Goal: Information Seeking & Learning: Check status

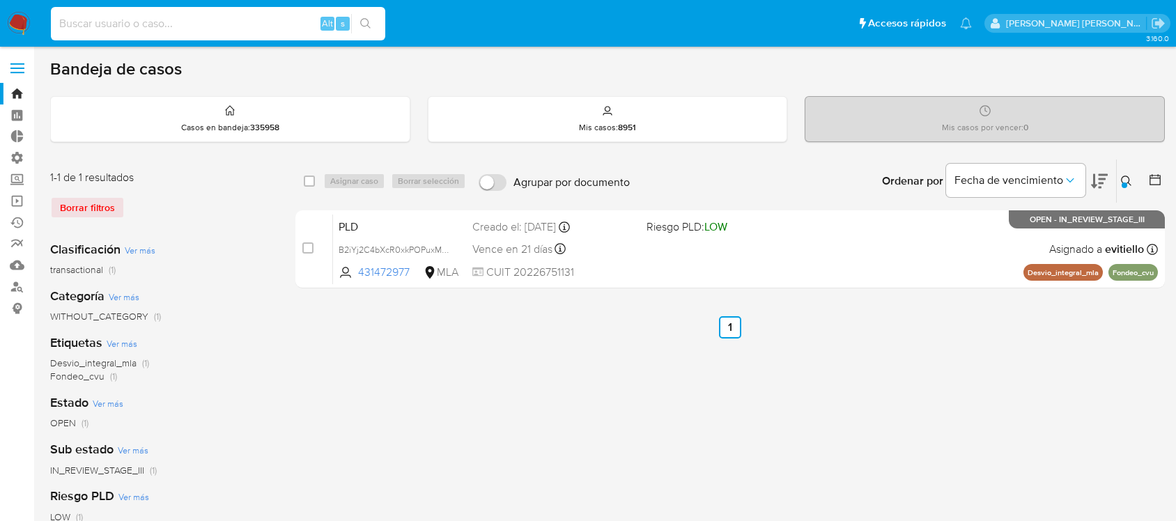
click at [241, 20] on input at bounding box center [218, 24] width 334 height 18
type input "238523166"
click at [367, 25] on icon "search-icon" at bounding box center [365, 23] width 10 height 10
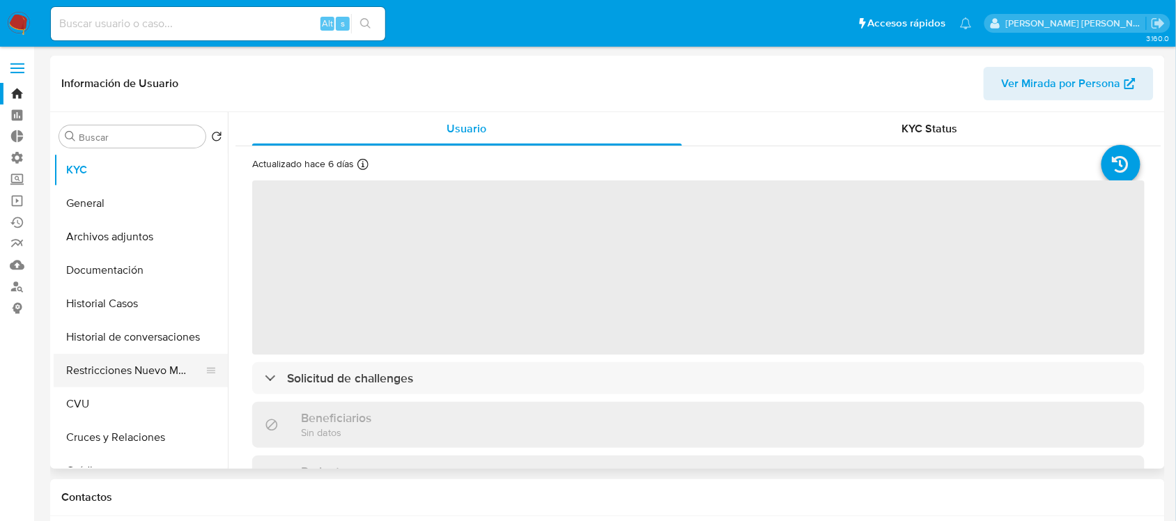
select select "10"
click at [139, 380] on button "Restricciones Nuevo Mundo" at bounding box center [135, 370] width 163 height 33
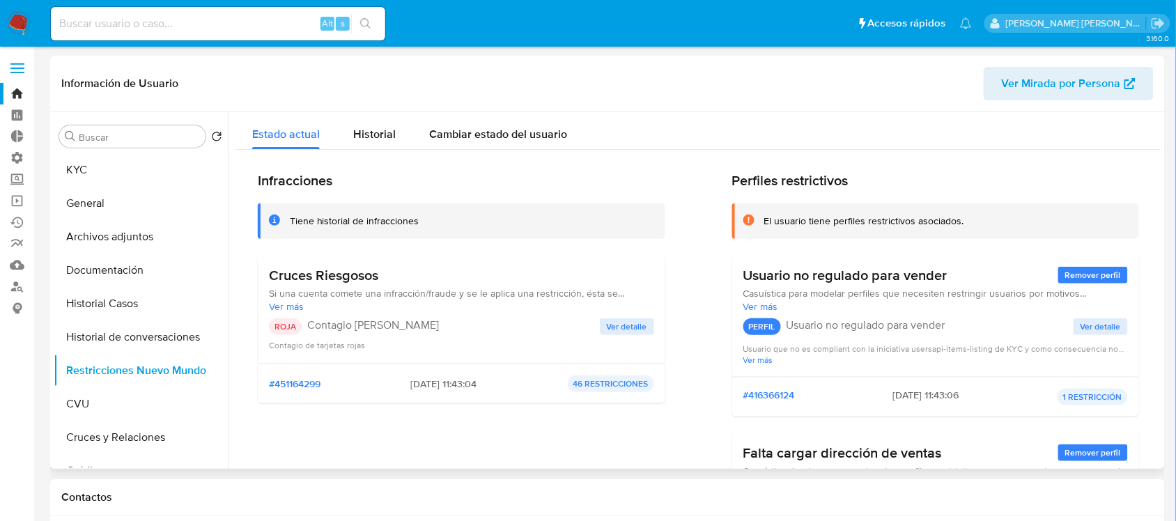
click at [607, 328] on span "Ver detalle" at bounding box center [627, 327] width 40 height 14
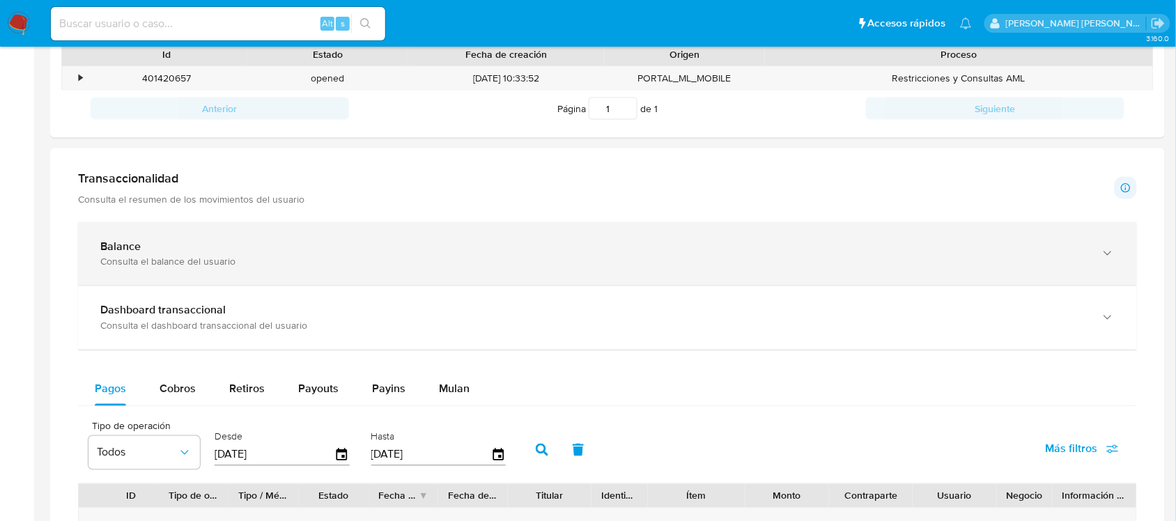
scroll to position [87, 0]
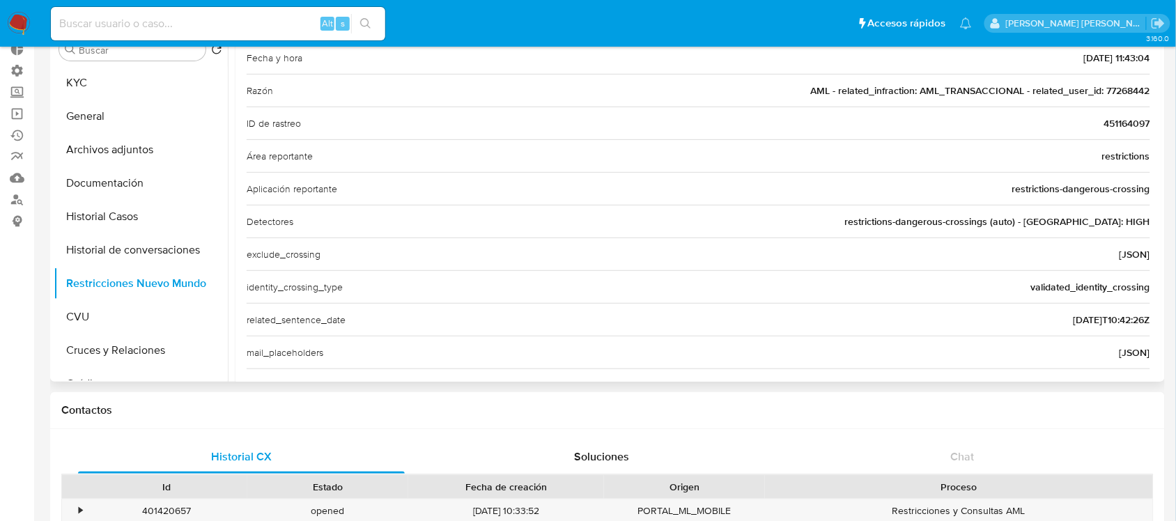
click at [1127, 103] on div "Razón AML - related_infraction: AML_TRANSACCIONAL - related_user_id: 77268442" at bounding box center [699, 90] width 904 height 33
click at [1131, 91] on span "AML - related_infraction: AML_TRANSACCIONAL - related_user_id: 77268442" at bounding box center [980, 91] width 339 height 14
click at [199, 18] on input at bounding box center [218, 24] width 334 height 18
paste input "77268442"
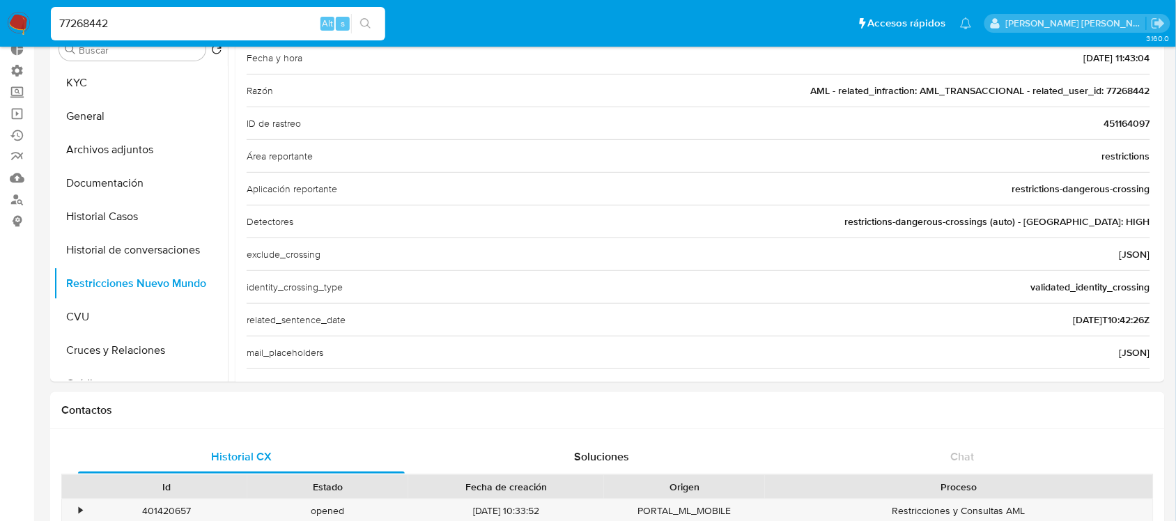
type input "77268442"
click at [366, 22] on icon "search-icon" at bounding box center [365, 23] width 11 height 11
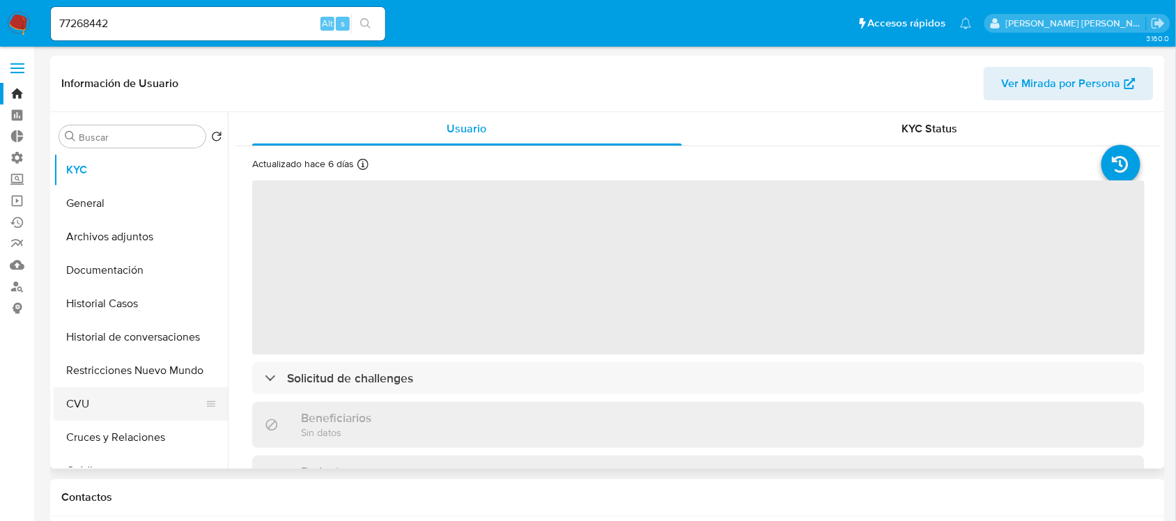
select select "10"
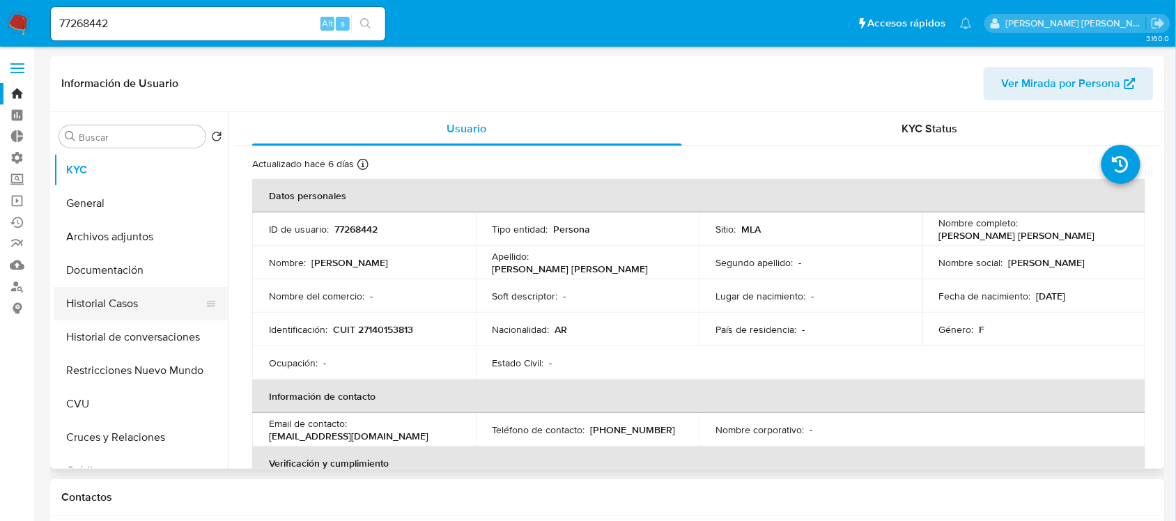
click at [134, 307] on button "Historial Casos" at bounding box center [135, 303] width 163 height 33
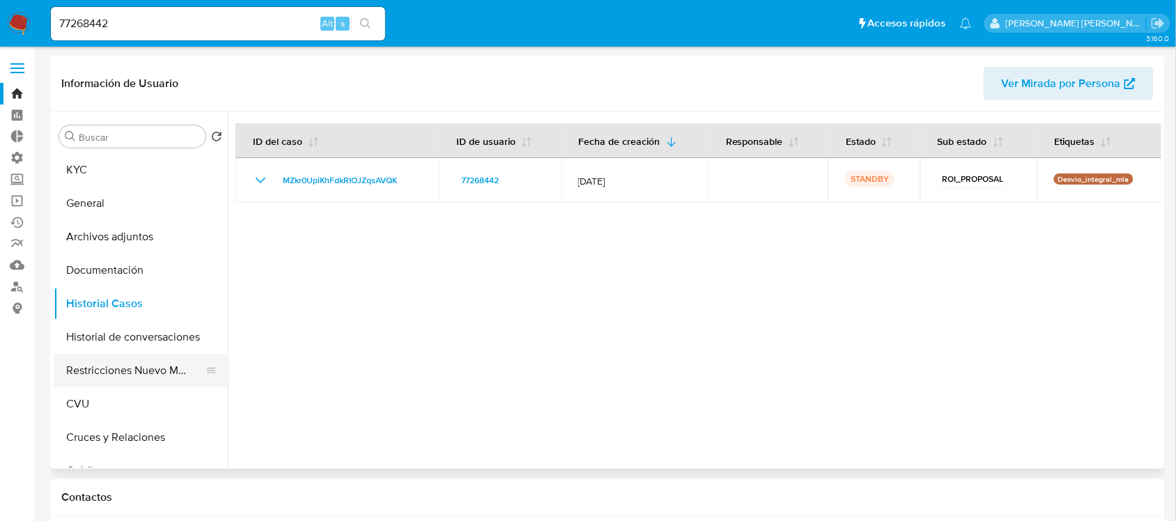
click at [151, 367] on button "Restricciones Nuevo Mundo" at bounding box center [135, 370] width 163 height 33
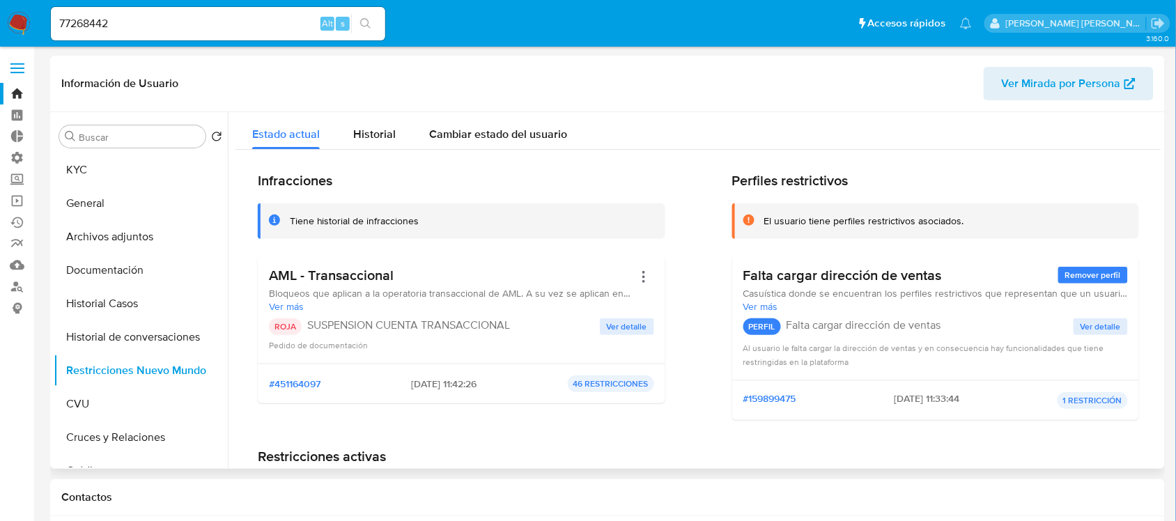
click at [607, 330] on span "Ver detalle" at bounding box center [627, 327] width 40 height 14
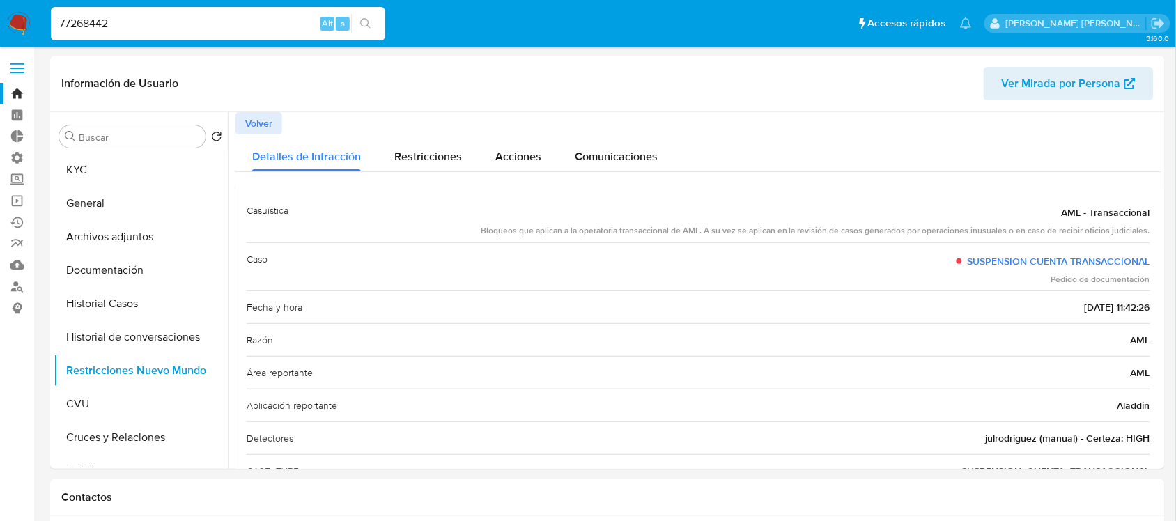
click at [270, 17] on input "77268442" at bounding box center [218, 24] width 334 height 18
paste input "146385423"
type input "146385423"
click at [364, 19] on icon "search-icon" at bounding box center [365, 23] width 11 height 11
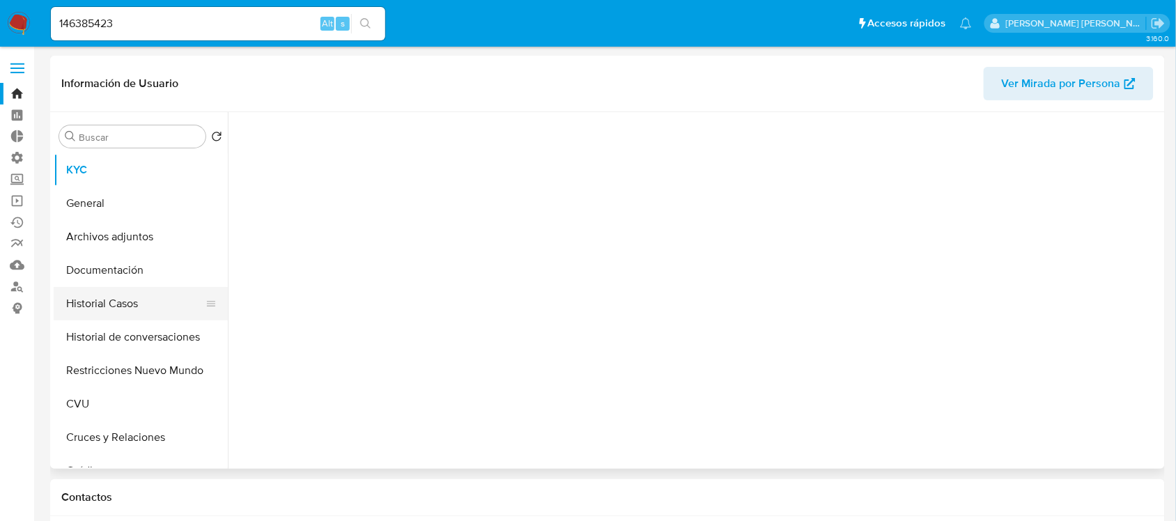
click at [161, 311] on button "Historial Casos" at bounding box center [135, 303] width 163 height 33
select select "10"
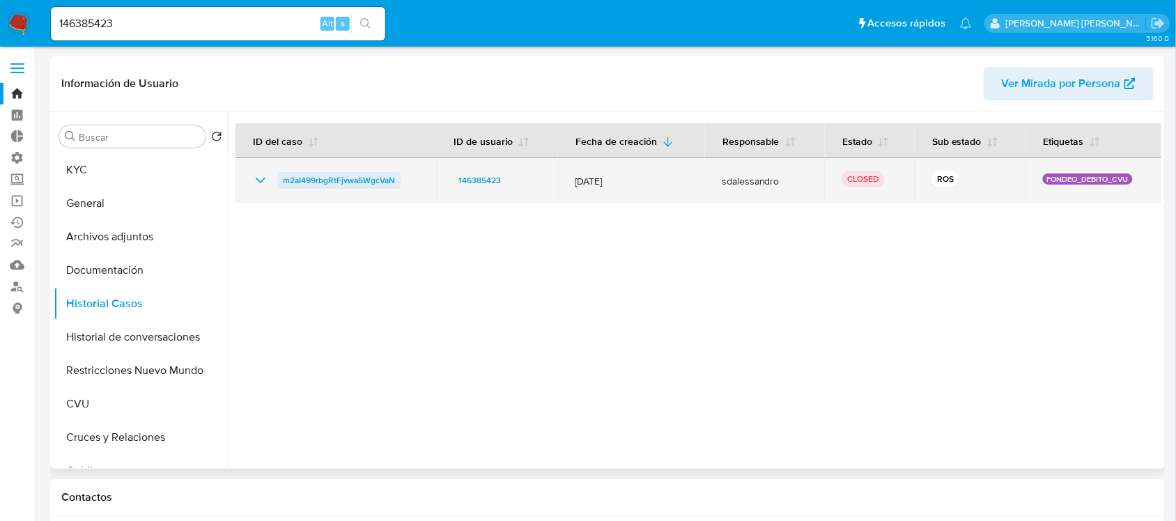
click at [293, 183] on span "m2aI499rbgRtFjvwa5WgcVaN" at bounding box center [339, 180] width 112 height 17
click at [324, 186] on span "m2aI499rbgRtFjvwa5WgcVaN" at bounding box center [339, 180] width 112 height 17
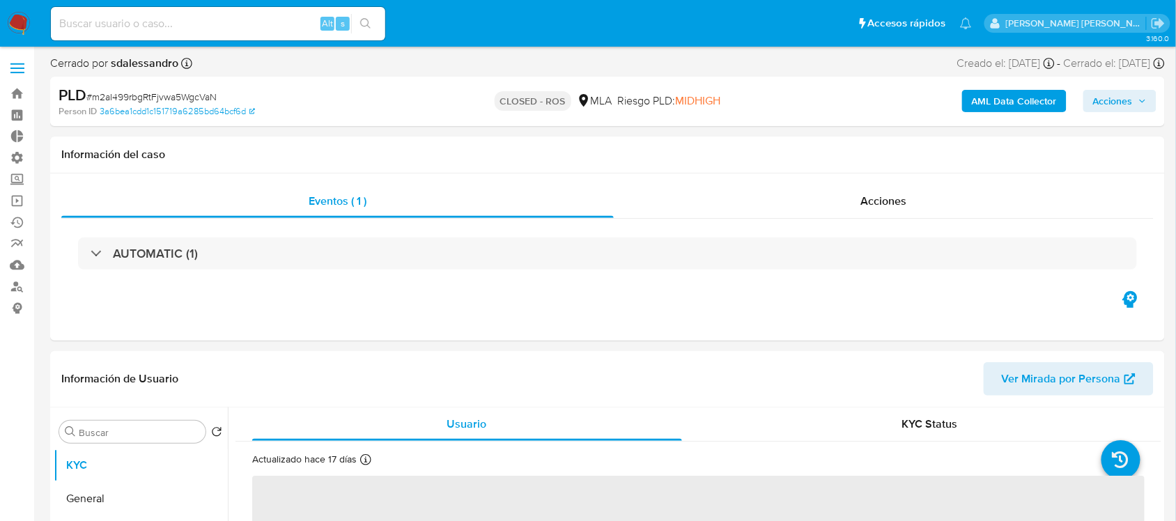
click at [176, 30] on input at bounding box center [218, 24] width 334 height 18
paste input "666584308"
type input "666584308"
click at [360, 23] on icon "search-icon" at bounding box center [365, 23] width 11 height 11
select select "10"
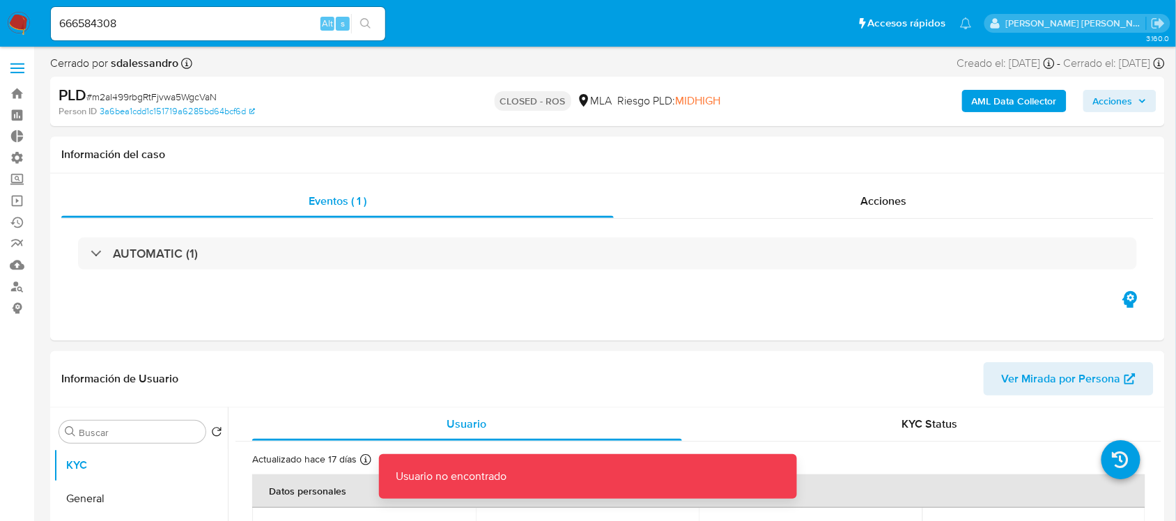
click at [224, 39] on div "666584308 Alt s" at bounding box center [218, 23] width 334 height 33
click at [222, 29] on input "666584308" at bounding box center [218, 24] width 334 height 18
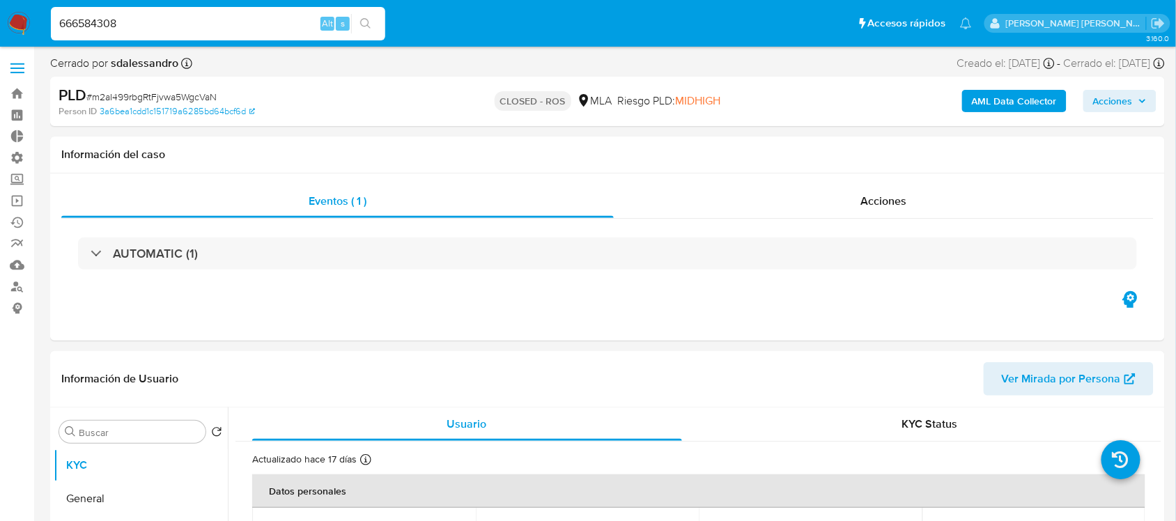
type input "666584308"
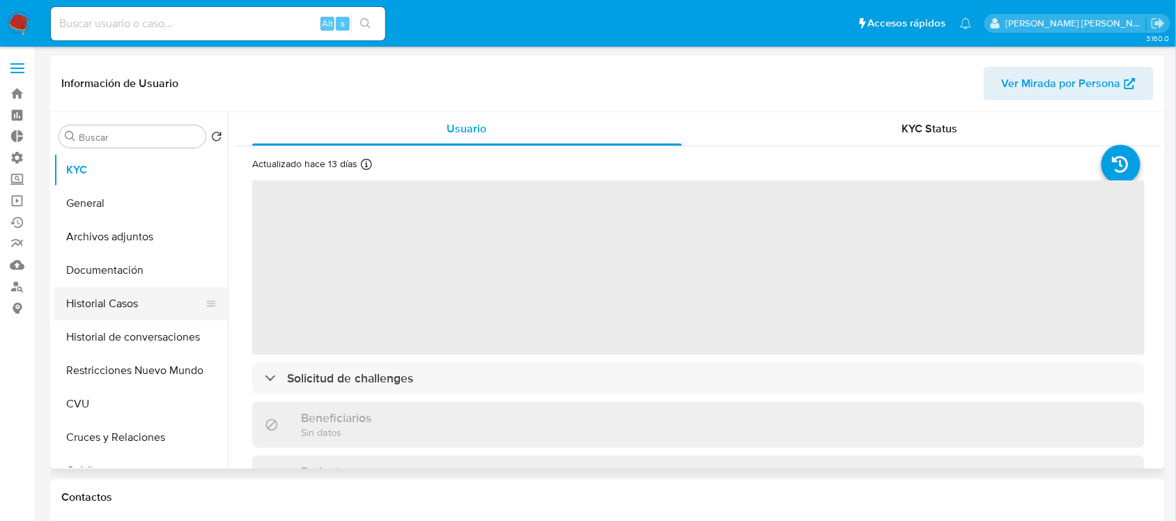
click at [155, 309] on button "Historial Casos" at bounding box center [135, 303] width 163 height 33
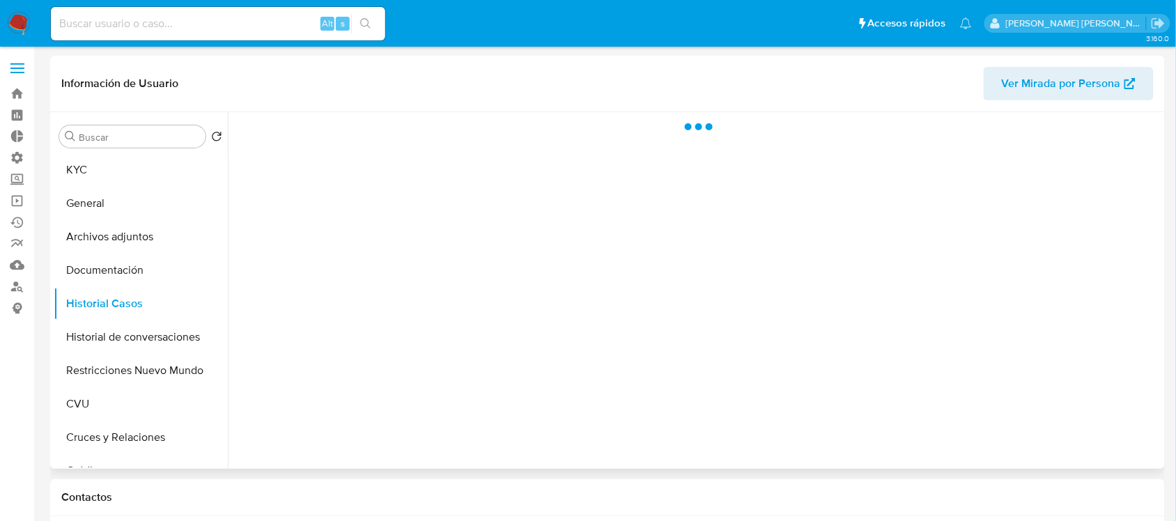
select select "10"
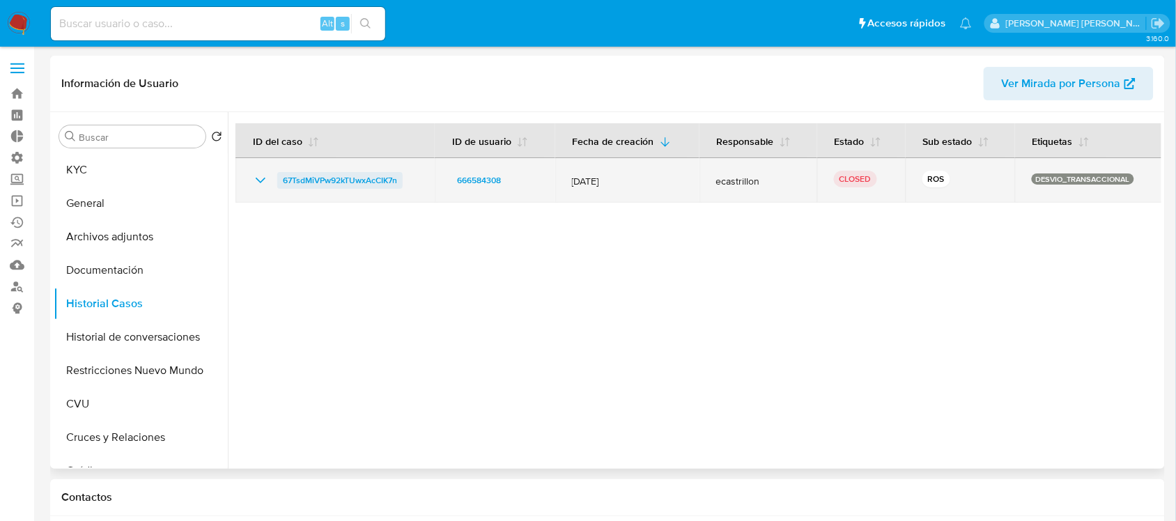
click at [344, 178] on span "67TsdMiVPw92kTUwxAcCIK7n" at bounding box center [340, 180] width 114 height 17
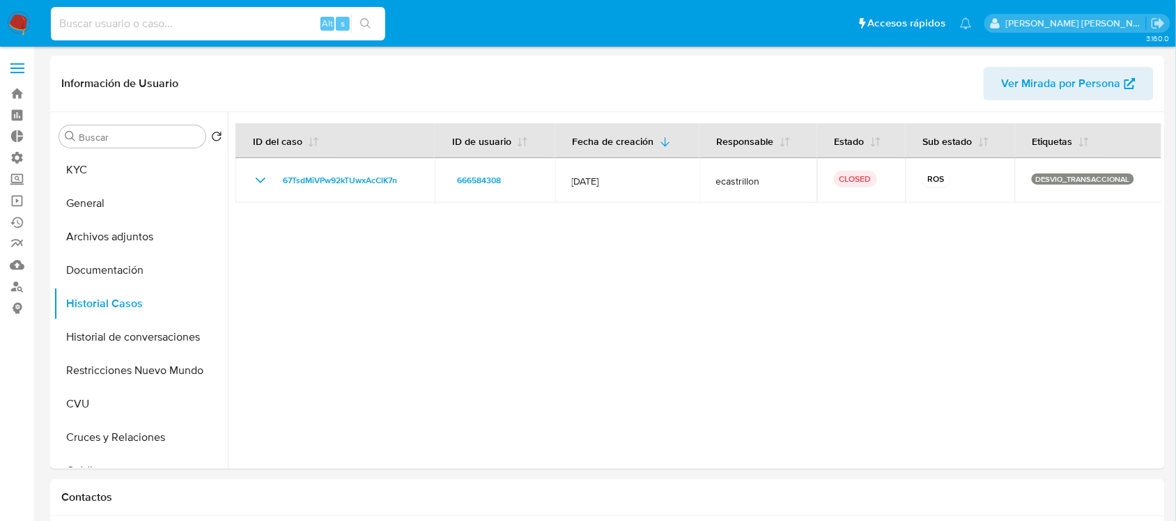
click at [277, 24] on input at bounding box center [218, 24] width 334 height 18
paste input "399566603"
type input "399566603"
click at [367, 19] on icon "search-icon" at bounding box center [365, 23] width 10 height 10
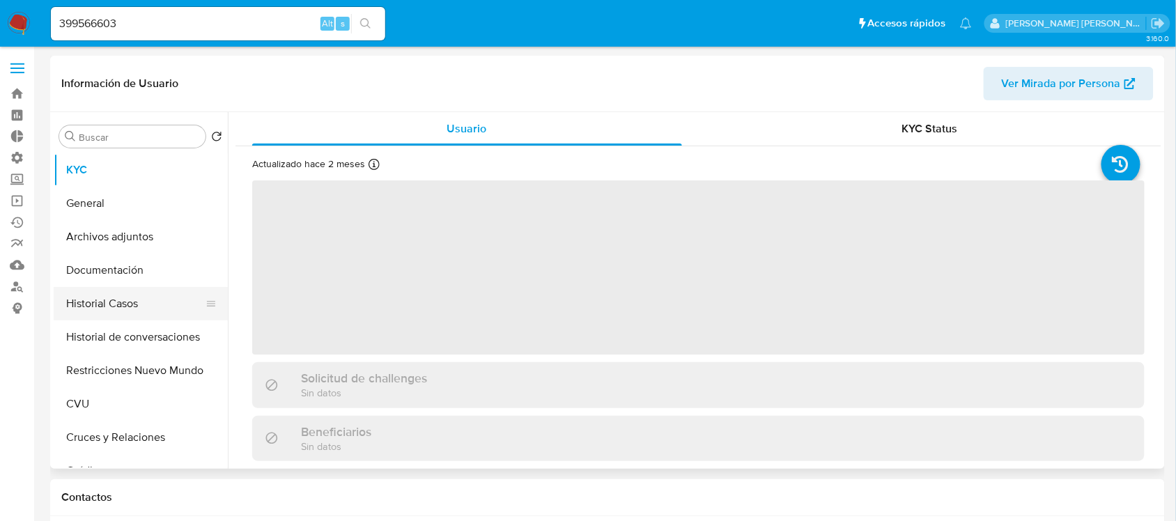
click at [132, 305] on button "Historial Casos" at bounding box center [135, 303] width 163 height 33
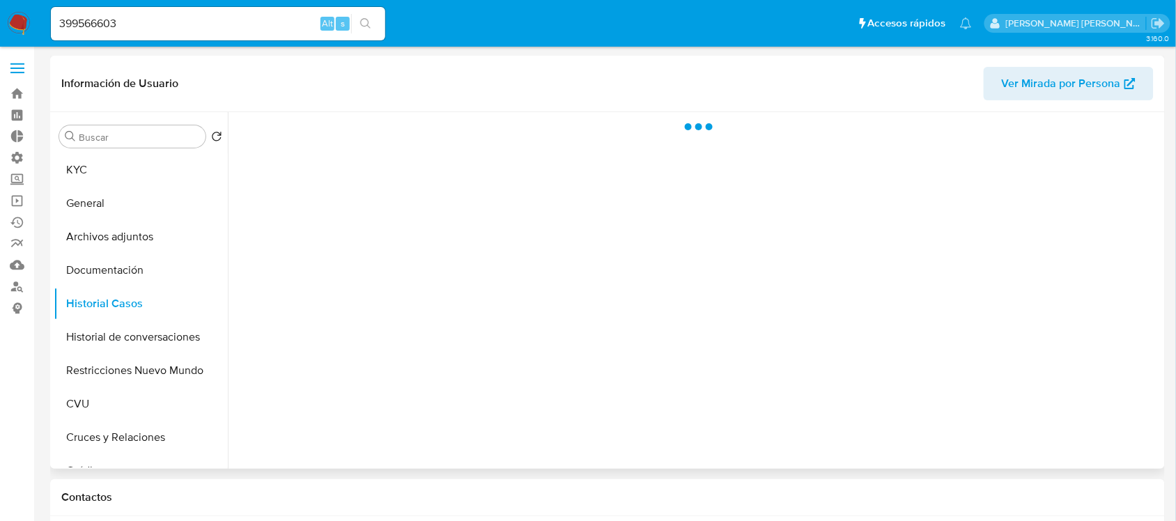
select select "10"
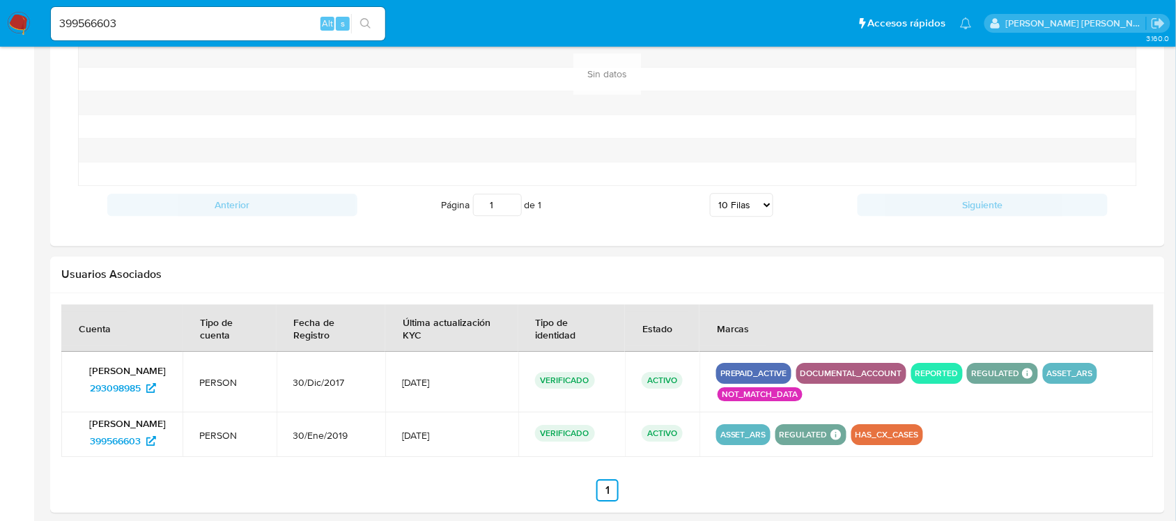
scroll to position [1144, 0]
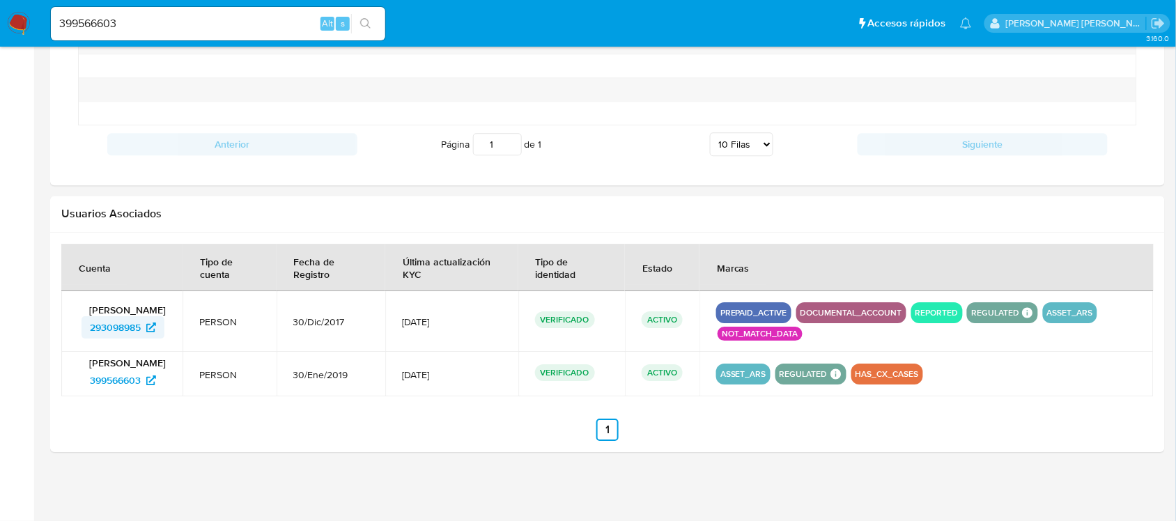
click at [106, 321] on span "293098985" at bounding box center [115, 327] width 51 height 22
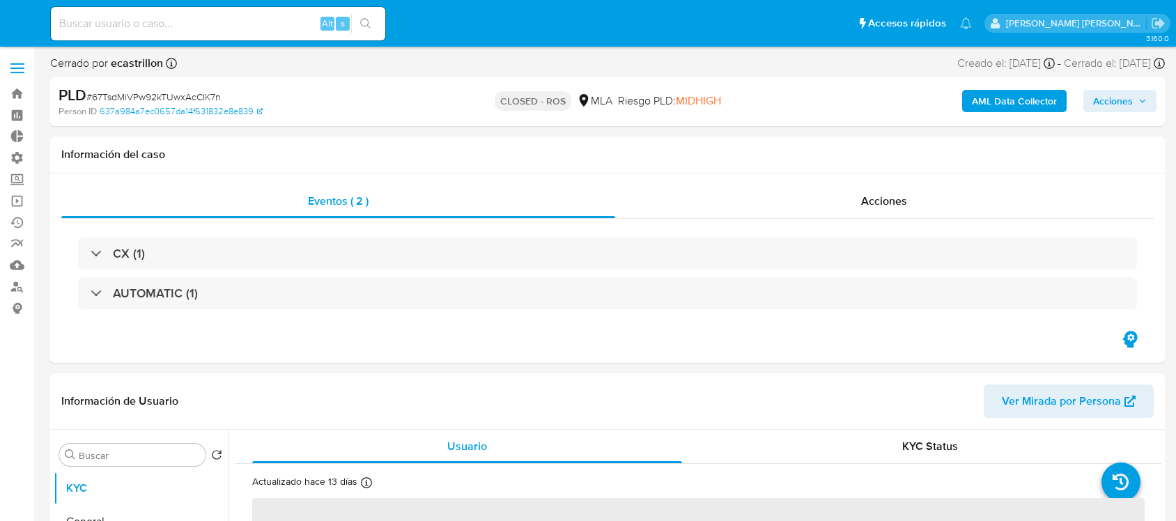
select select "10"
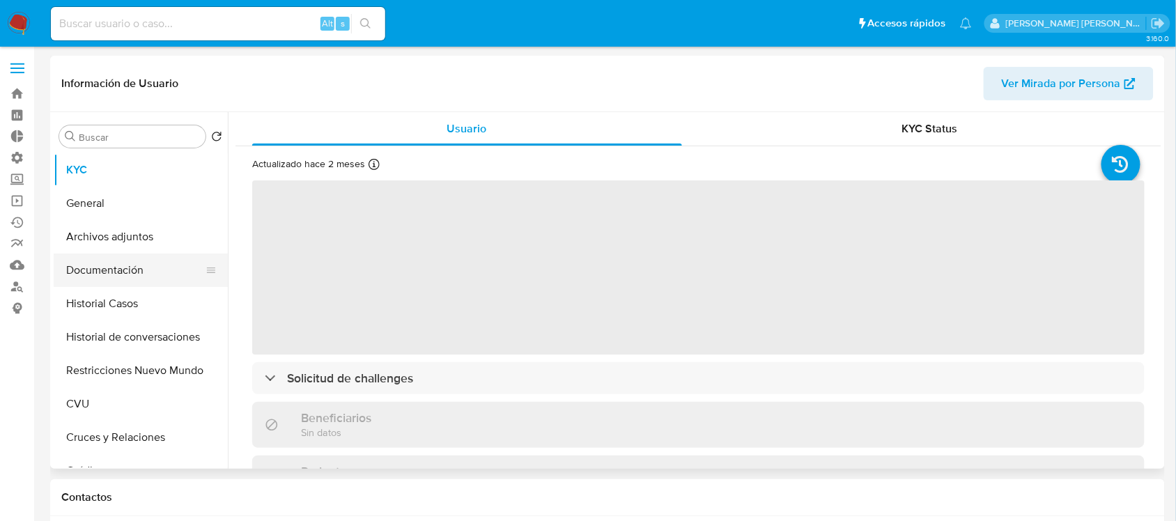
select select "10"
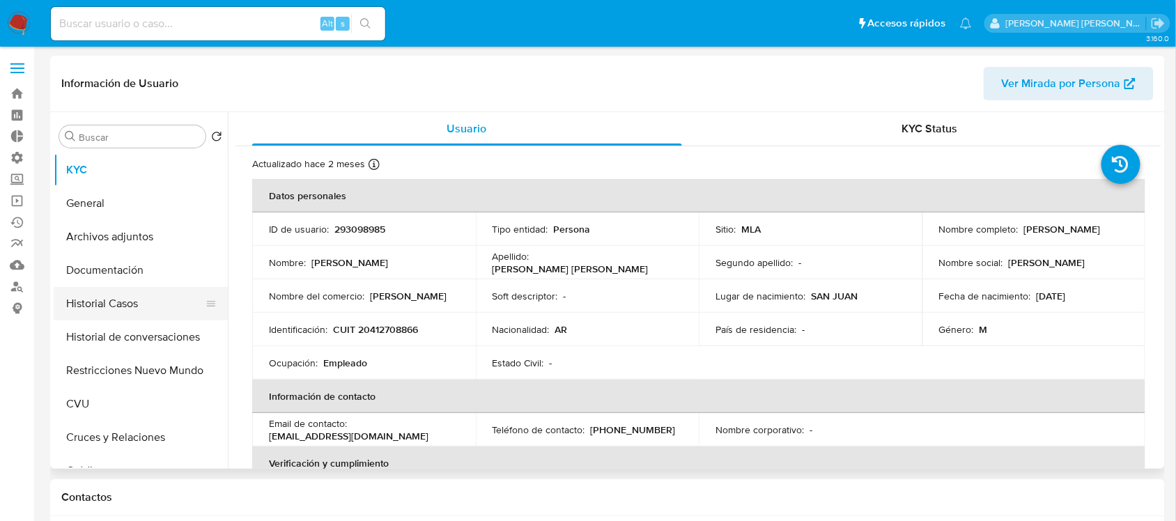
click at [168, 295] on button "Historial Casos" at bounding box center [135, 303] width 163 height 33
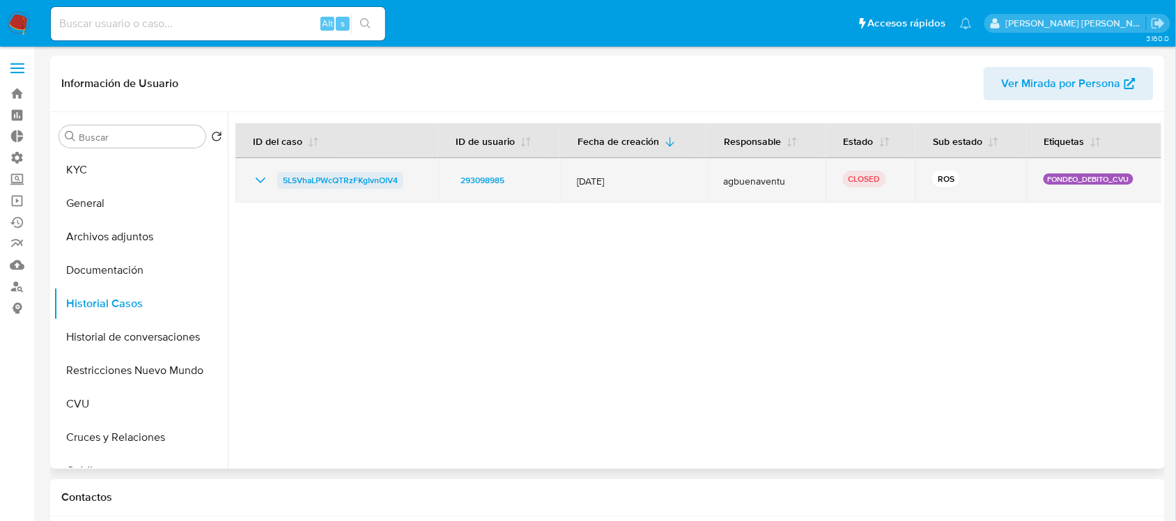
click at [305, 179] on span "5LSVhaLPWcQTRzFKgIvnOIV4" at bounding box center [340, 180] width 115 height 17
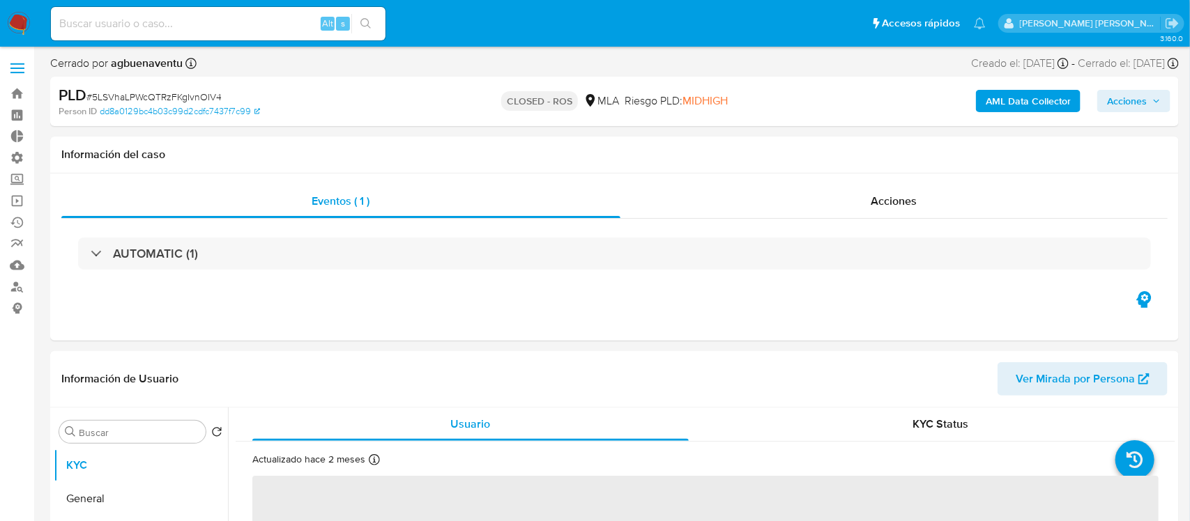
select select "10"
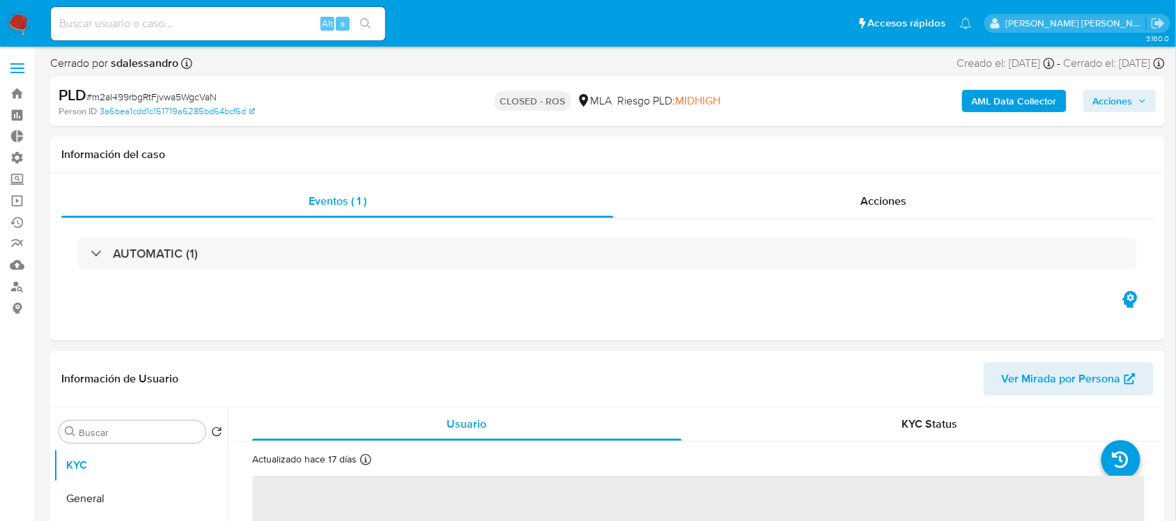
select select "10"
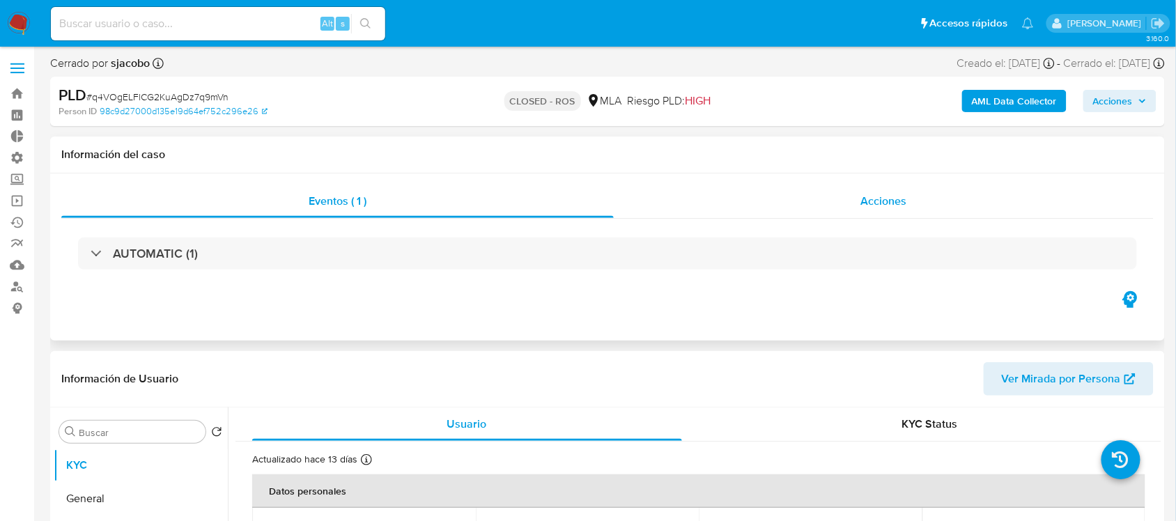
click at [836, 195] on div "Acciones" at bounding box center [884, 201] width 541 height 33
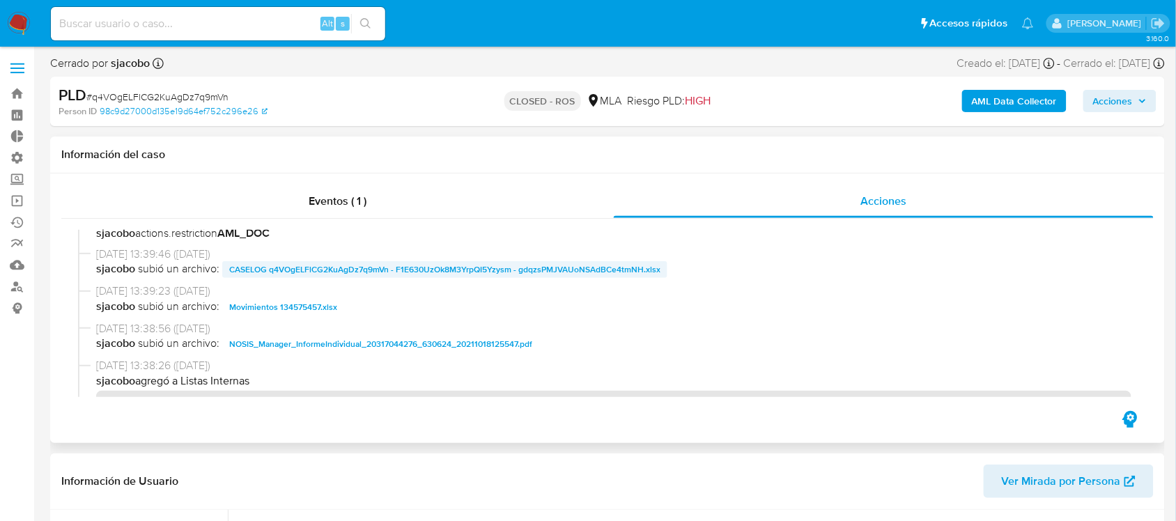
scroll to position [610, 0]
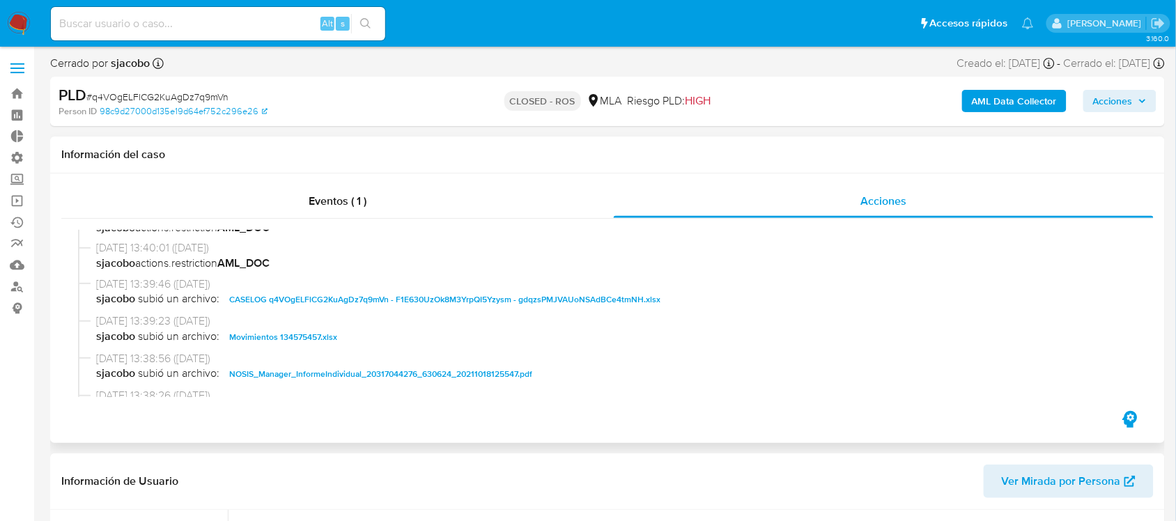
click at [363, 298] on span "CASELOG q4VOgELFlCG2KuAgDz7q9mVn - F1E630UzOk8M3YrpQI5Yzysm - gdqzsPMJVAUoNSAdB…" at bounding box center [444, 299] width 431 height 17
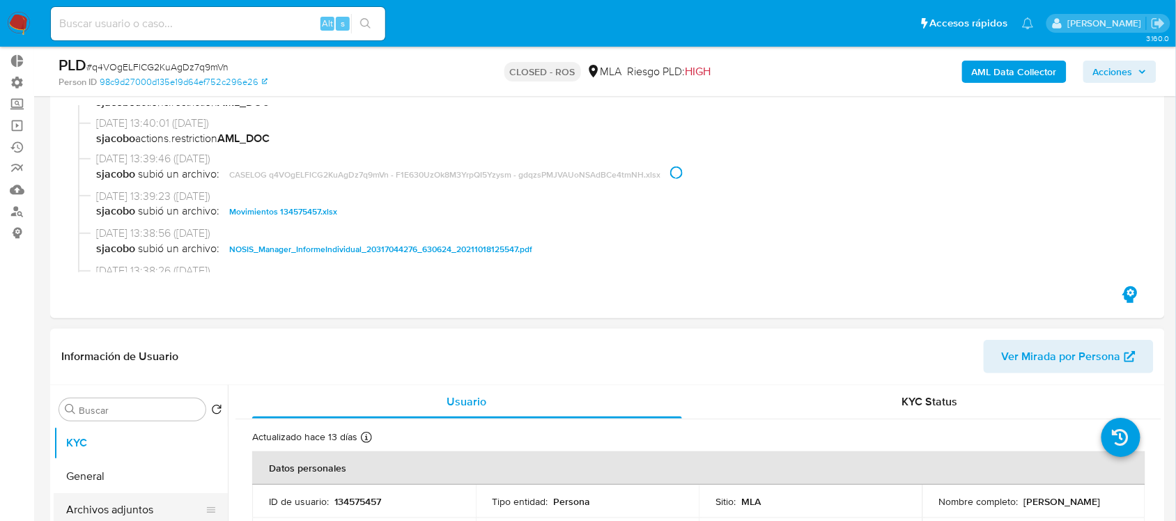
scroll to position [174, 0]
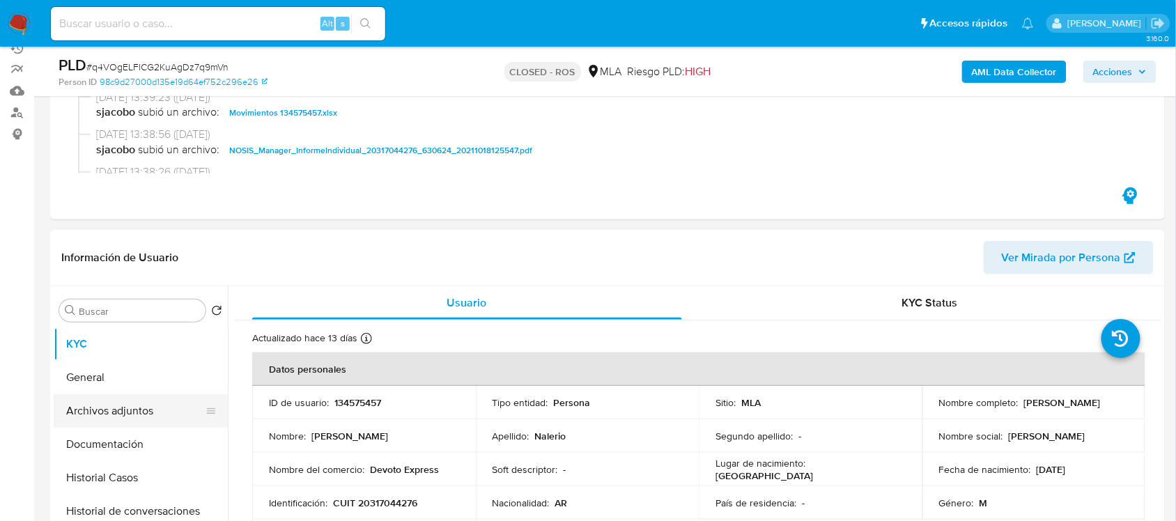
click at [164, 404] on button "Archivos adjuntos" at bounding box center [135, 410] width 163 height 33
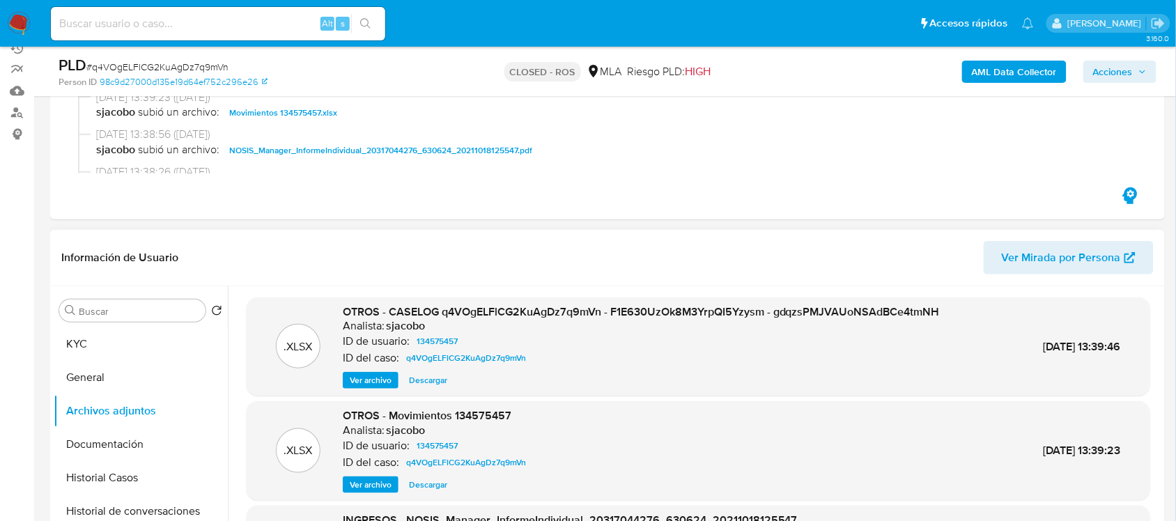
click at [426, 383] on span "Descargar" at bounding box center [428, 381] width 38 height 14
click at [367, 374] on span "Ver archivo" at bounding box center [371, 381] width 42 height 14
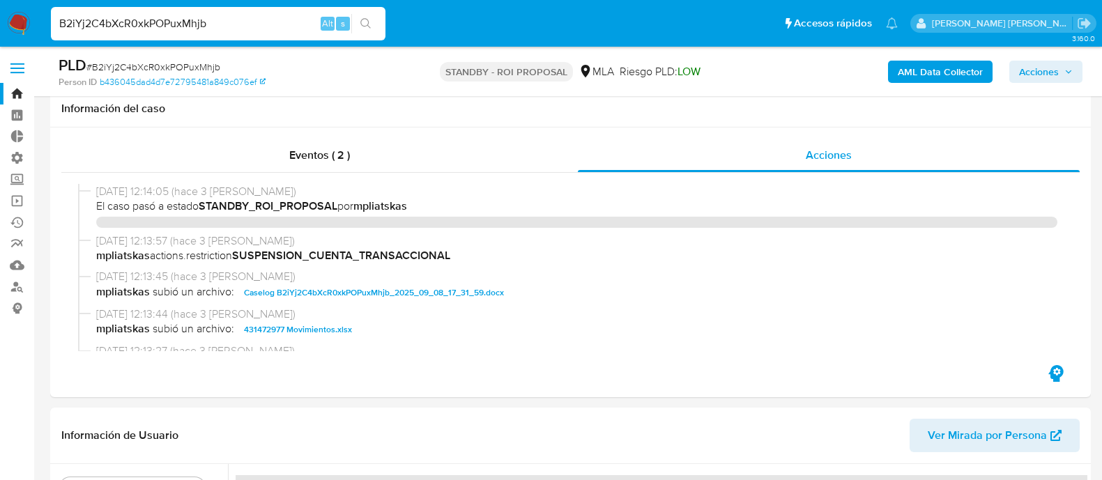
select select "10"
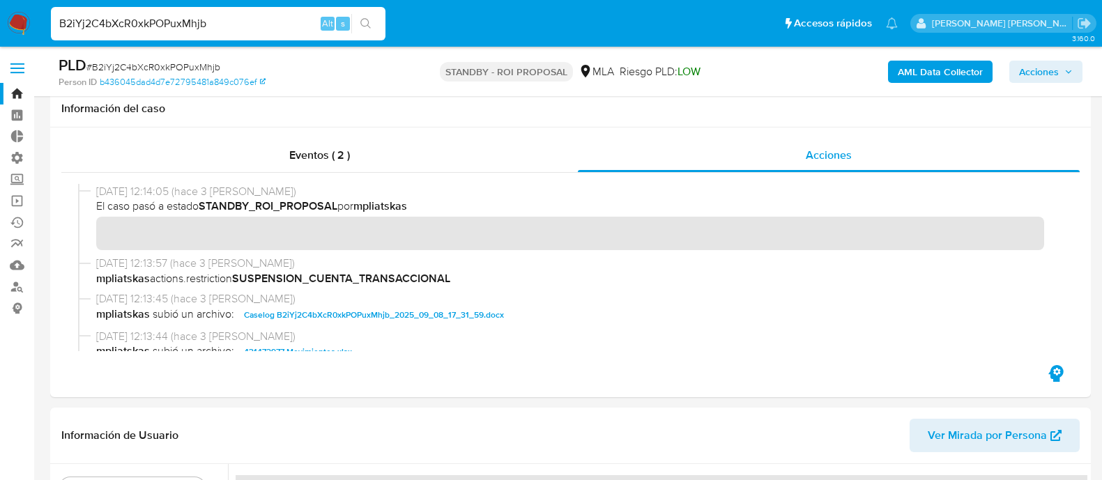
scroll to position [261, 0]
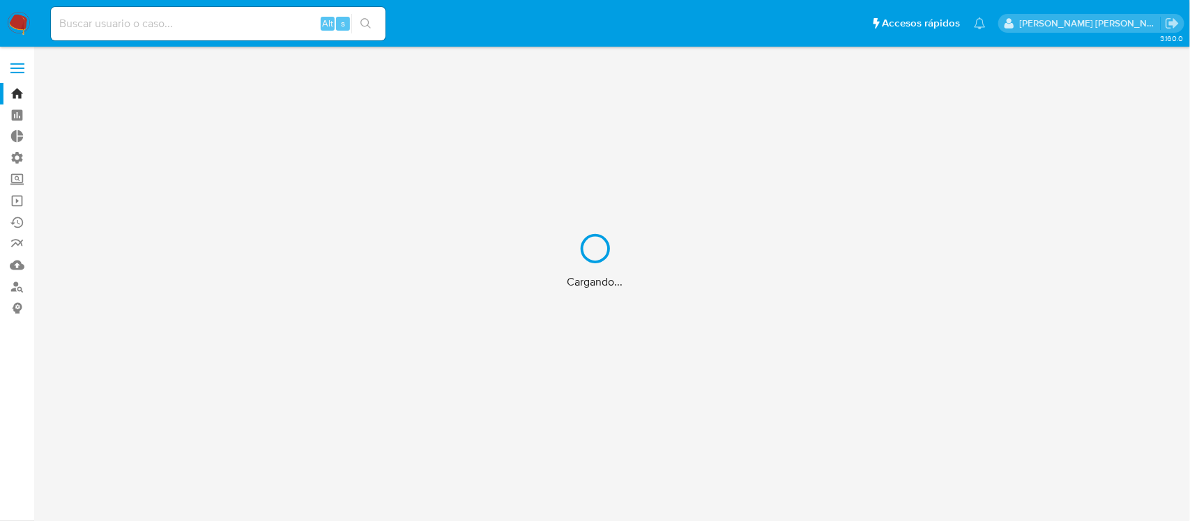
click at [183, 22] on div "Cargando..." at bounding box center [595, 260] width 1190 height 521
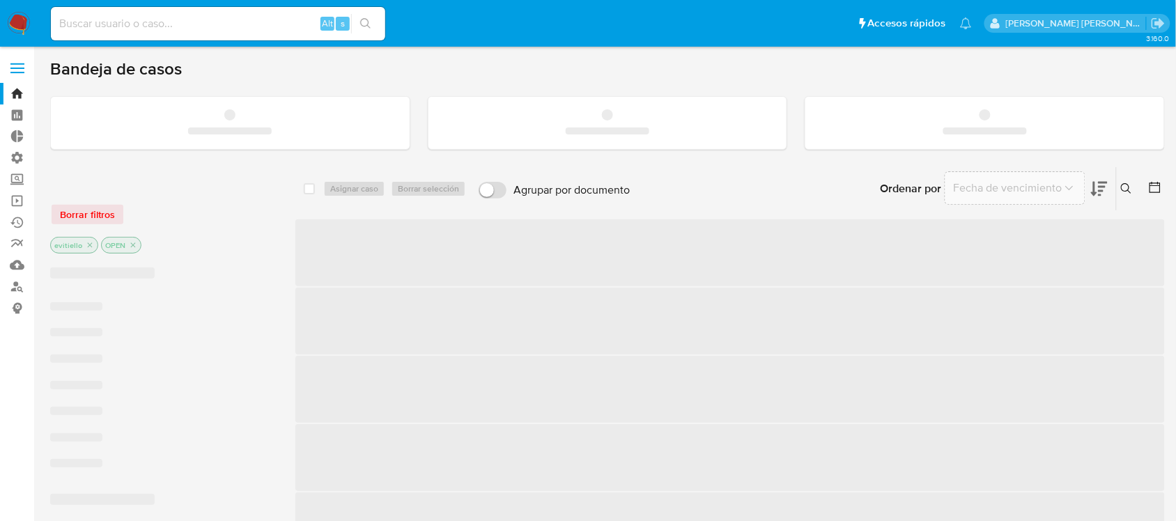
click at [193, 24] on input at bounding box center [218, 24] width 334 height 18
paste input "568293078"
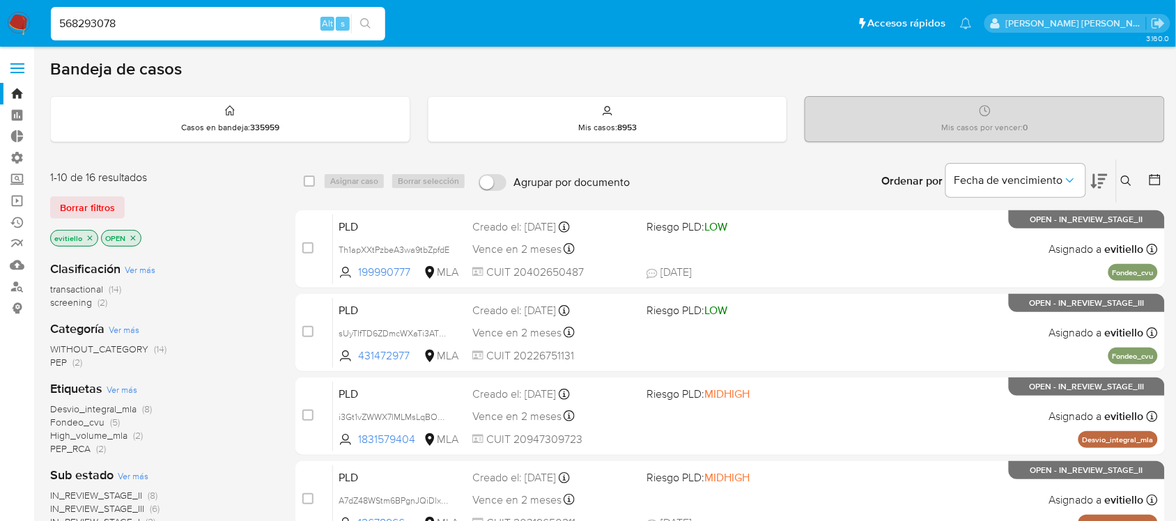
type input "568293078"
click at [367, 22] on icon "search-icon" at bounding box center [365, 23] width 11 height 11
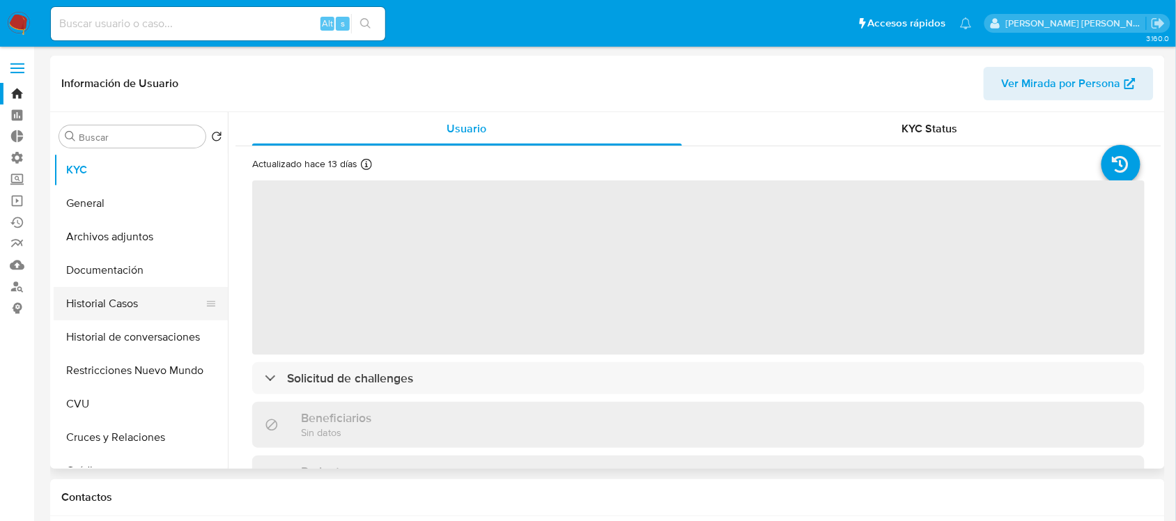
click at [155, 307] on button "Historial Casos" at bounding box center [135, 303] width 163 height 33
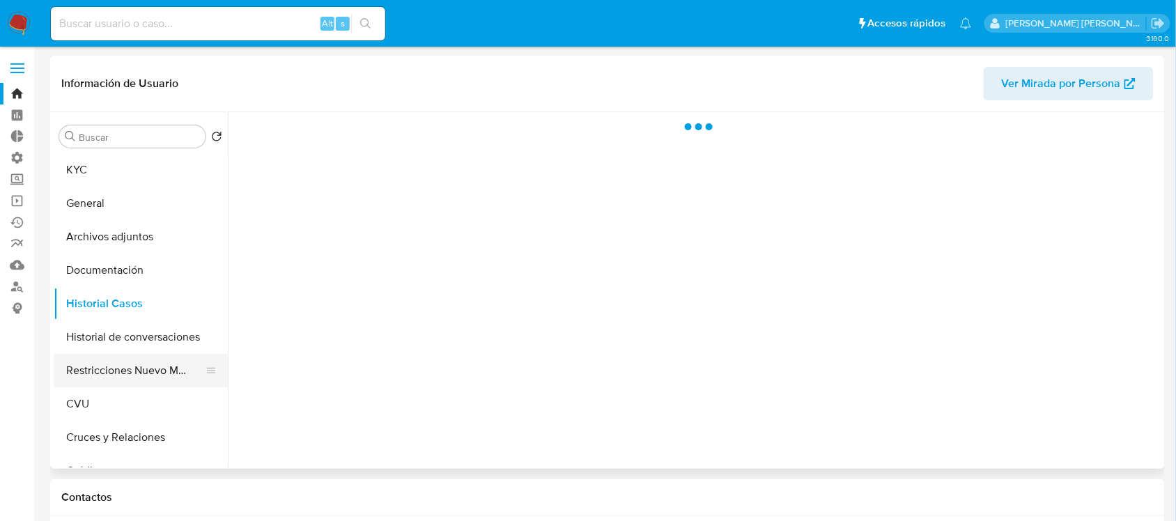
select select "10"
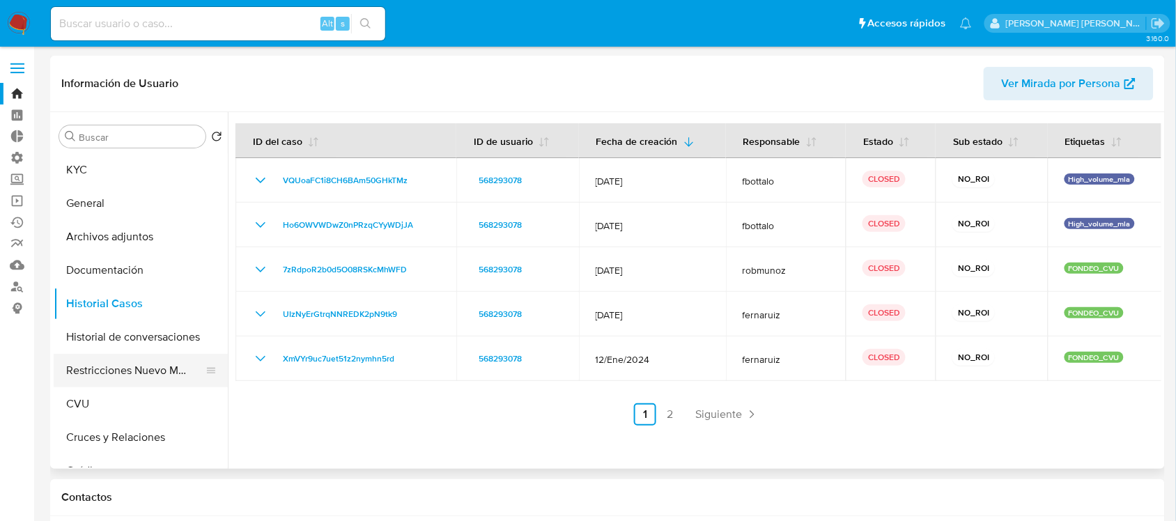
click at [154, 373] on button "Restricciones Nuevo Mundo" at bounding box center [135, 370] width 163 height 33
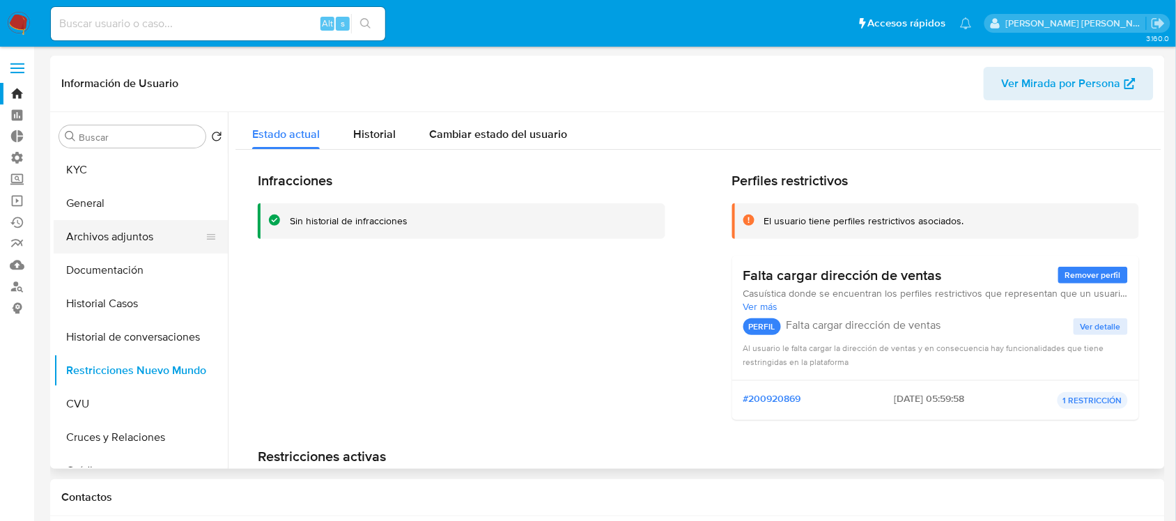
click at [168, 245] on button "Archivos adjuntos" at bounding box center [135, 236] width 163 height 33
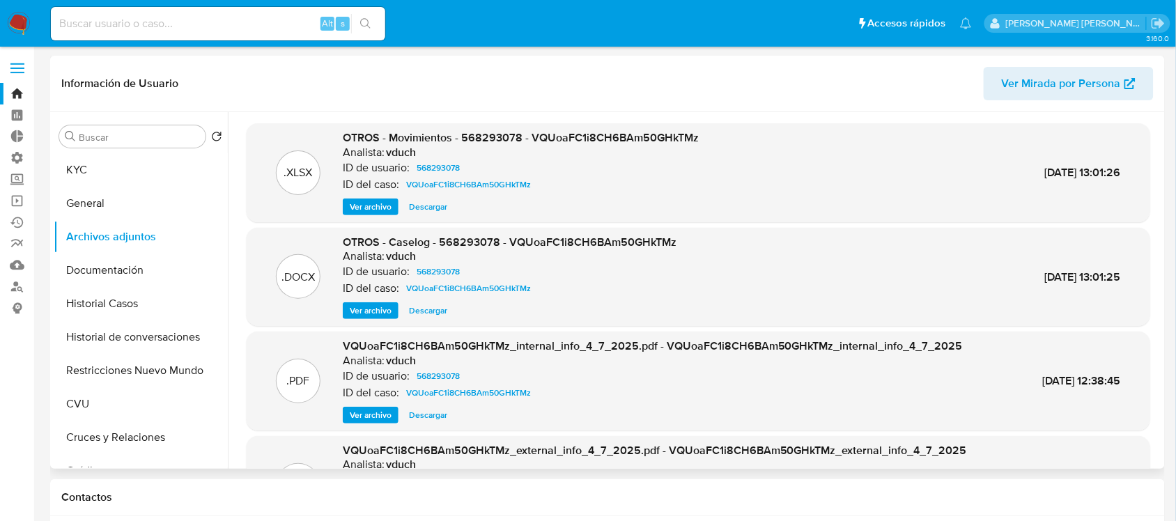
click at [363, 309] on span "Ver archivo" at bounding box center [371, 311] width 42 height 14
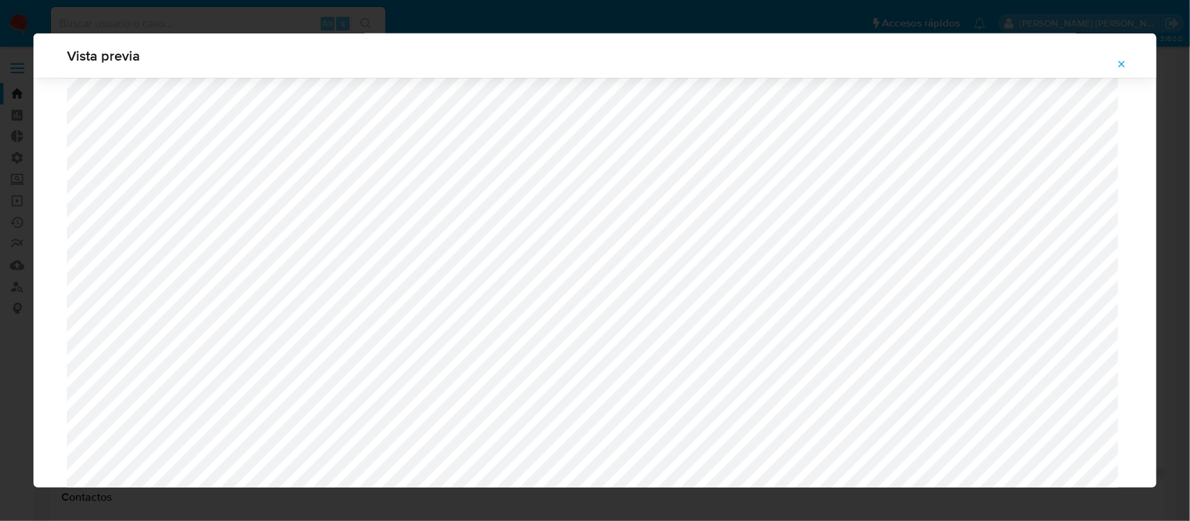
scroll to position [714, 0]
click at [190, 22] on div "Vista previa" at bounding box center [595, 260] width 1190 height 521
click at [1119, 59] on icon "Attachment preview" at bounding box center [1121, 64] width 11 height 11
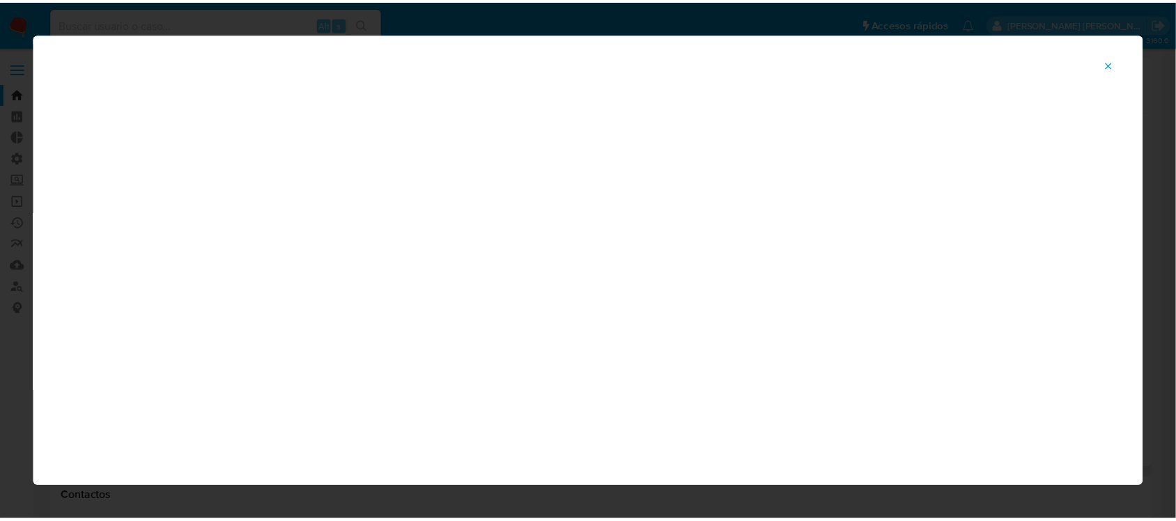
scroll to position [63, 0]
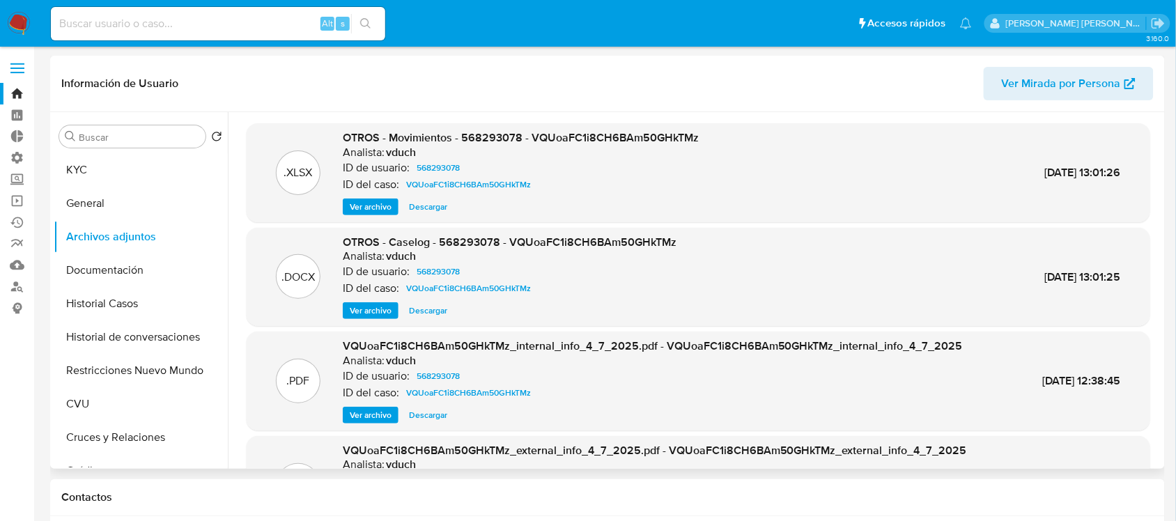
click at [221, 32] on input at bounding box center [218, 24] width 334 height 18
click at [279, 9] on div "Alt s" at bounding box center [218, 23] width 334 height 33
click at [281, 19] on input at bounding box center [218, 24] width 334 height 18
paste input "2358027378"
type input "2358027378"
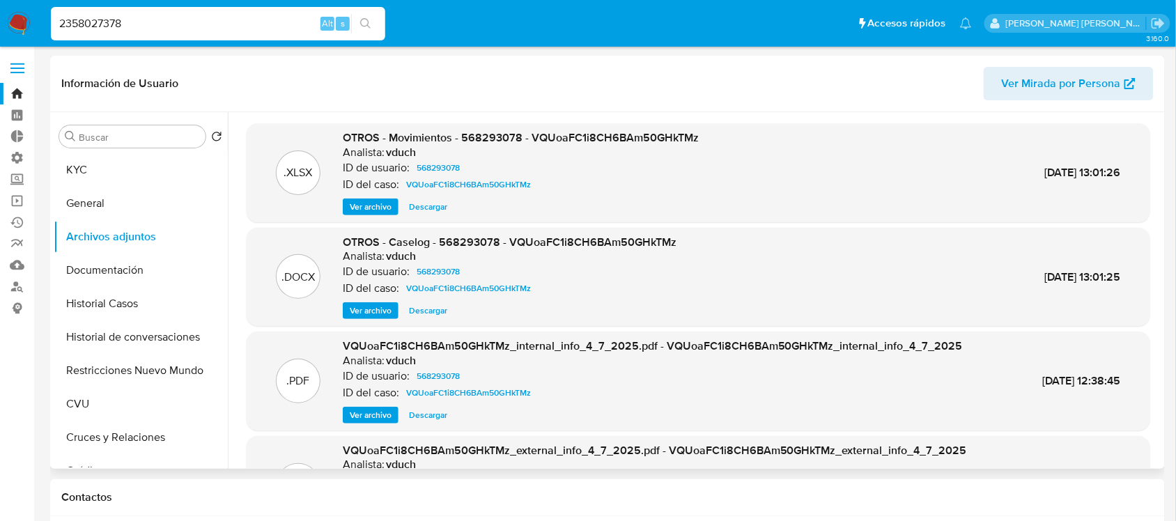
click at [366, 22] on icon "search-icon" at bounding box center [365, 23] width 11 height 11
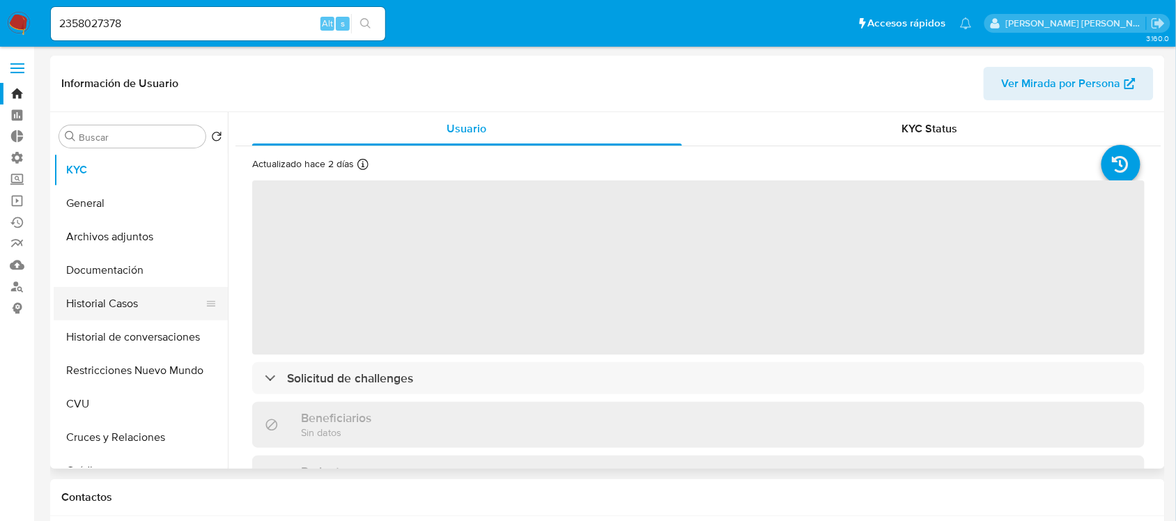
click at [192, 291] on button "Historial Casos" at bounding box center [135, 303] width 163 height 33
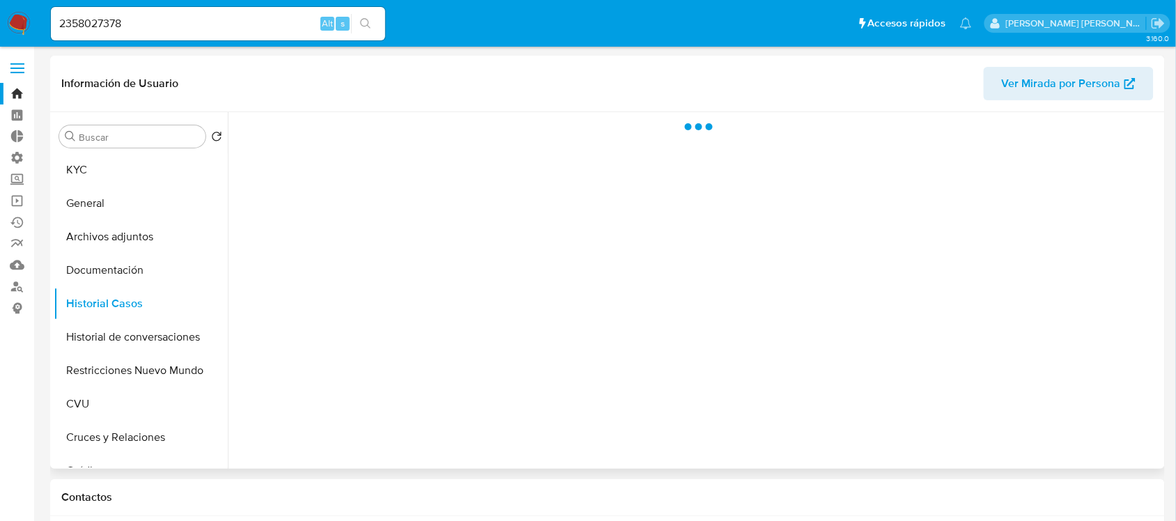
select select "10"
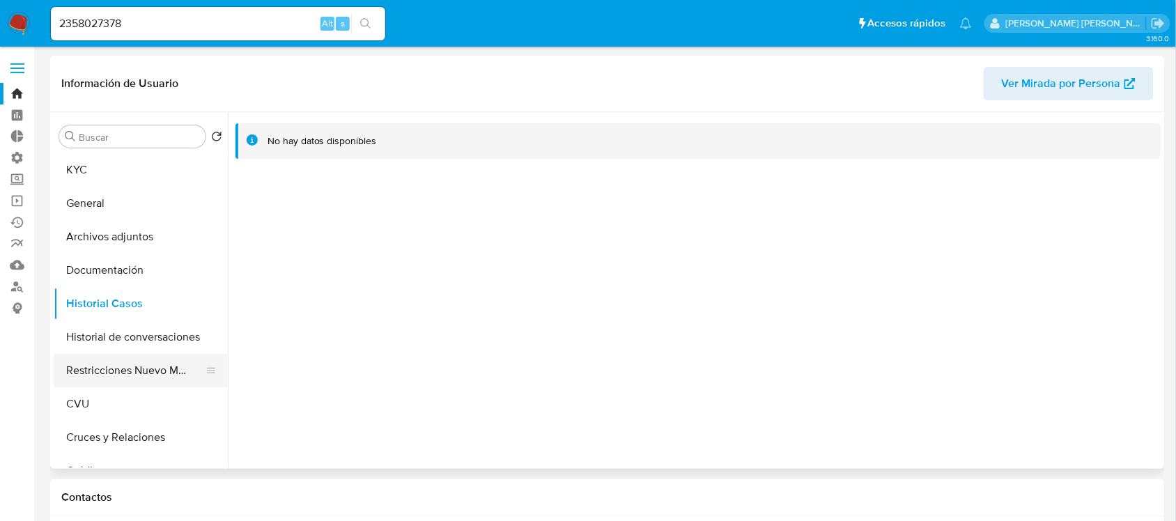
click at [141, 370] on button "Restricciones Nuevo Mundo" at bounding box center [135, 370] width 163 height 33
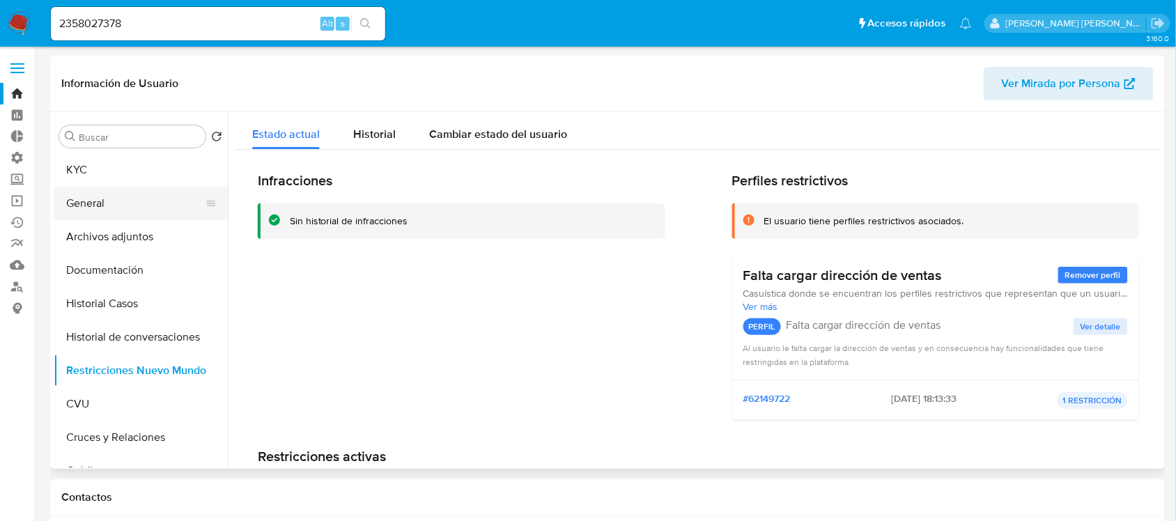
click at [102, 197] on button "General" at bounding box center [135, 203] width 163 height 33
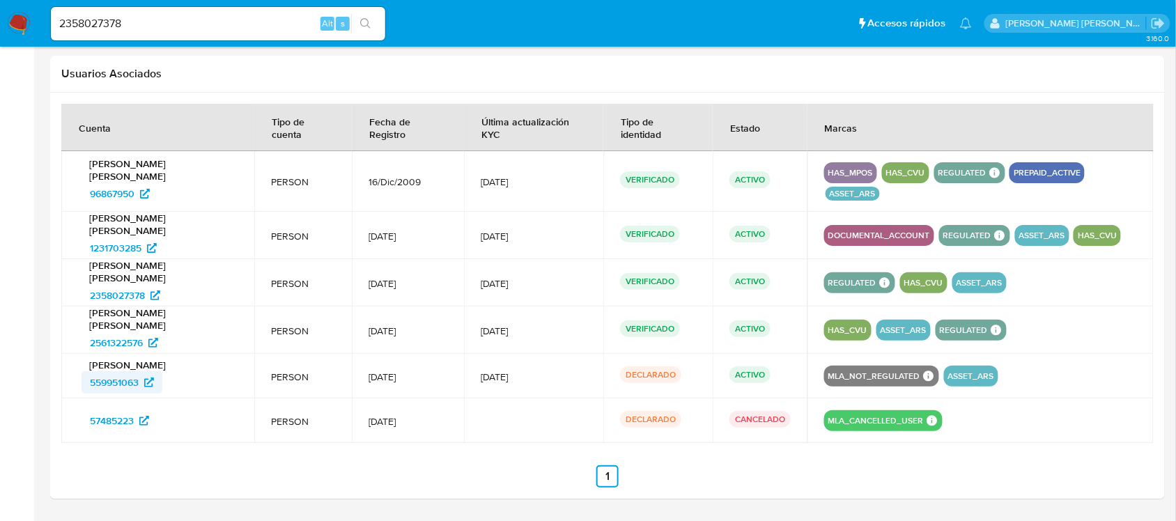
scroll to position [1519, 0]
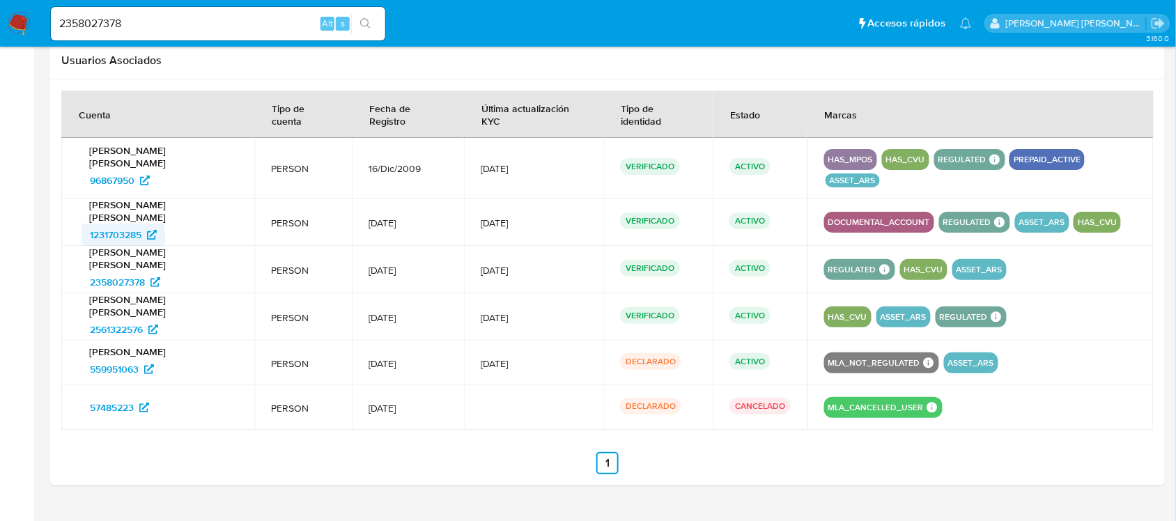
click at [134, 224] on span "1231703285" at bounding box center [116, 235] width 52 height 22
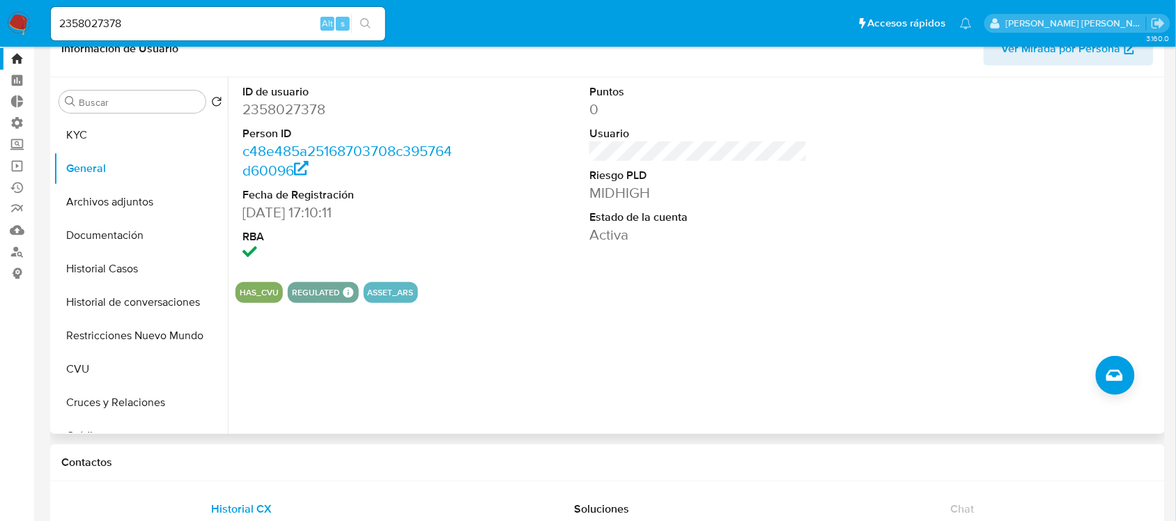
scroll to position [0, 0]
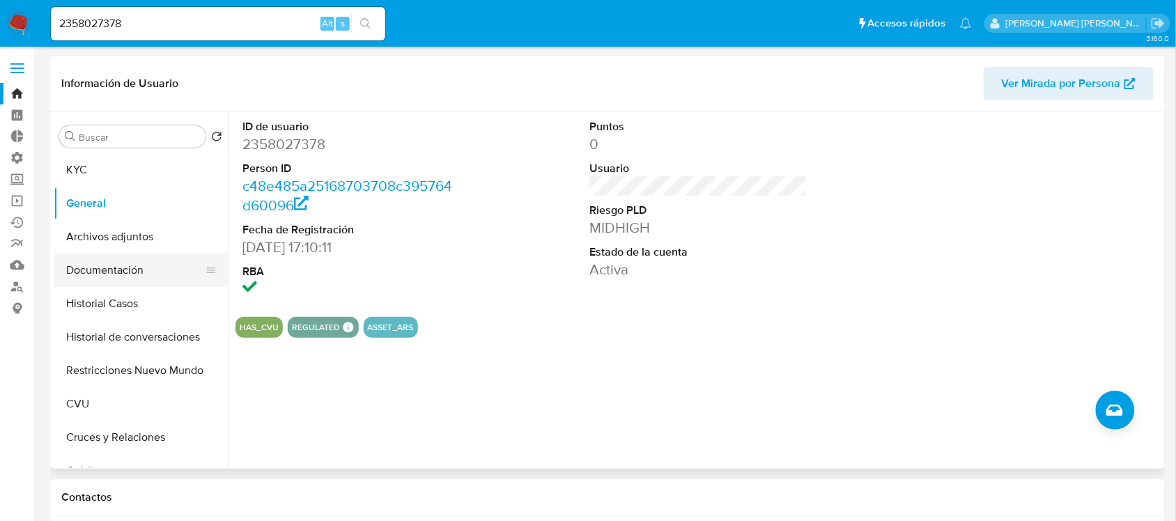
drag, startPoint x: 179, startPoint y: 237, endPoint x: 176, endPoint y: 261, distance: 24.6
click at [179, 237] on button "Archivos adjuntos" at bounding box center [141, 236] width 174 height 33
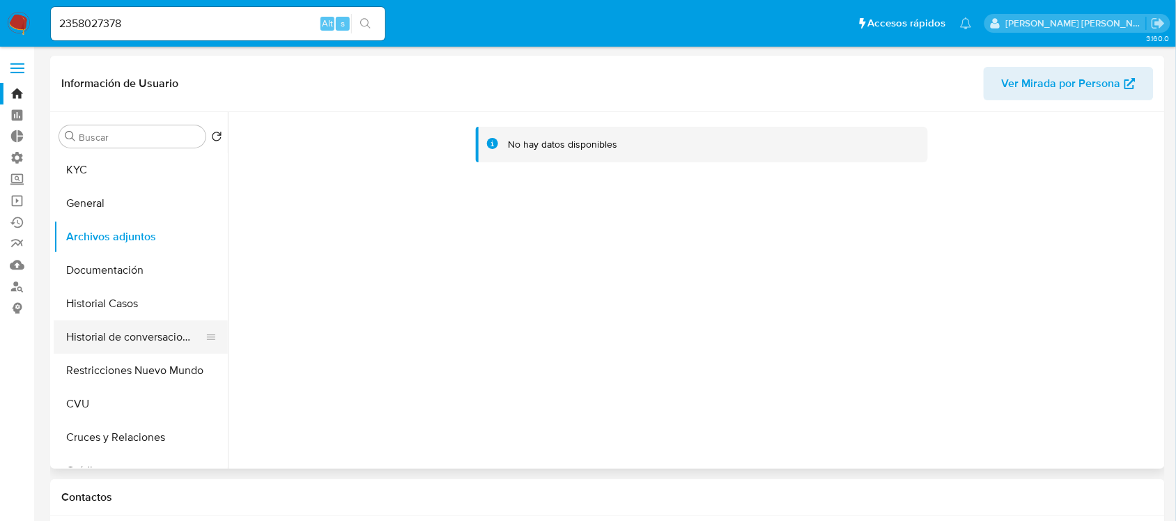
click at [168, 330] on button "Historial de conversaciones" at bounding box center [135, 337] width 163 height 33
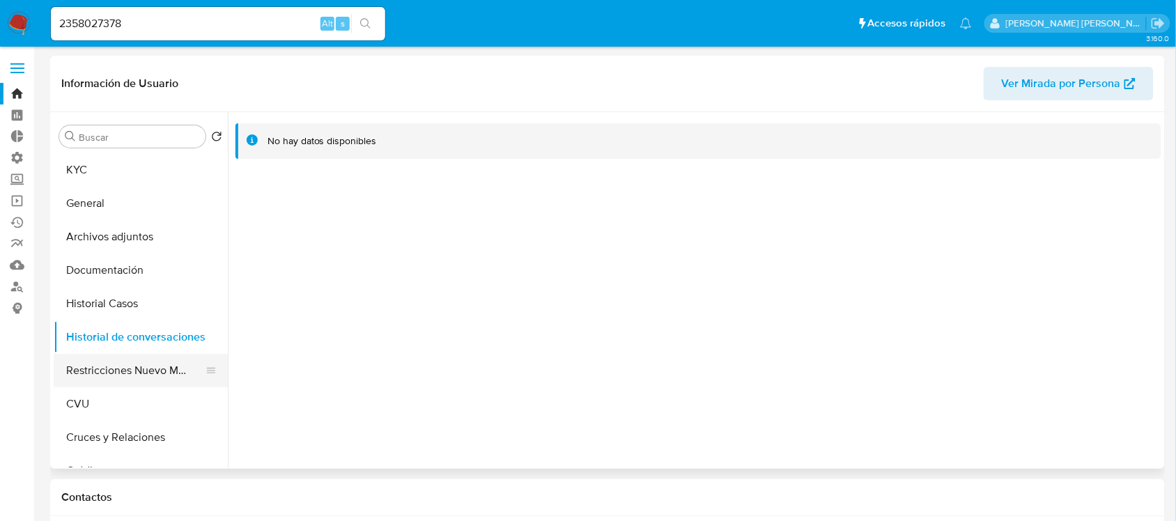
click at [166, 376] on button "Restricciones Nuevo Mundo" at bounding box center [135, 370] width 163 height 33
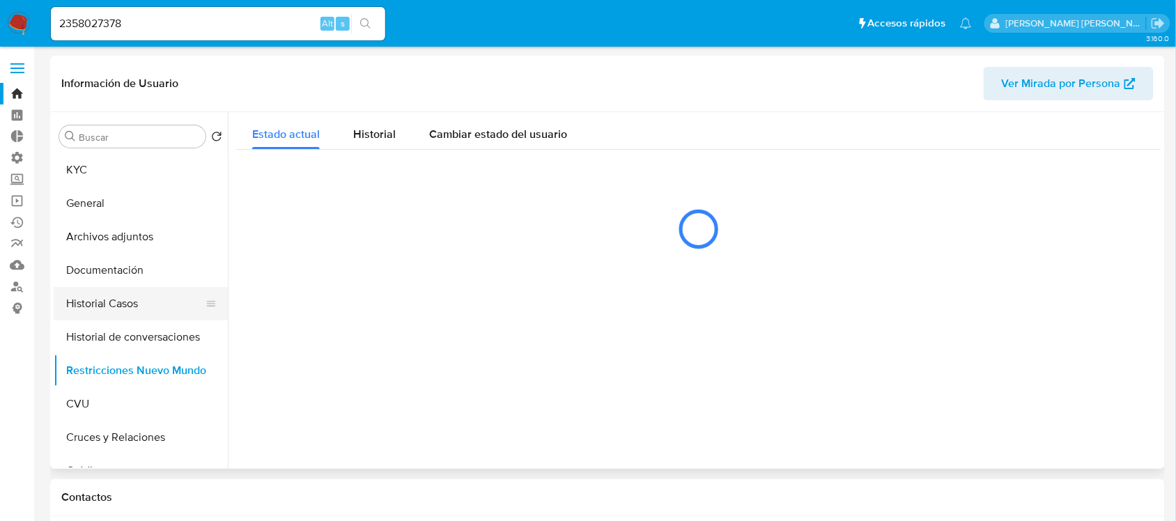
click at [159, 298] on button "Historial Casos" at bounding box center [135, 303] width 163 height 33
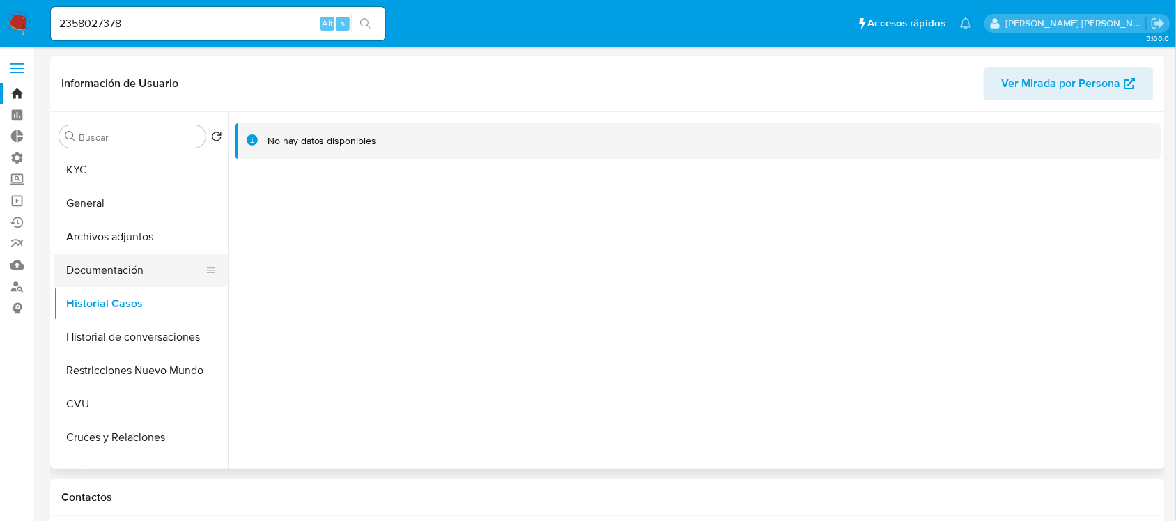
click at [165, 279] on button "Documentación" at bounding box center [135, 270] width 163 height 33
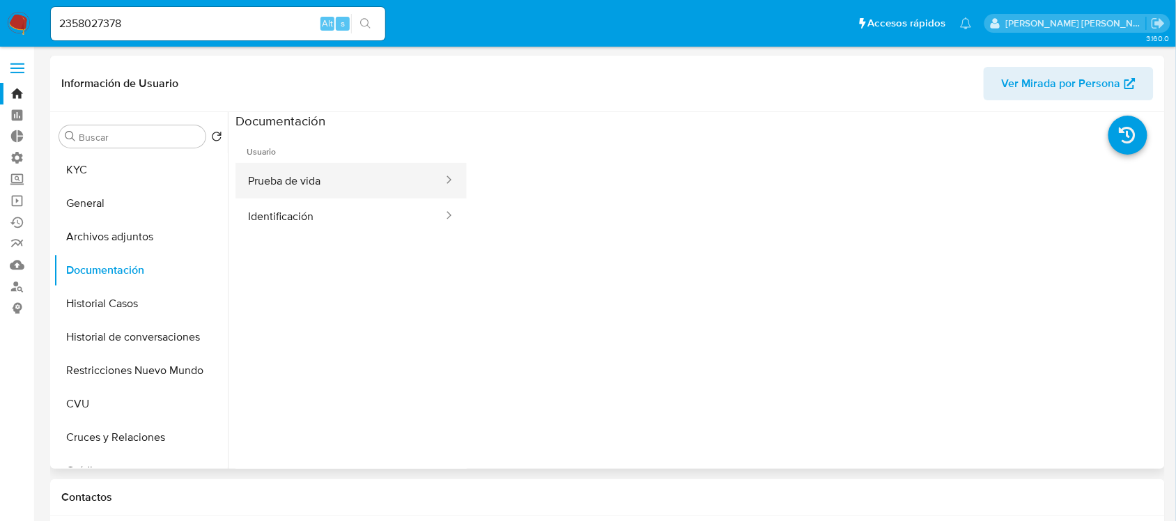
click at [360, 175] on button "Prueba de vida" at bounding box center [340, 181] width 209 height 36
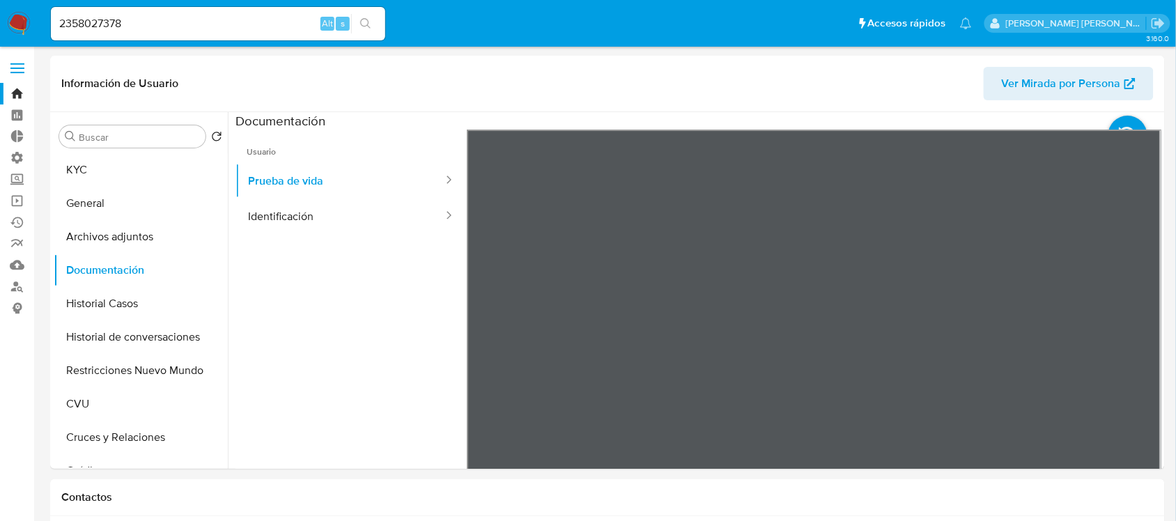
click at [164, 25] on input "2358027378" at bounding box center [218, 24] width 334 height 18
click at [371, 24] on button "search-icon" at bounding box center [365, 24] width 29 height 20
click at [168, 364] on button "Restricciones Nuevo Mundo" at bounding box center [135, 370] width 163 height 33
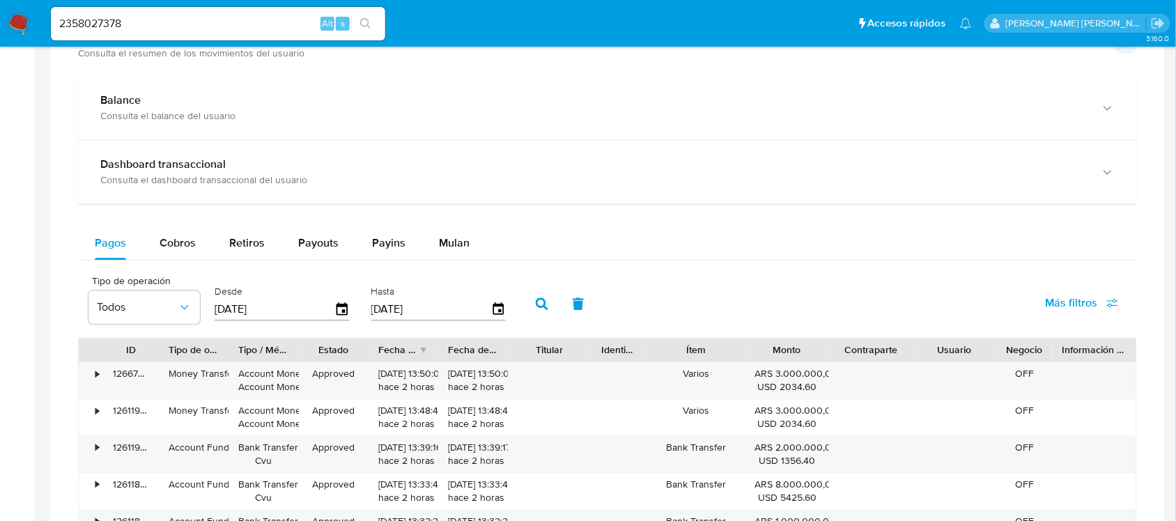
scroll to position [871, 0]
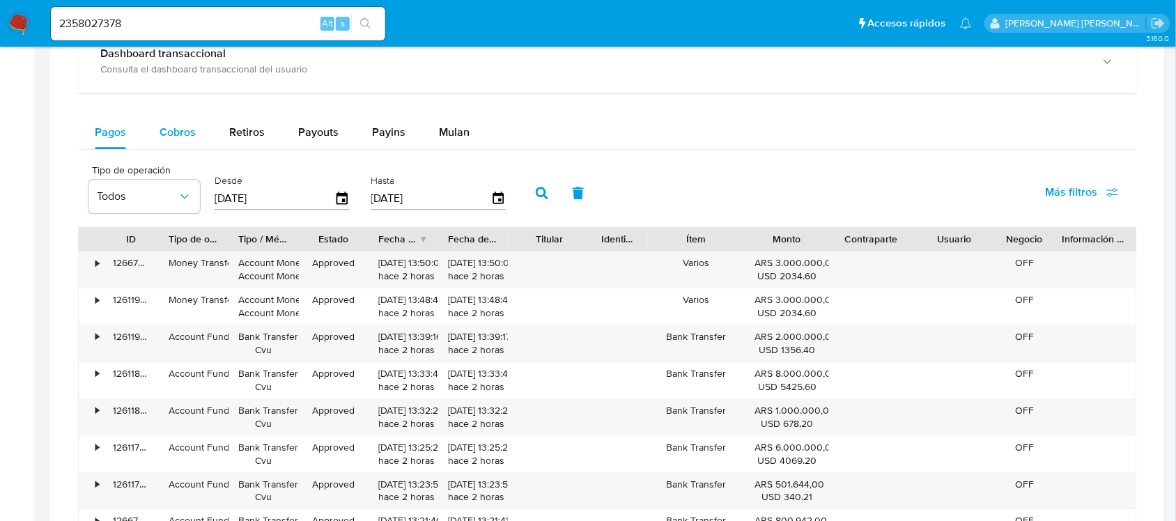
click at [174, 126] on span "Cobros" at bounding box center [178, 132] width 36 height 16
select select "10"
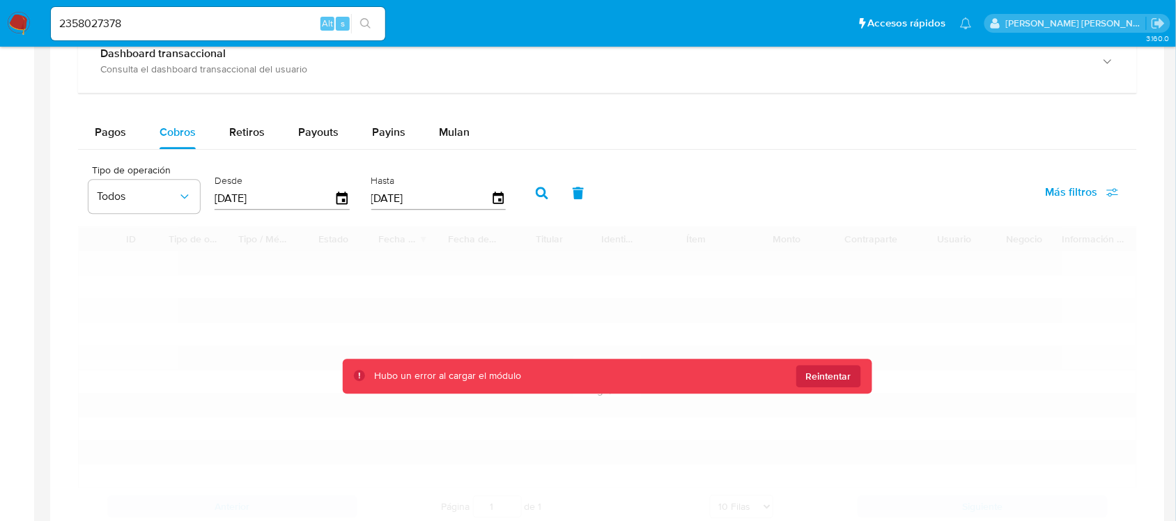
click at [838, 364] on div "Hubo un error al cargar el módulo Reintentar" at bounding box center [608, 376] width 530 height 35
click at [840, 366] on div "Hubo un error al cargar el módulo Reintentar" at bounding box center [608, 376] width 530 height 35
click at [840, 368] on span "Reintentar" at bounding box center [828, 376] width 45 height 22
click at [834, 374] on span "Reintentar" at bounding box center [828, 376] width 45 height 22
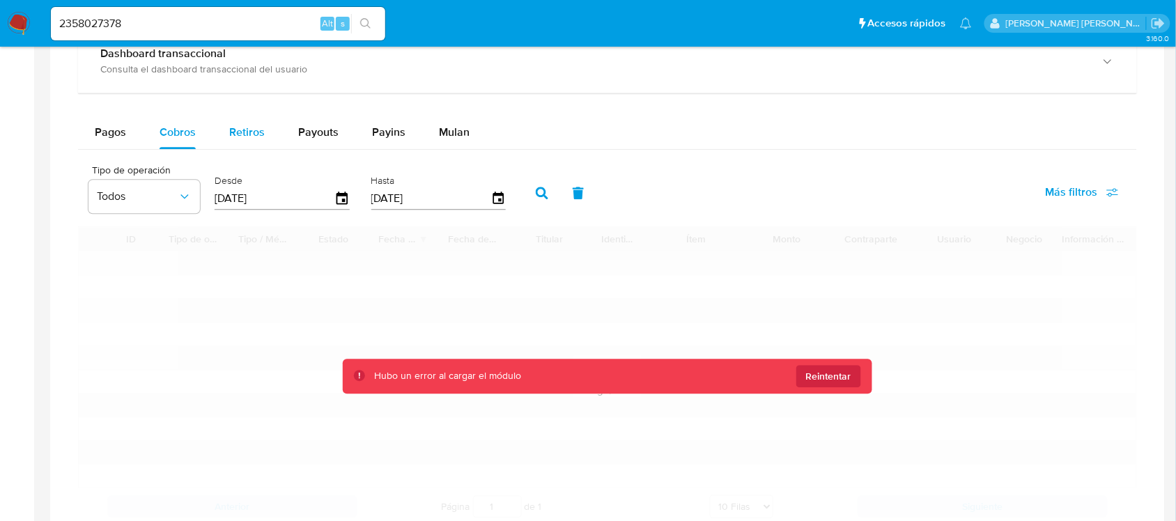
click at [233, 121] on div "Retiros" at bounding box center [247, 132] width 36 height 33
select select "10"
click at [173, 137] on span "Cobros" at bounding box center [178, 132] width 36 height 16
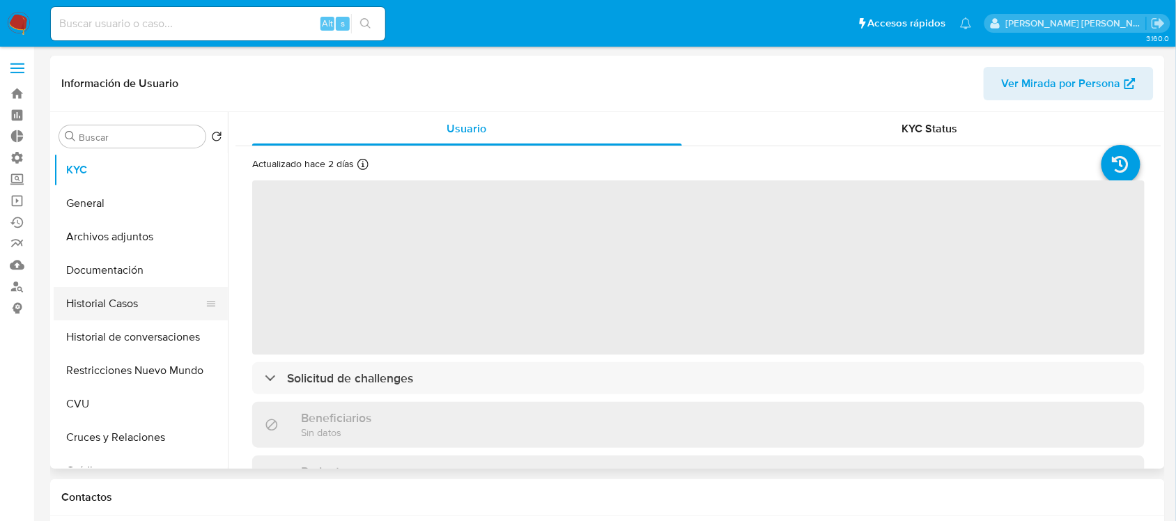
click at [164, 305] on button "Historial Casos" at bounding box center [135, 303] width 163 height 33
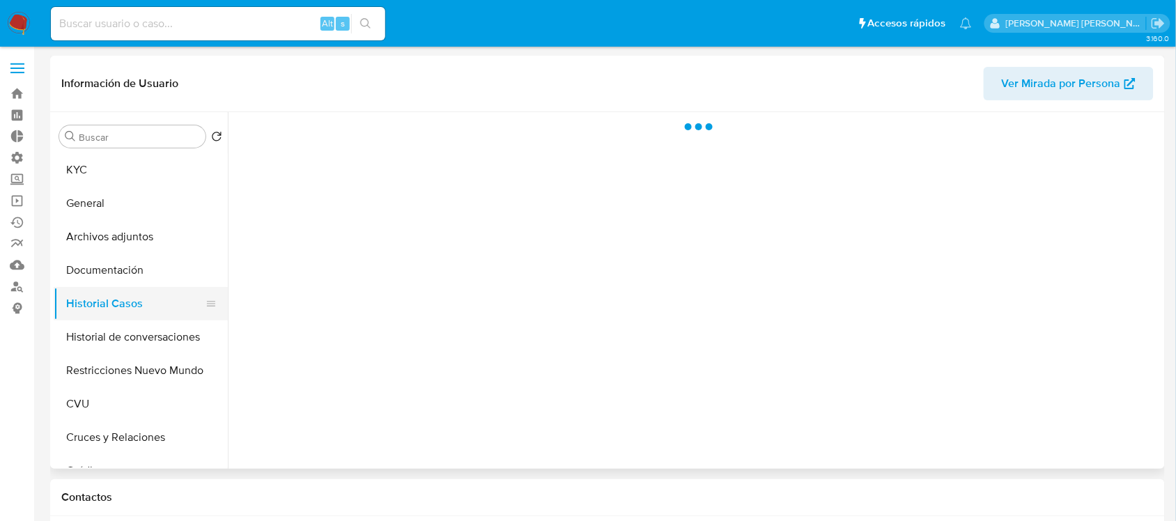
select select "10"
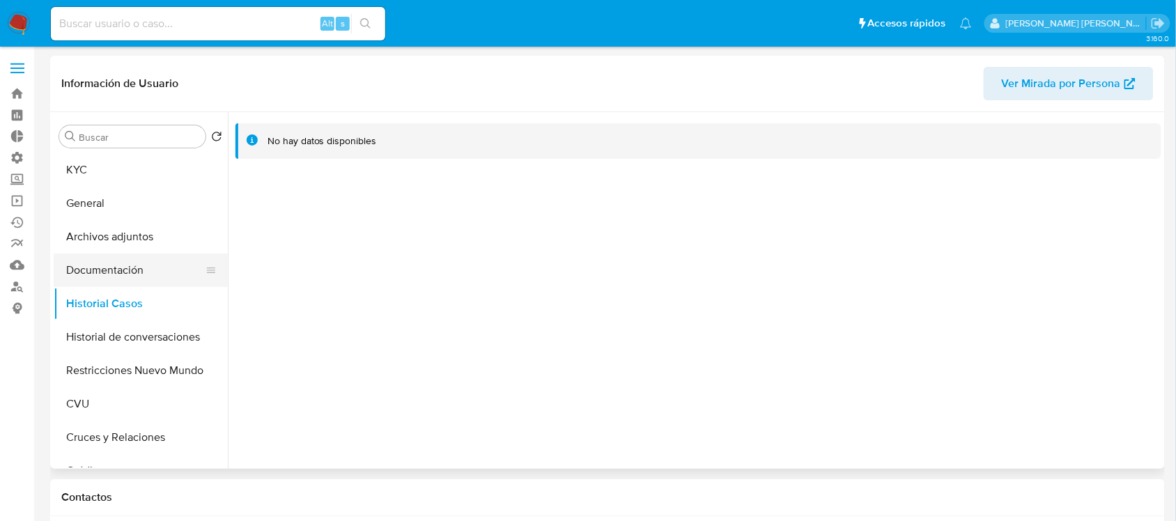
click at [145, 272] on button "Documentación" at bounding box center [135, 270] width 163 height 33
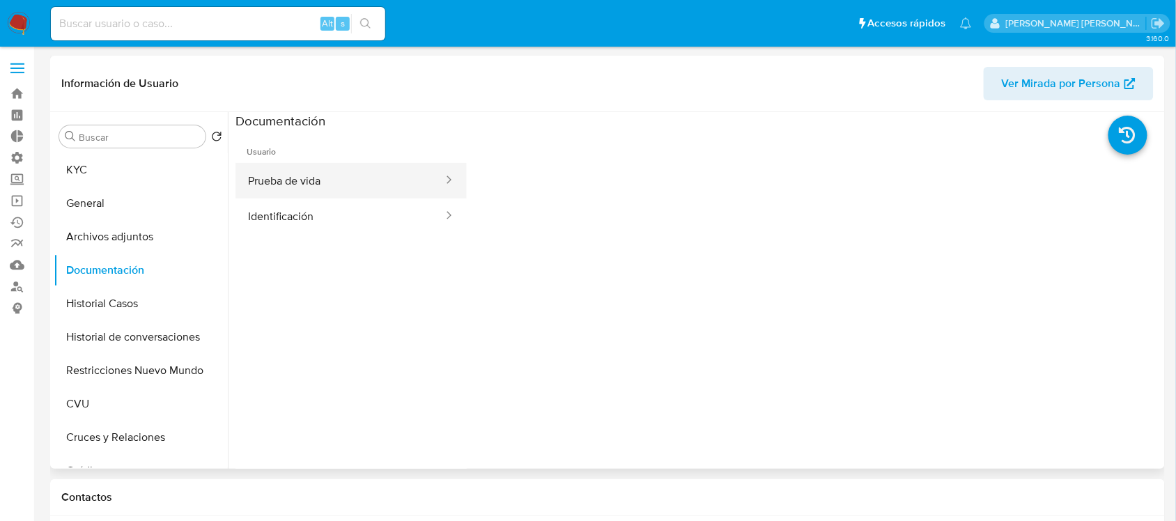
click at [360, 190] on button "Prueba de vida" at bounding box center [340, 181] width 209 height 36
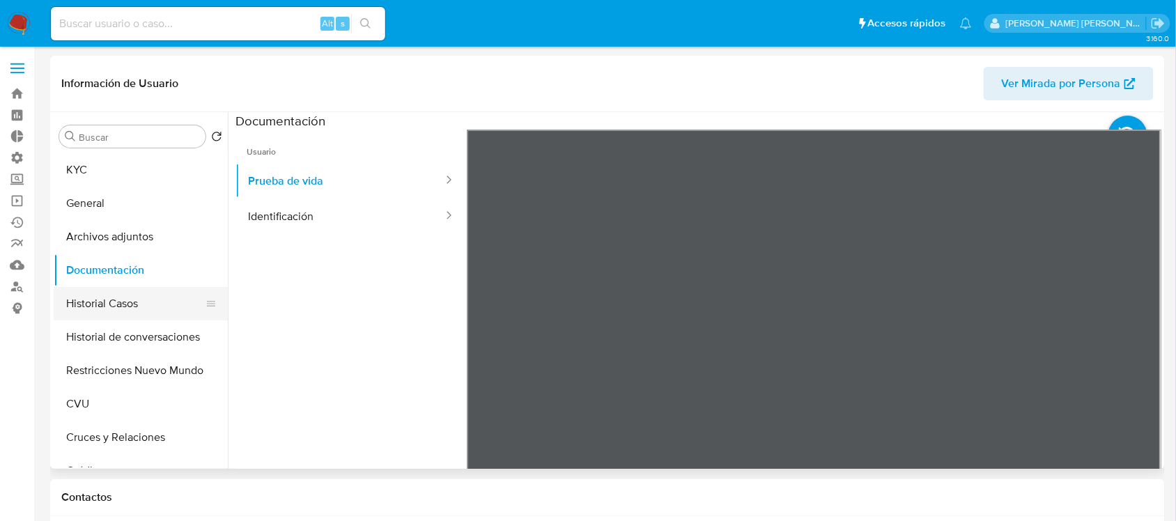
click at [146, 301] on button "Historial Casos" at bounding box center [135, 303] width 163 height 33
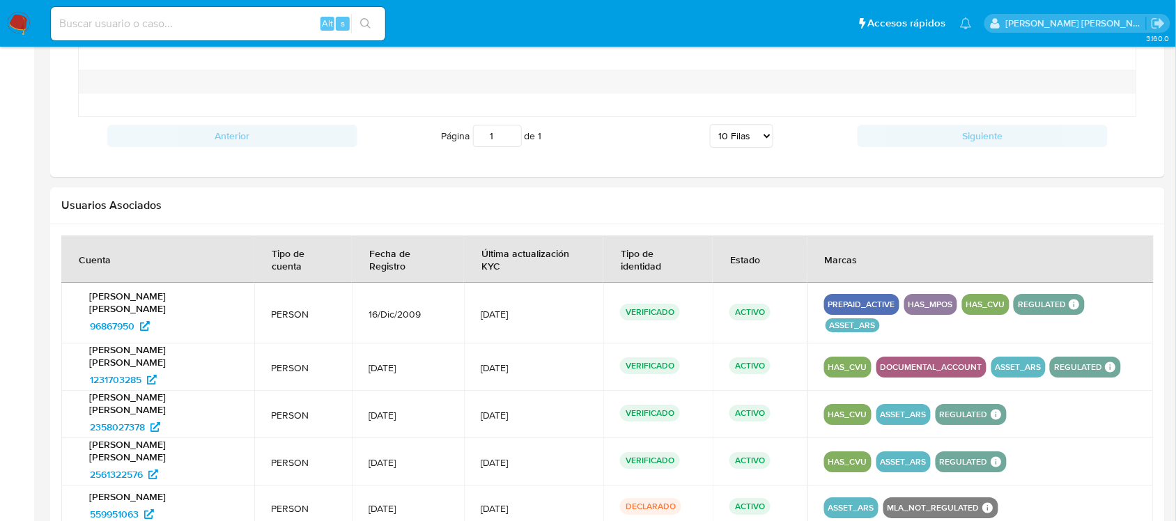
scroll to position [1387, 0]
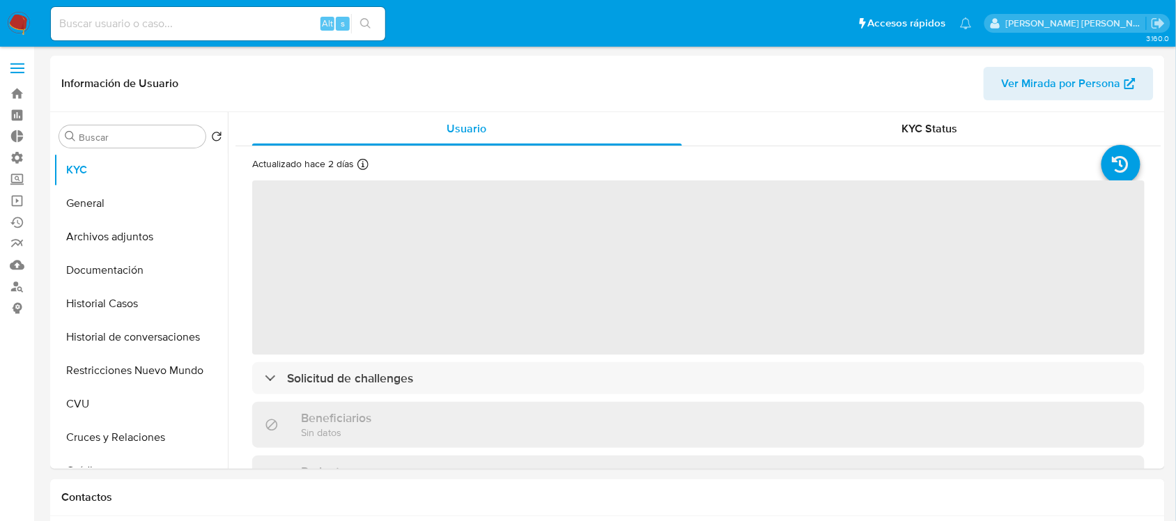
select select "10"
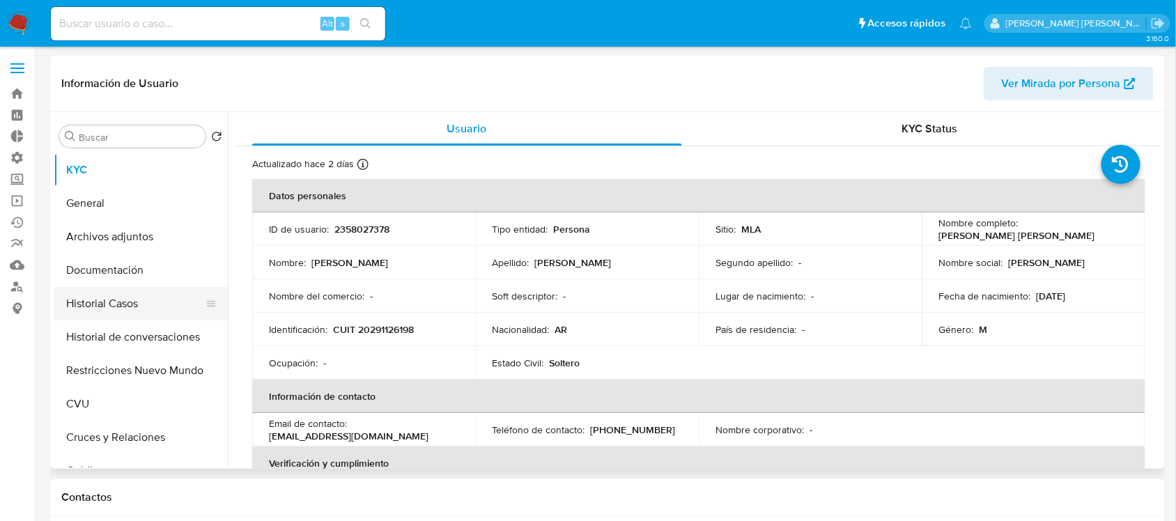
click at [128, 288] on button "Historial Casos" at bounding box center [135, 303] width 163 height 33
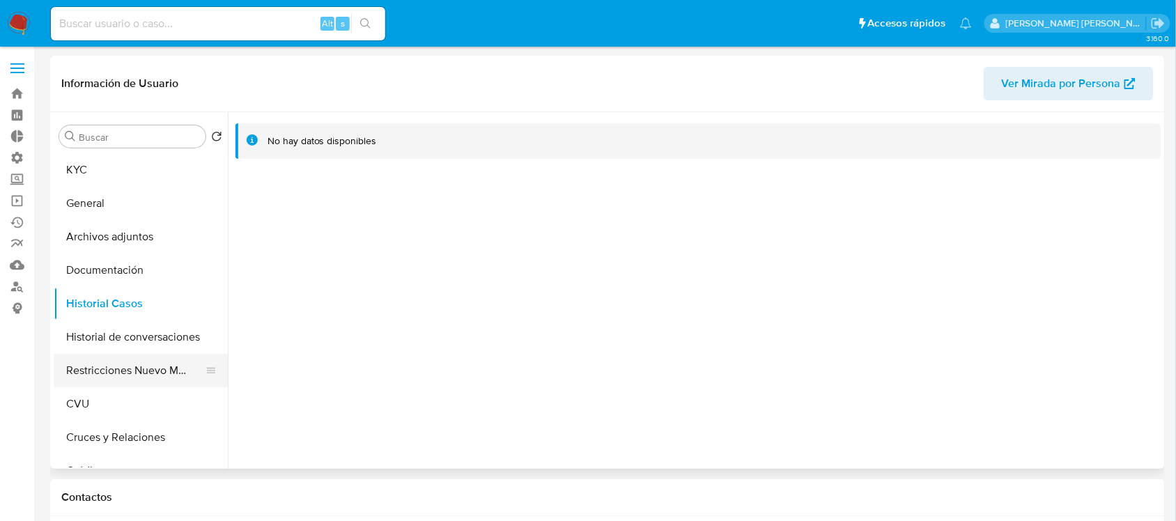
click at [161, 369] on button "Restricciones Nuevo Mundo" at bounding box center [135, 370] width 163 height 33
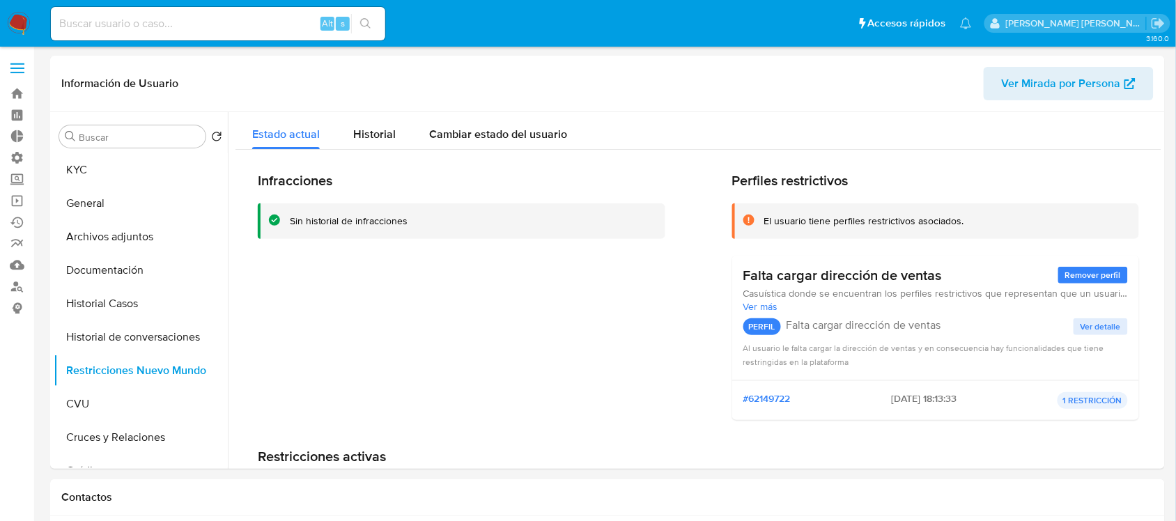
click at [274, 22] on input at bounding box center [218, 24] width 334 height 18
paste input "RZP645OwSVD8iyqlCc5oCDAy"
type input "RZP645OwSVD8iyqlCc5oCDAy"
click at [363, 18] on icon "search-icon" at bounding box center [365, 23] width 10 height 10
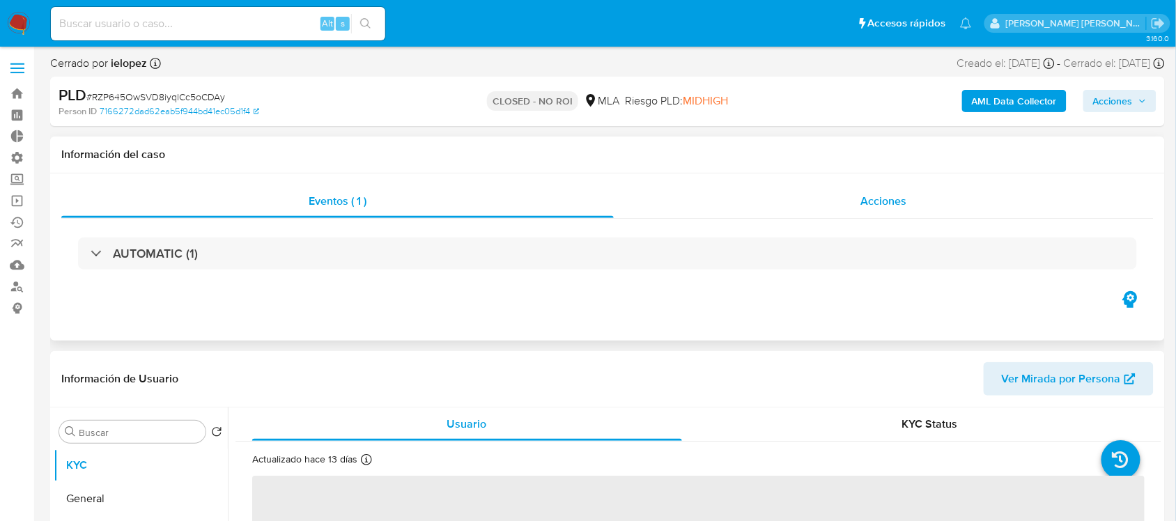
click at [877, 217] on div "Acciones" at bounding box center [884, 201] width 541 height 33
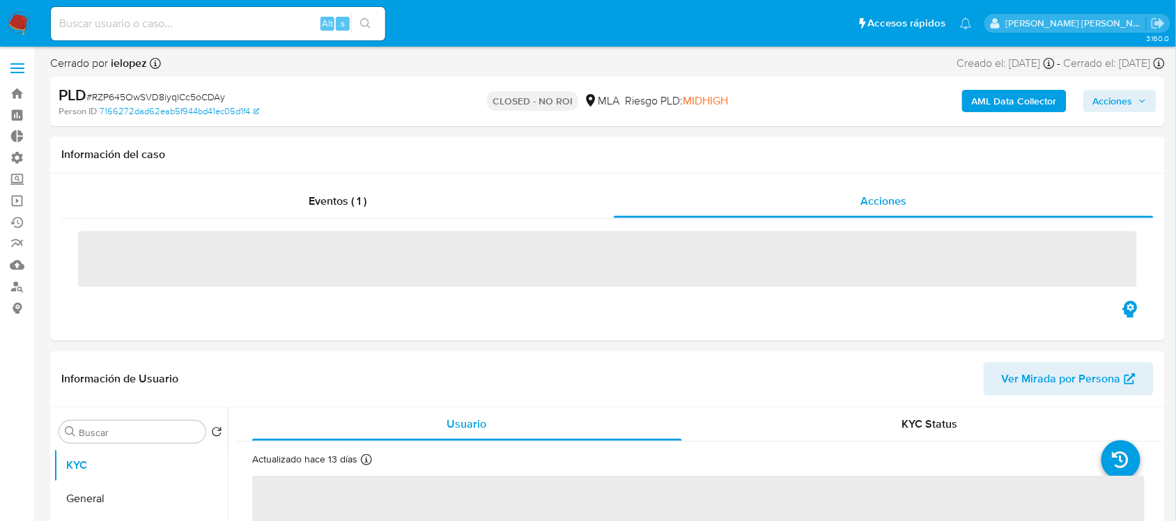
select select "10"
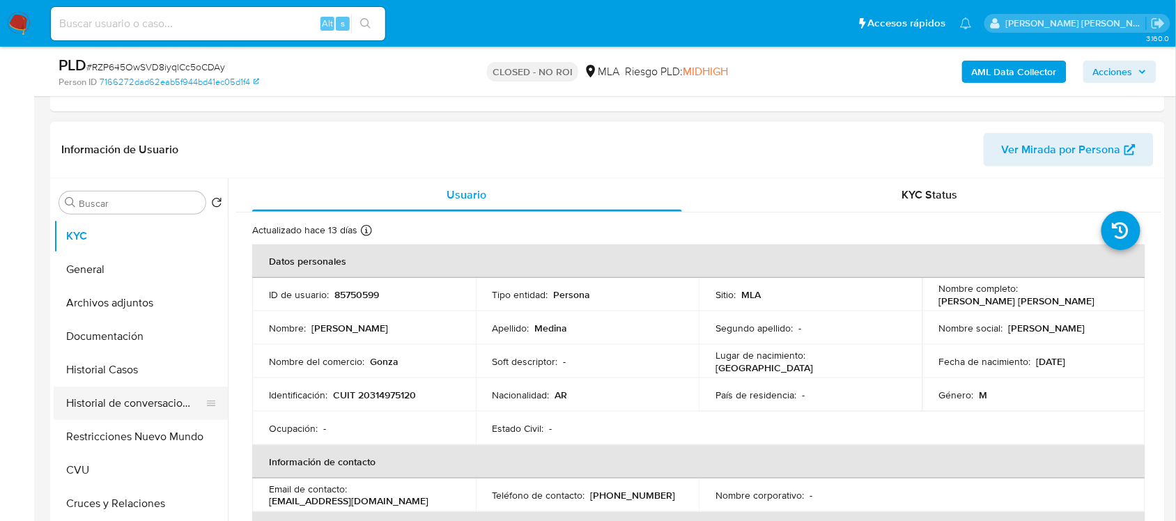
scroll to position [348, 0]
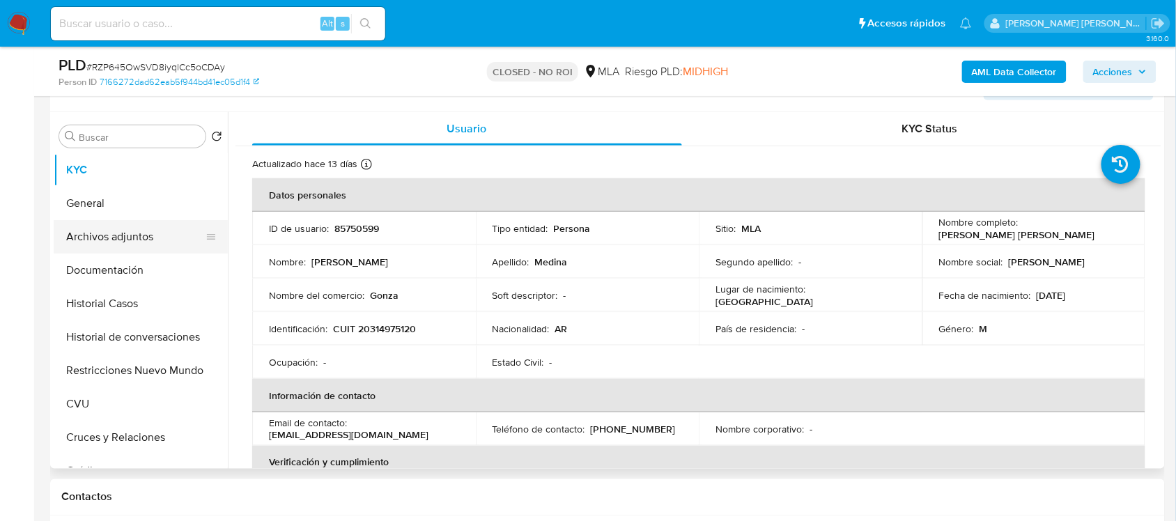
click at [155, 240] on button "Archivos adjuntos" at bounding box center [135, 236] width 163 height 33
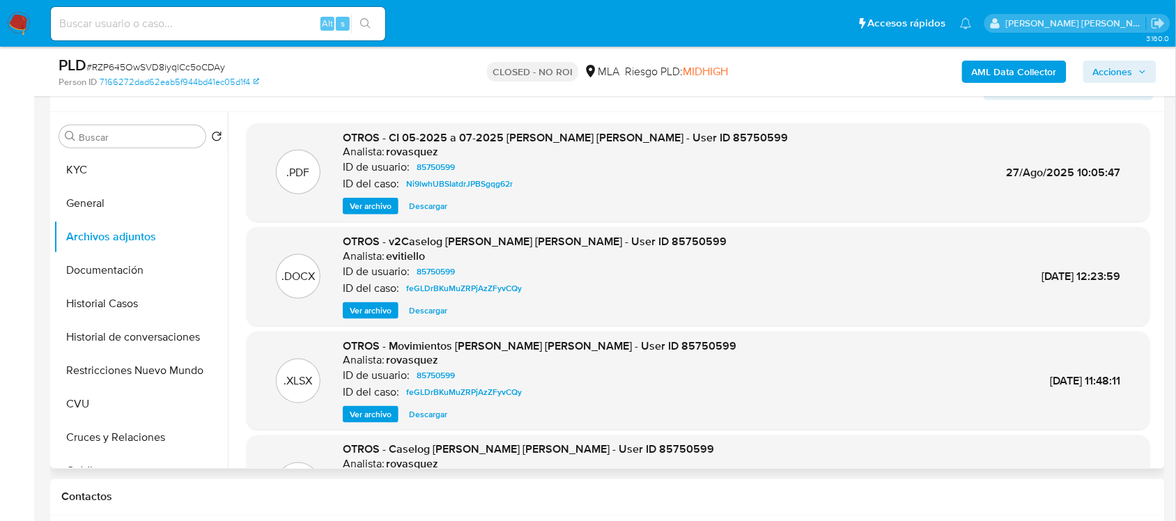
click at [425, 413] on span "Descargar" at bounding box center [428, 415] width 38 height 14
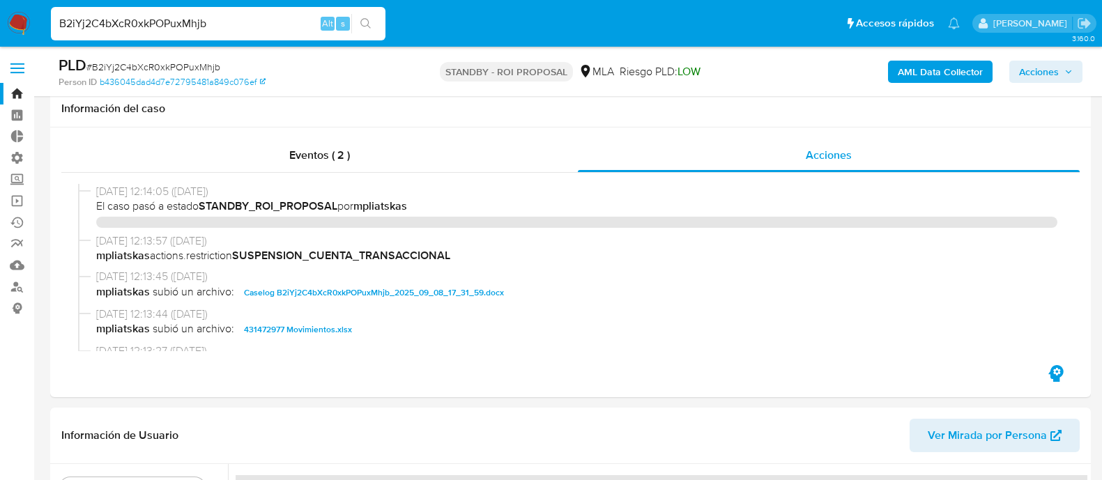
select select "10"
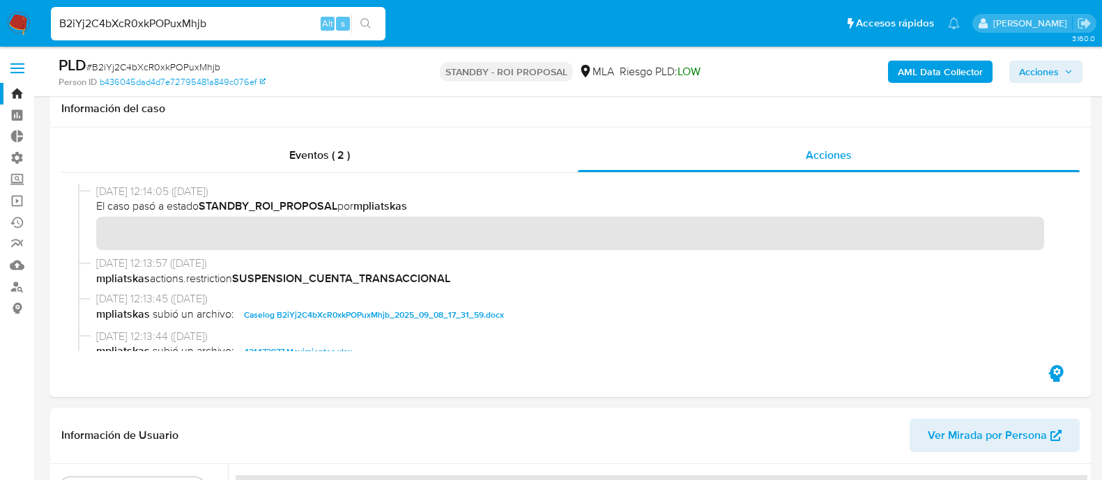
scroll to position [261, 0]
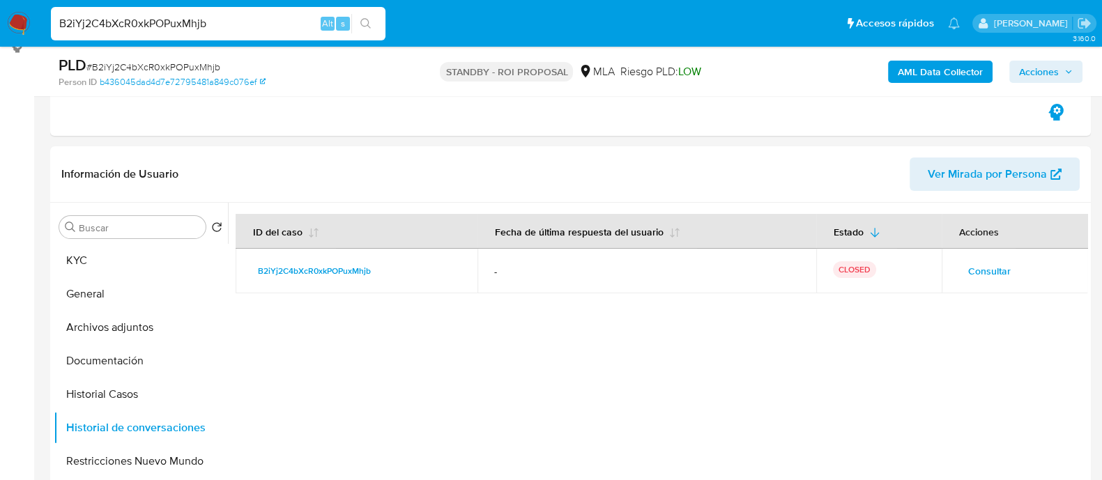
click at [229, 18] on input "B2iYj2C4bXcR0xkPOPuxMhjb" at bounding box center [218, 24] width 334 height 18
type input "SHkNj3Br9T3QASpLsbd7H0ia"
click at [366, 24] on icon "search-icon" at bounding box center [365, 23] width 11 height 11
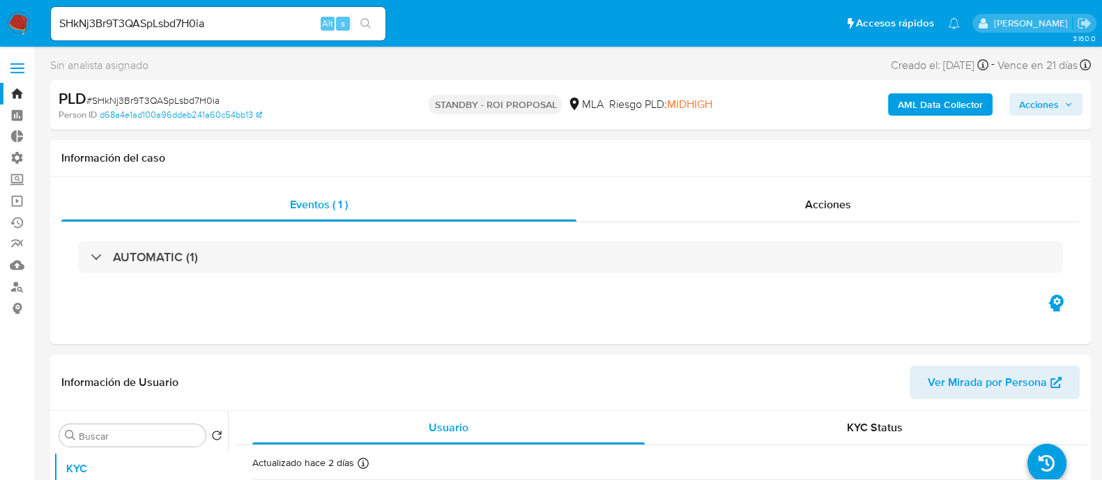
select select "10"
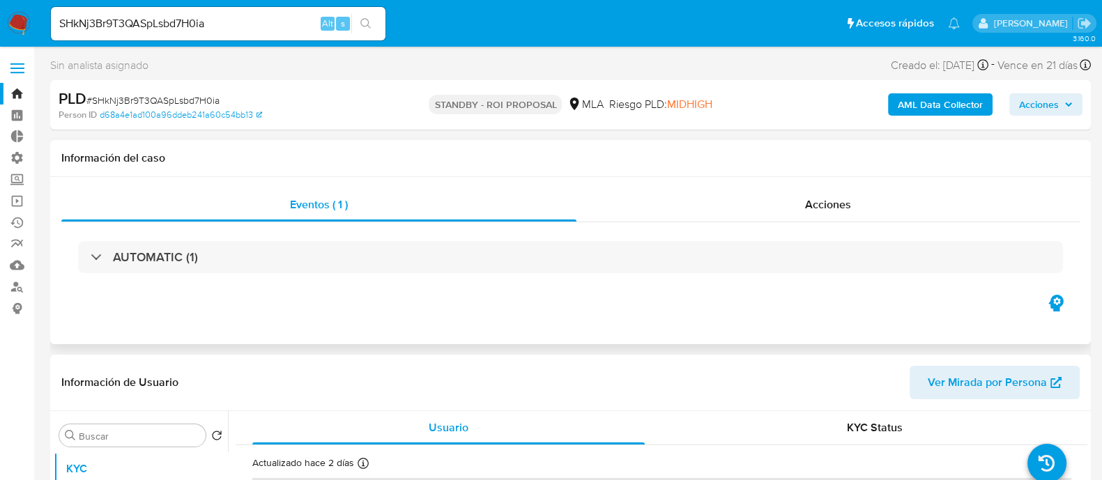
click at [780, 186] on div "Eventos ( 1 ) Acciones AUTOMATIC (1)" at bounding box center [570, 260] width 1040 height 167
click at [741, 233] on div "AUTOMATIC (1)" at bounding box center [570, 257] width 1018 height 70
click at [748, 217] on div "Acciones" at bounding box center [827, 204] width 503 height 33
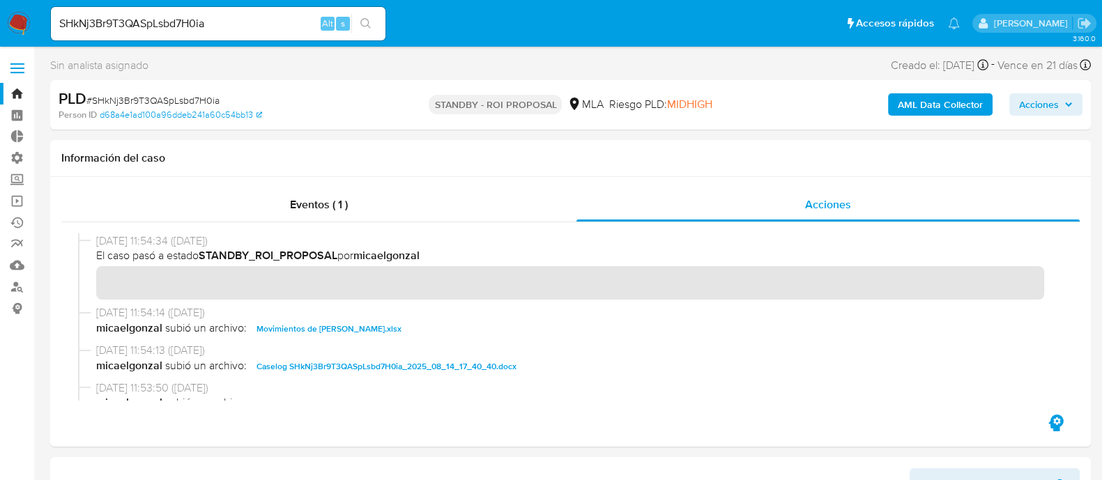
click at [371, 362] on span "Caselog SHkNj3Br9T3QASpLsbd7H0ia_2025_08_14_17_40_40.docx" at bounding box center [386, 366] width 260 height 17
click at [376, 323] on span "Movimientos de Antonio Lazaro Lepera.xlsx" at bounding box center [328, 329] width 145 height 17
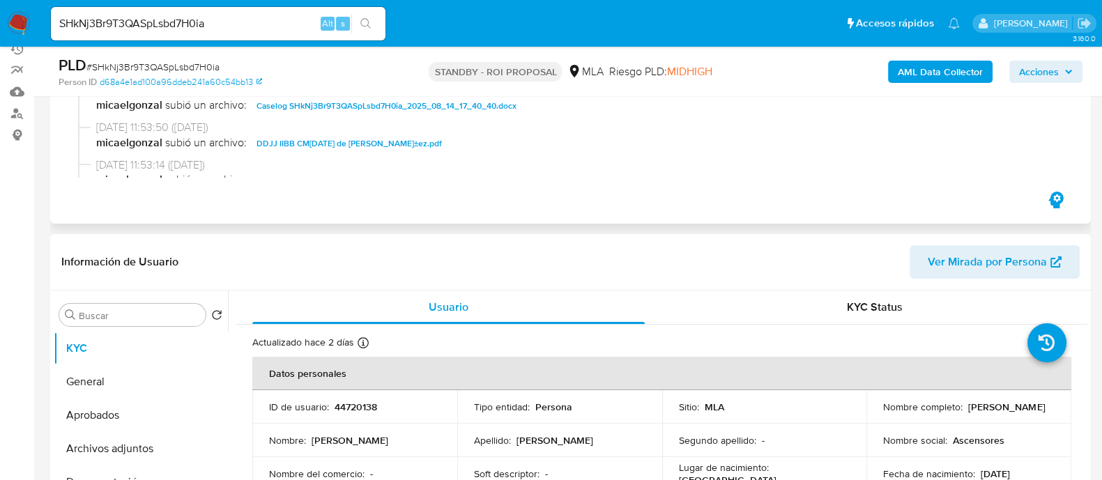
scroll to position [86, 0]
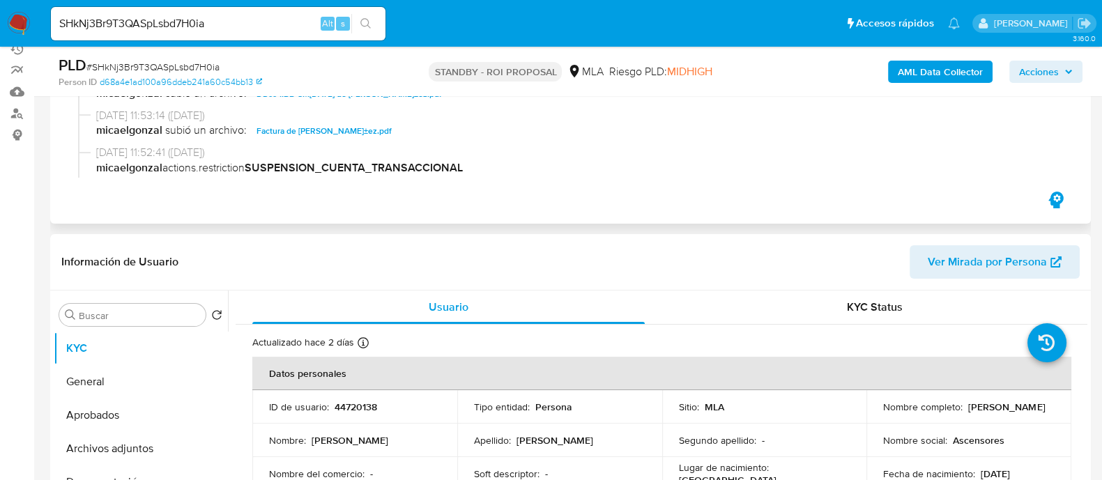
click at [389, 132] on span "Factura de Fernando Luis NuÃ±ez.pdf" at bounding box center [323, 131] width 135 height 17
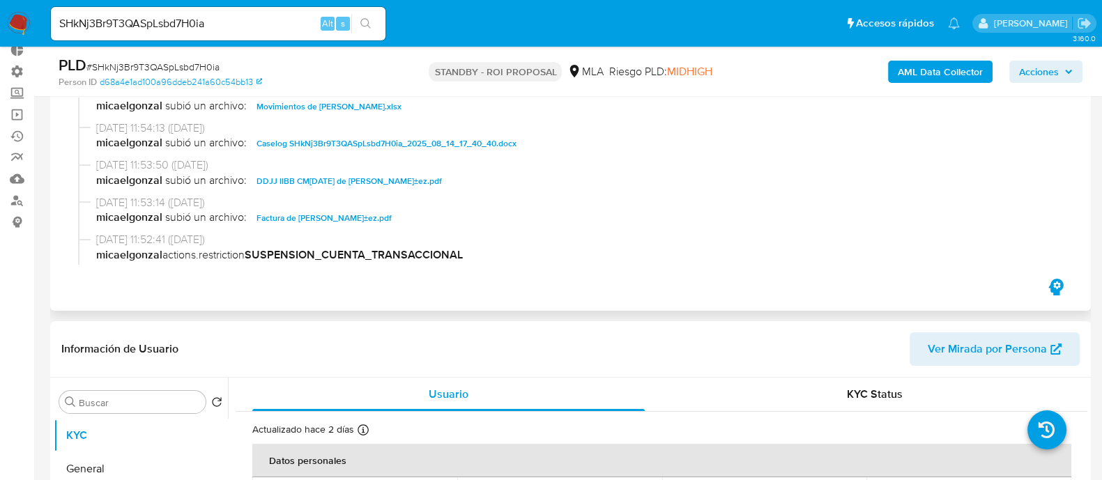
click at [352, 189] on div "16/09/2025 11:53:50 (hace 2 días) micaelgonzal subió un archivo: DDJJ IIBB CM03…" at bounding box center [570, 176] width 985 height 38
click at [356, 176] on span "DDJJ IIBB CM03 - febrero 2025 de Fernando Luis NuÃ±ez.pdf" at bounding box center [348, 181] width 185 height 17
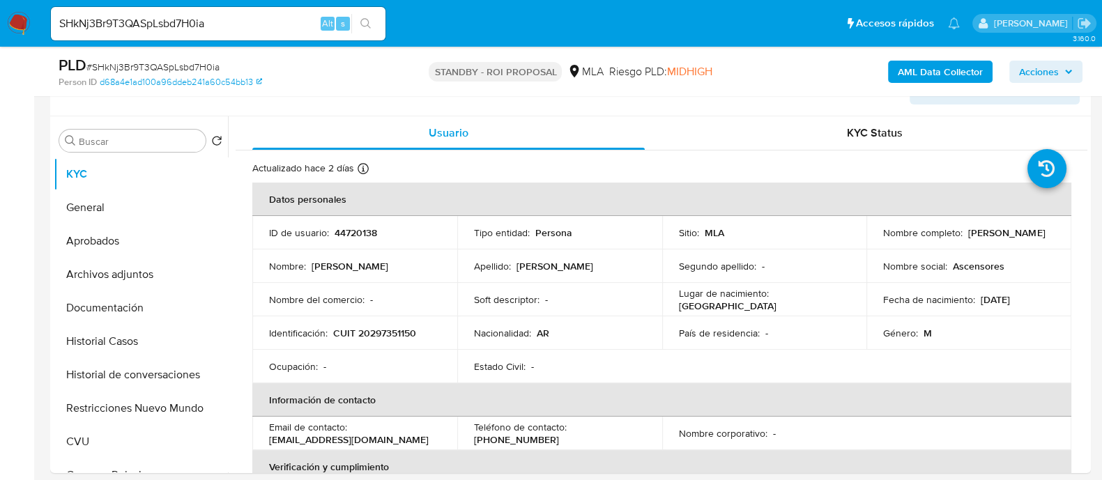
click at [170, 338] on button "Historial Casos" at bounding box center [141, 341] width 174 height 33
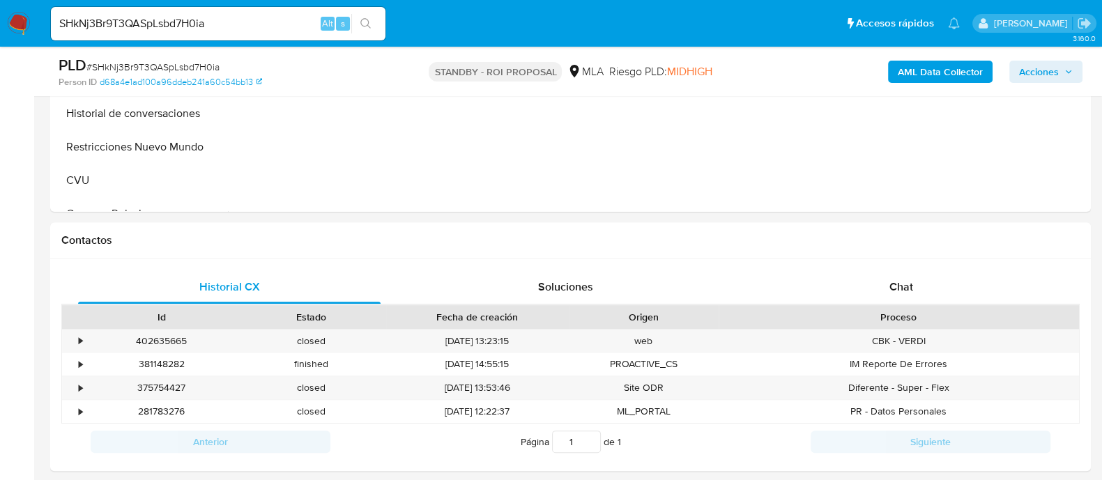
scroll to position [436, 0]
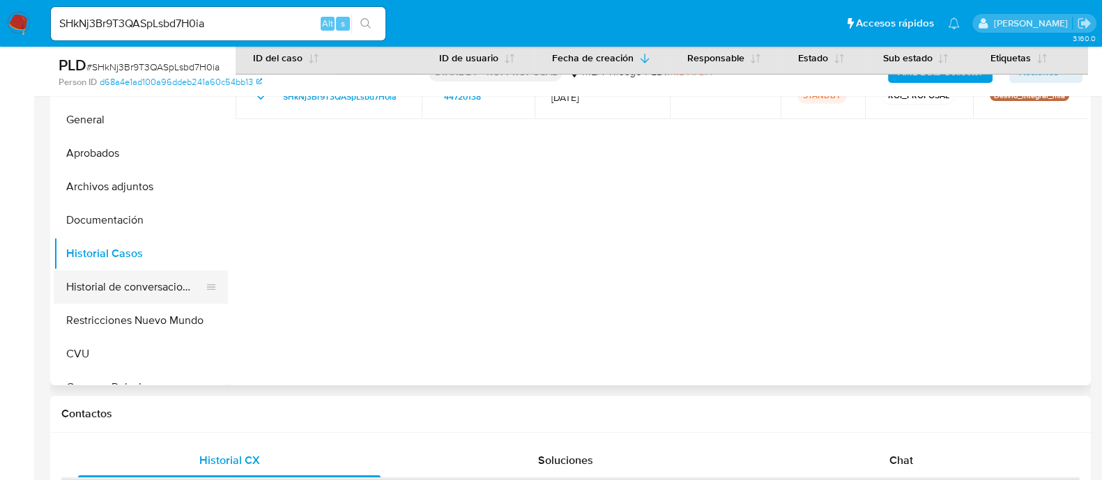
click at [122, 290] on button "Historial de conversaciones" at bounding box center [135, 286] width 163 height 33
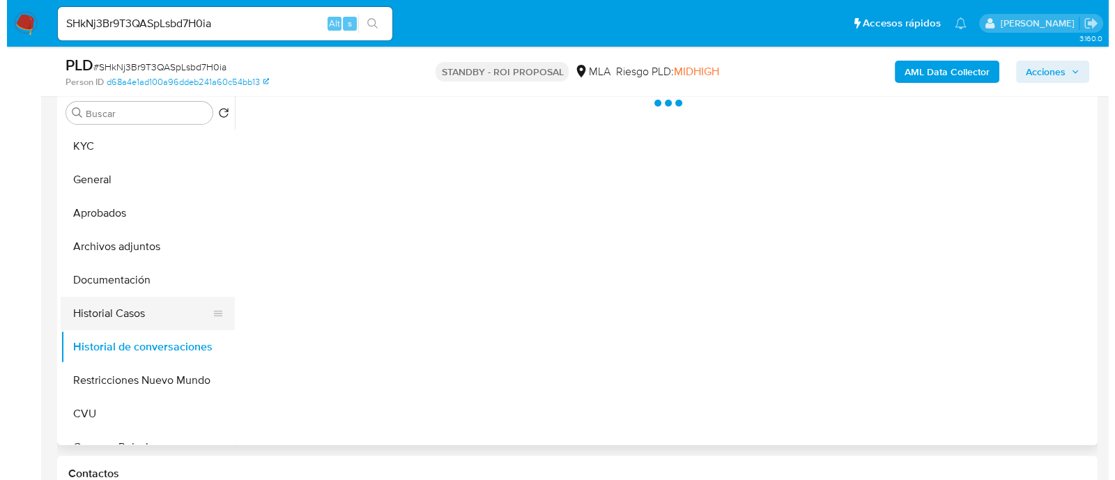
scroll to position [348, 0]
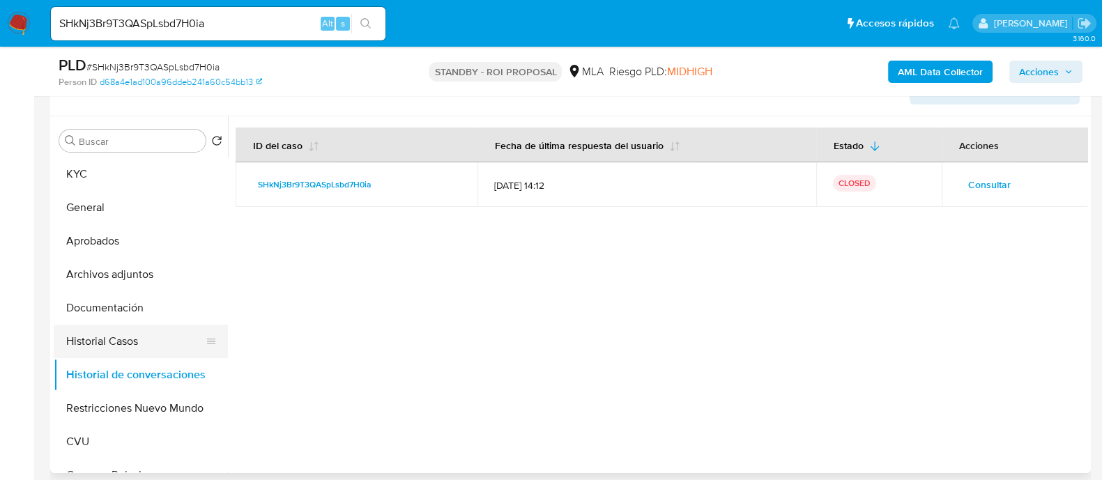
click at [129, 337] on button "Historial Casos" at bounding box center [135, 341] width 163 height 33
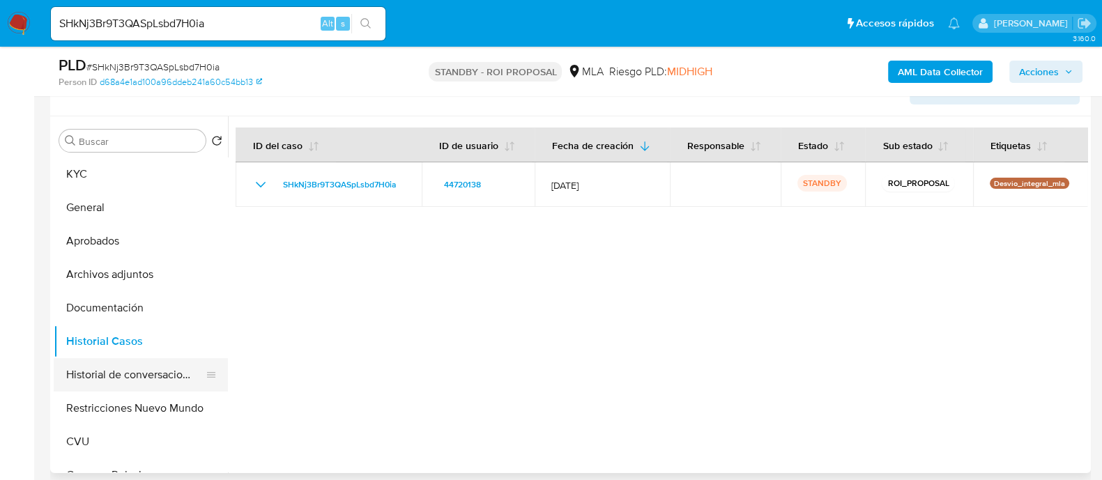
click at [171, 378] on button "Historial de conversaciones" at bounding box center [135, 374] width 163 height 33
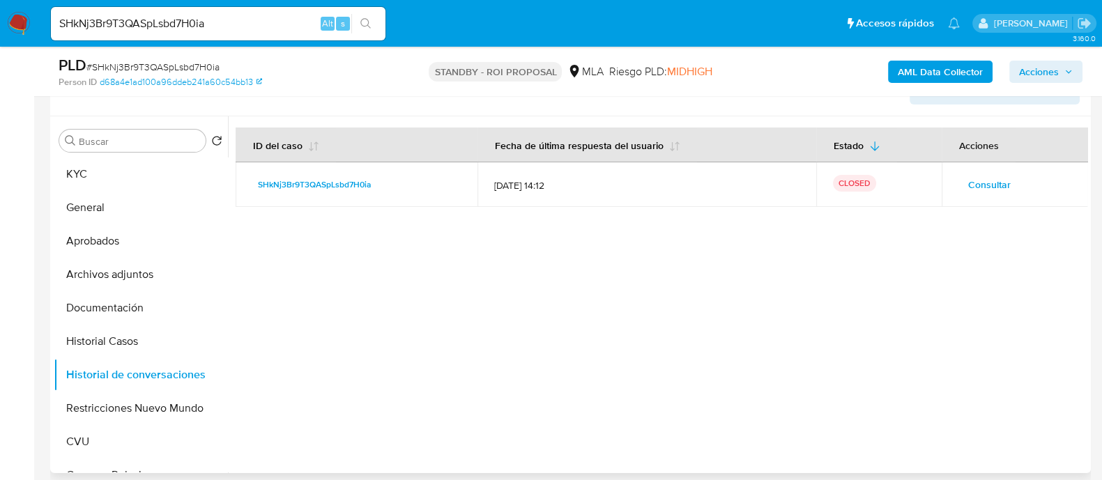
click at [971, 179] on span "Consultar" at bounding box center [989, 185] width 43 height 20
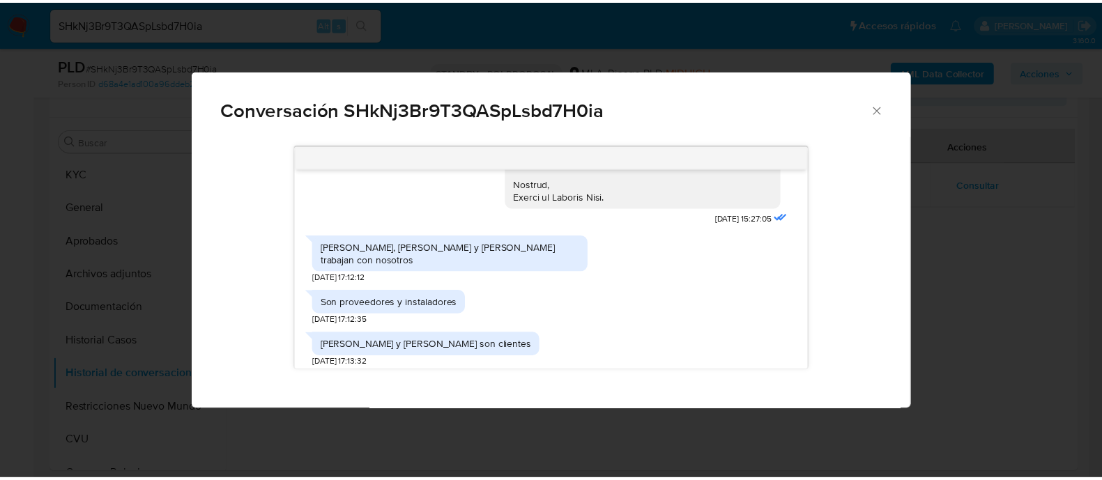
scroll to position [644, 0]
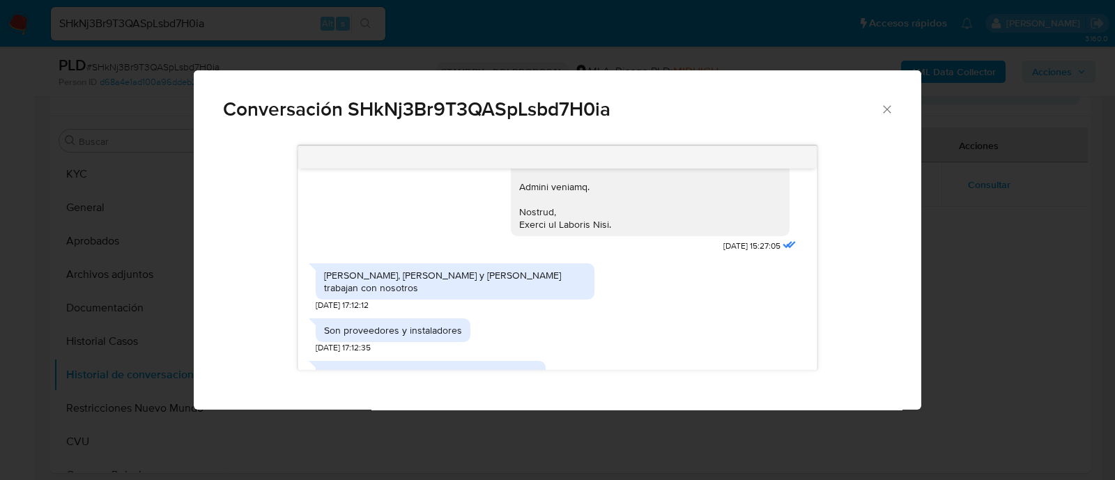
click at [875, 113] on span "Conversación SHkNj3Br9T3QASpLsbd7H0ia" at bounding box center [551, 110] width 657 height 20
click at [878, 111] on span "Conversación SHkNj3Br9T3QASpLsbd7H0ia" at bounding box center [551, 110] width 657 height 20
click at [892, 107] on icon "Cerrar" at bounding box center [887, 109] width 14 height 14
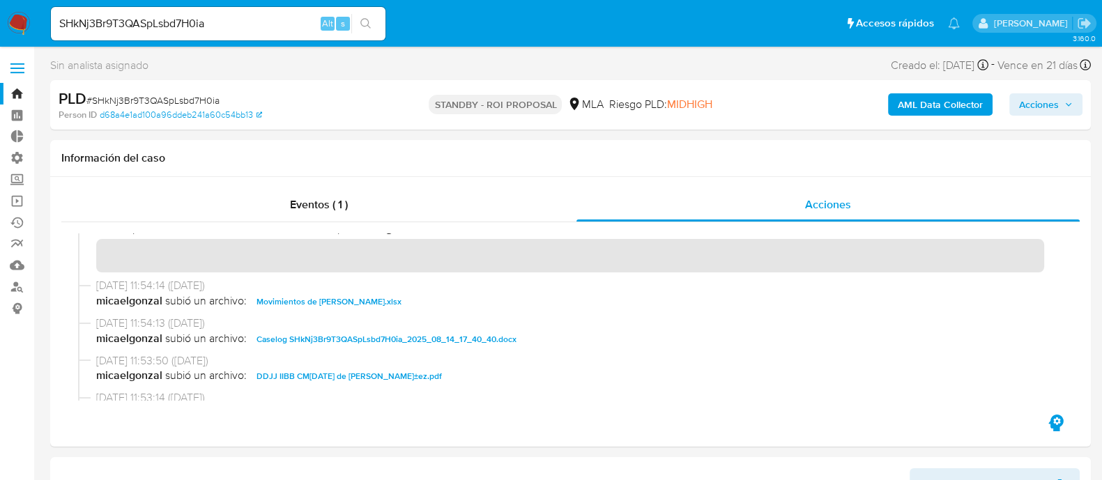
scroll to position [0, 0]
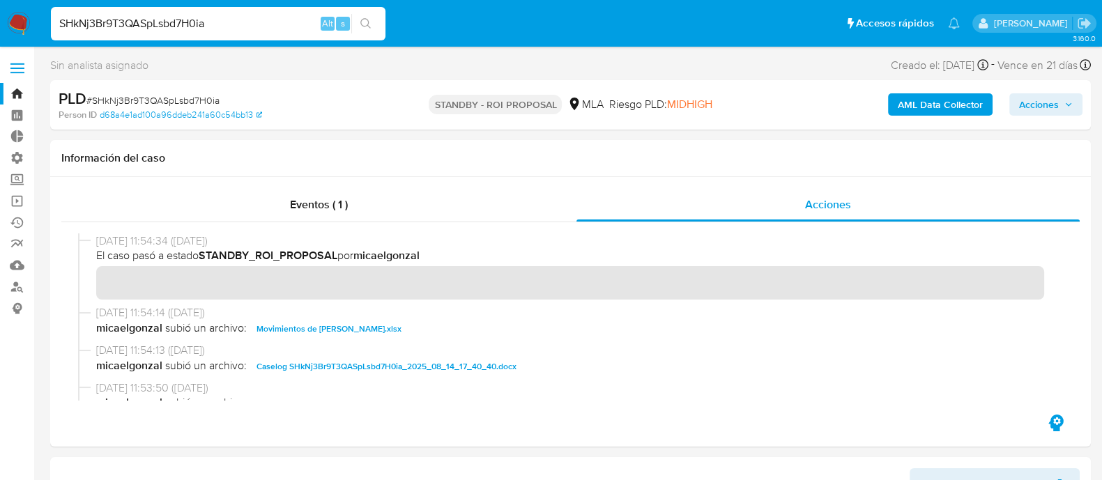
click at [202, 26] on input "SHkNj3Br9T3QASpLsbd7H0ia" at bounding box center [218, 24] width 334 height 18
paste input "rSQgJWAPyXC53adBsaDVoTtm"
type input "rSQgJWAPyXC53adBsaDVoTtm"
click at [369, 22] on icon "search-icon" at bounding box center [365, 23] width 11 height 11
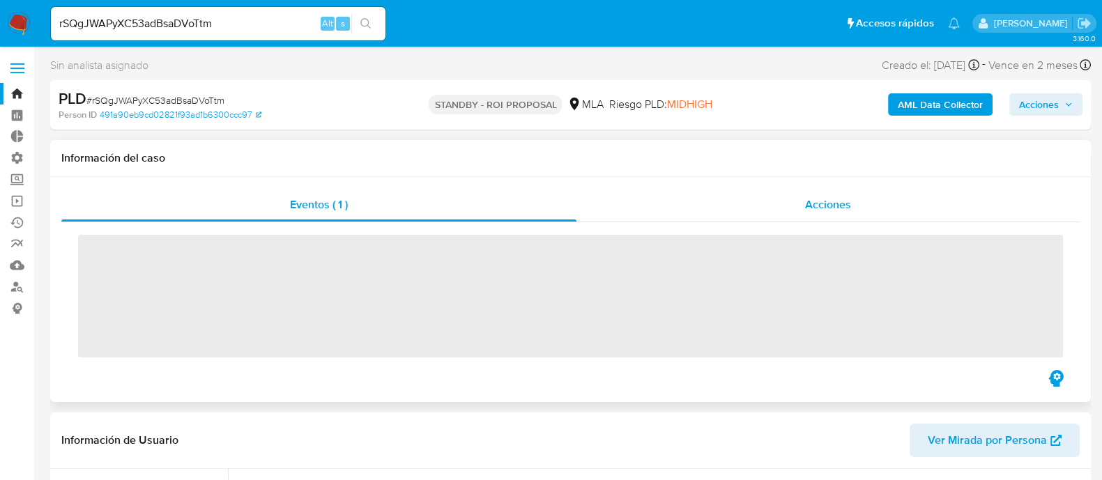
click at [865, 209] on div "Acciones" at bounding box center [827, 204] width 503 height 33
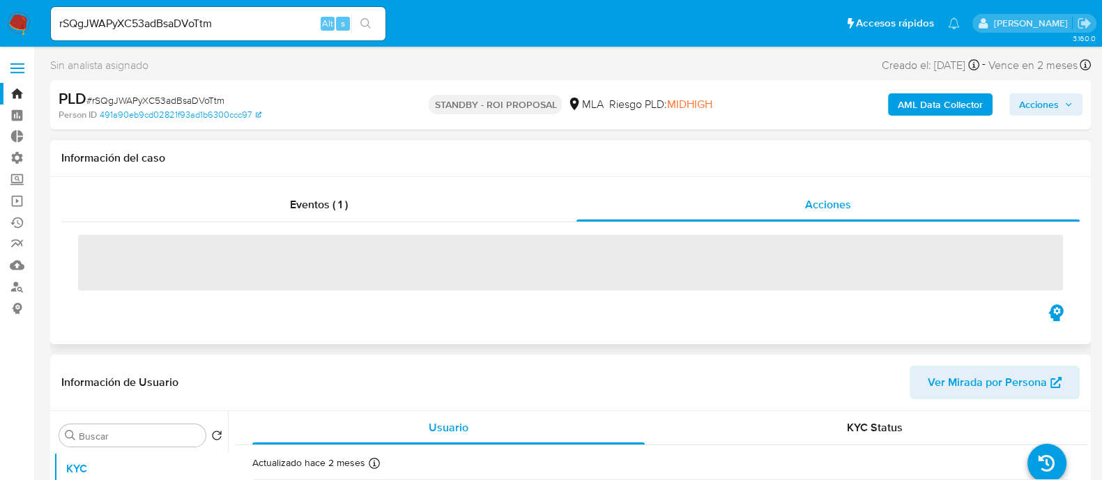
select select "10"
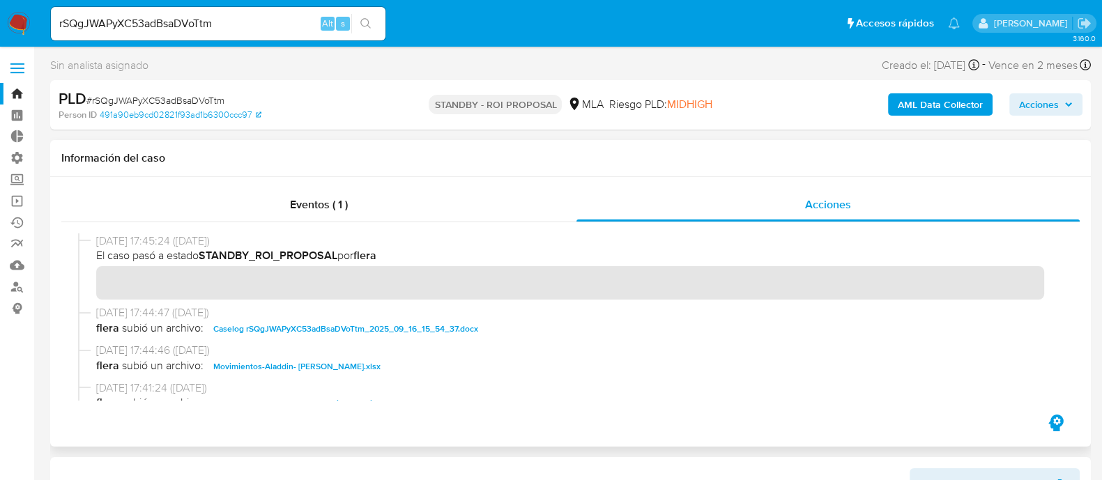
click at [303, 321] on span "Caselog rSQgJWAPyXC53adBsaDVoTtm_2025_09_16_15_54_37.docx" at bounding box center [345, 329] width 265 height 17
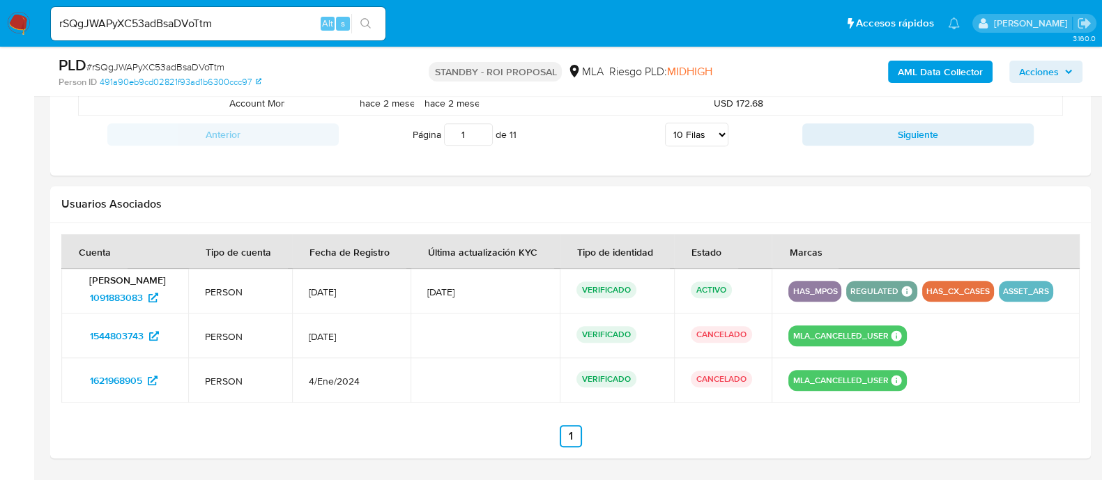
scroll to position [1676, 0]
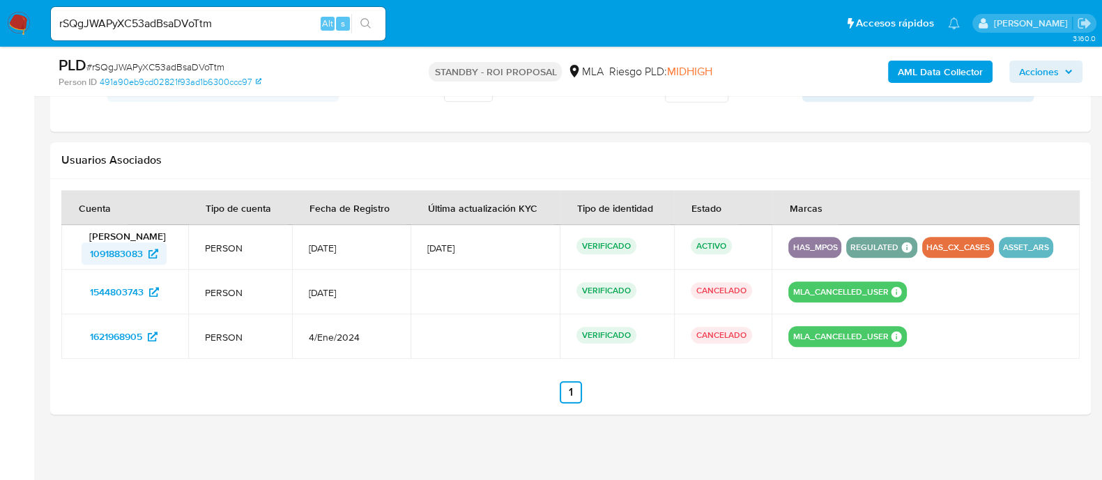
click at [141, 249] on span "1091883083" at bounding box center [116, 254] width 53 height 22
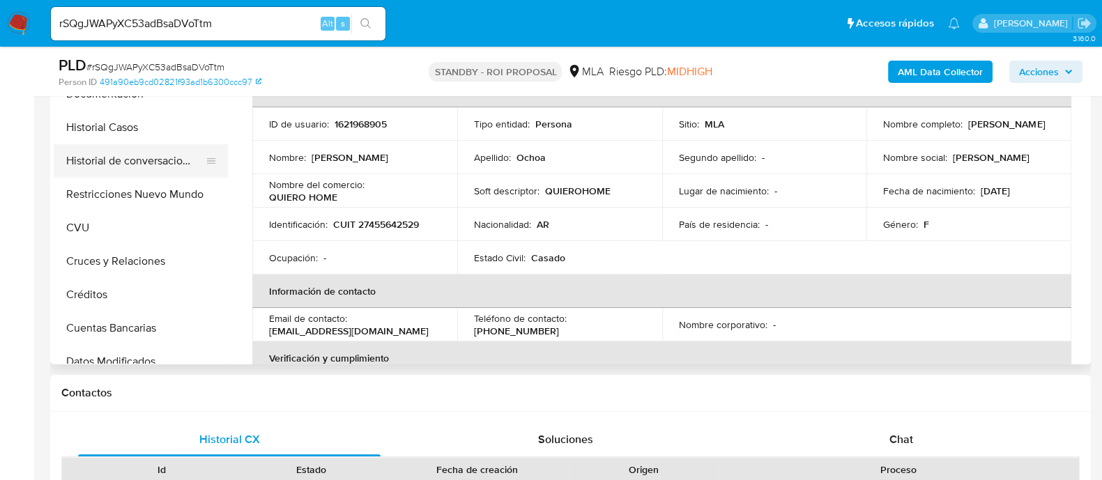
scroll to position [0, 0]
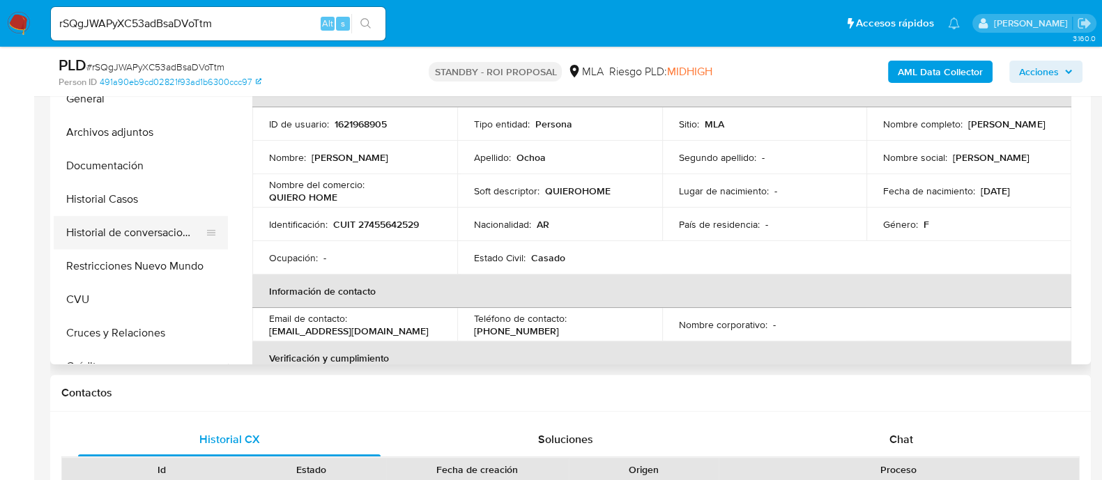
click at [147, 233] on button "Historial de conversaciones" at bounding box center [135, 232] width 163 height 33
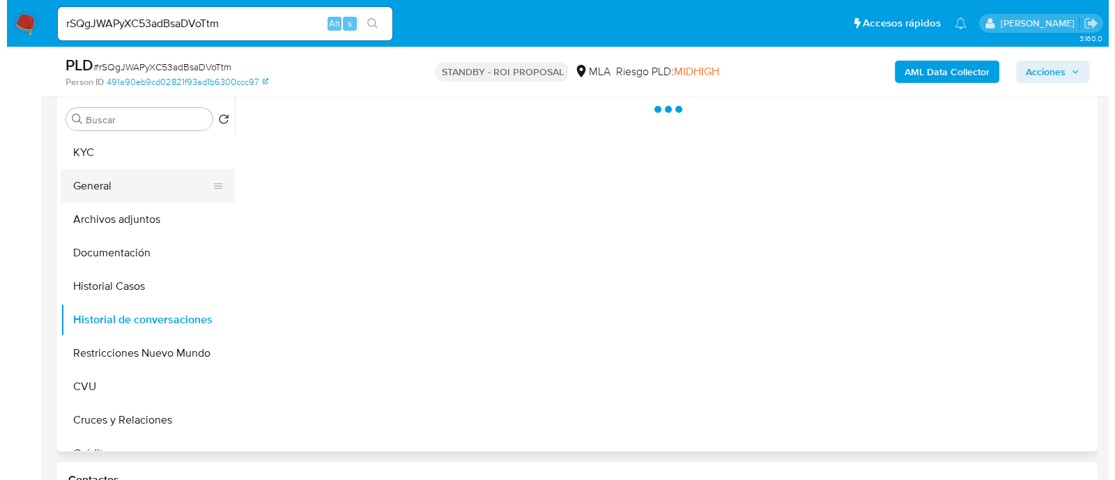
scroll to position [282, 0]
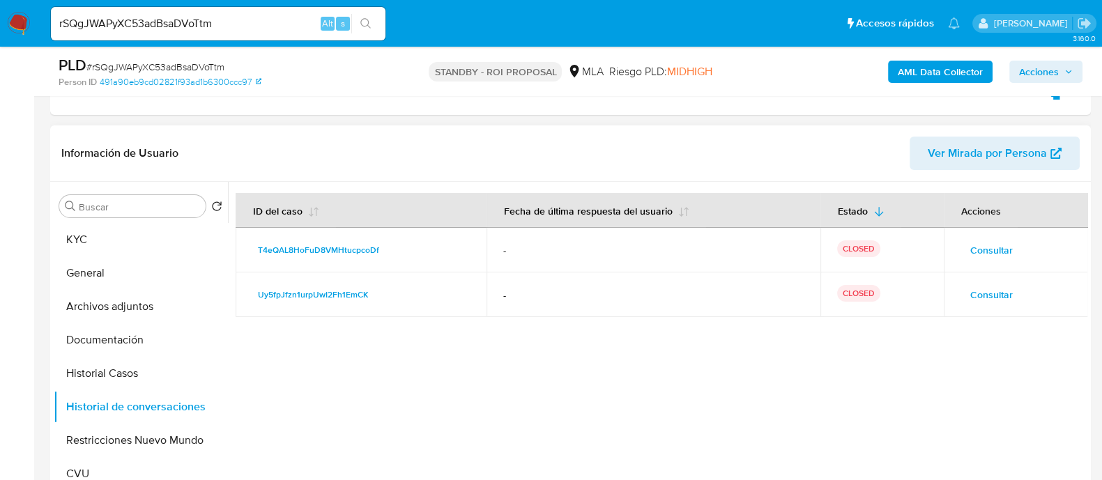
click at [987, 242] on span "Consultar" at bounding box center [991, 250] width 43 height 20
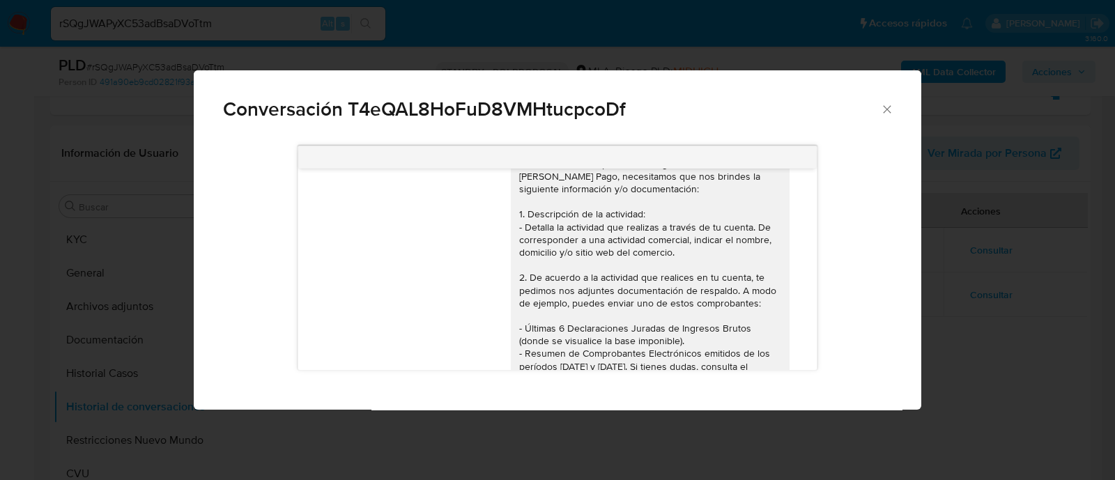
scroll to position [0, 0]
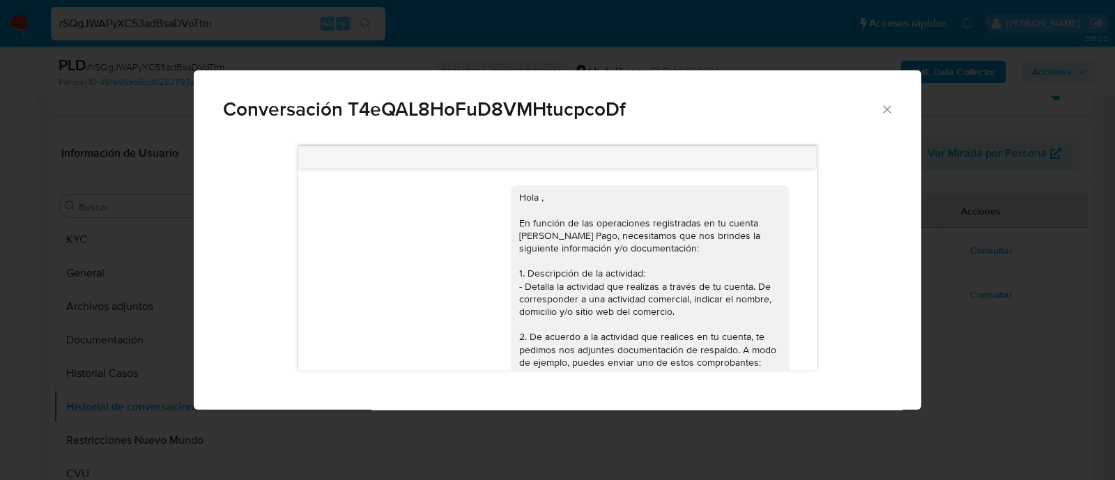
click at [968, 260] on div "Conversación T4eQAL8HoFuD8VMHtucpcoDf Hola , En función de las operaciones regi…" at bounding box center [557, 240] width 1115 height 480
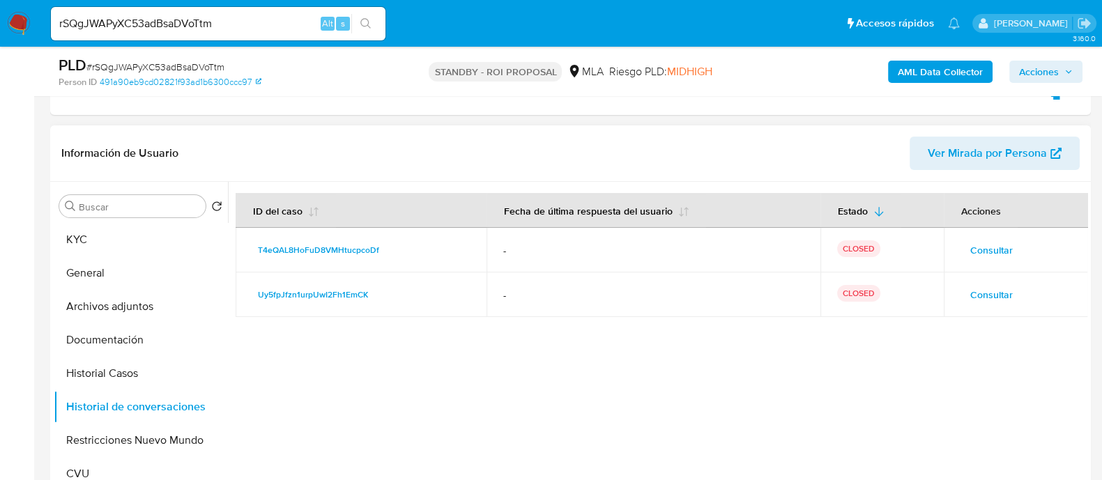
click at [976, 292] on span "Consultar" at bounding box center [991, 295] width 43 height 20
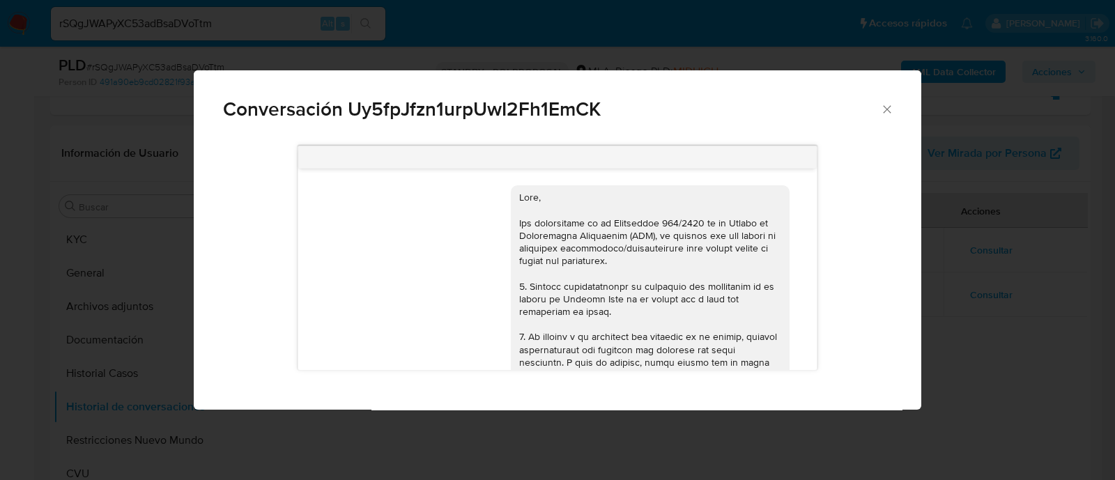
click at [916, 308] on div "17/07/2025 19:47:33 Hola, Esperamos que te encuentres muy bien. Te consultamos …" at bounding box center [558, 273] width 728 height 274
click at [885, 109] on icon "Cerrar" at bounding box center [887, 109] width 14 height 14
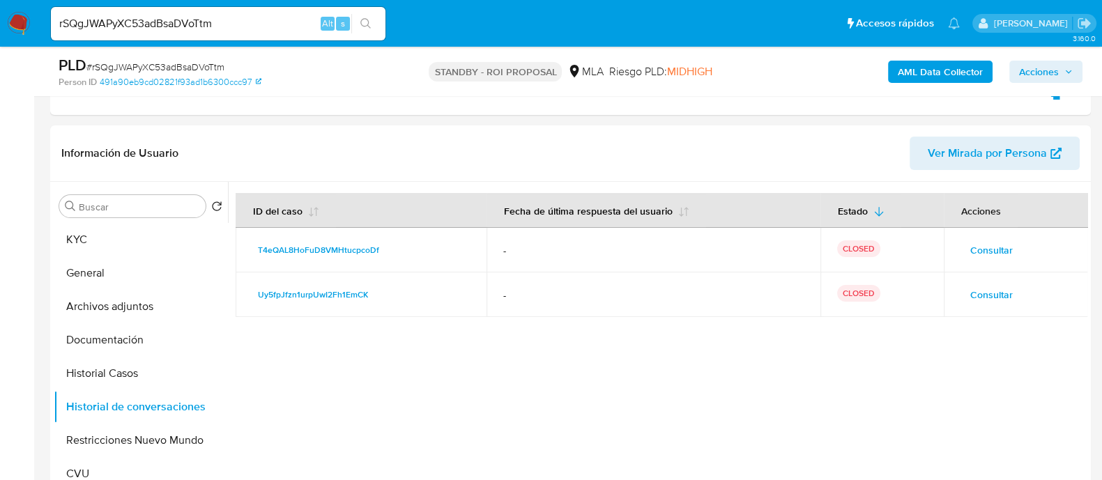
click at [226, 8] on div "rSQgJWAPyXC53adBsaDVoTtm Alt s" at bounding box center [218, 23] width 334 height 33
click at [226, 11] on div "rSQgJWAPyXC53adBsaDVoTtm Alt s" at bounding box center [218, 23] width 334 height 33
click at [230, 19] on input "rSQgJWAPyXC53adBsaDVoTtm" at bounding box center [218, 24] width 334 height 18
click at [238, 22] on input "rSQgJWAPyXC53adBsaDVoTtm" at bounding box center [218, 24] width 334 height 18
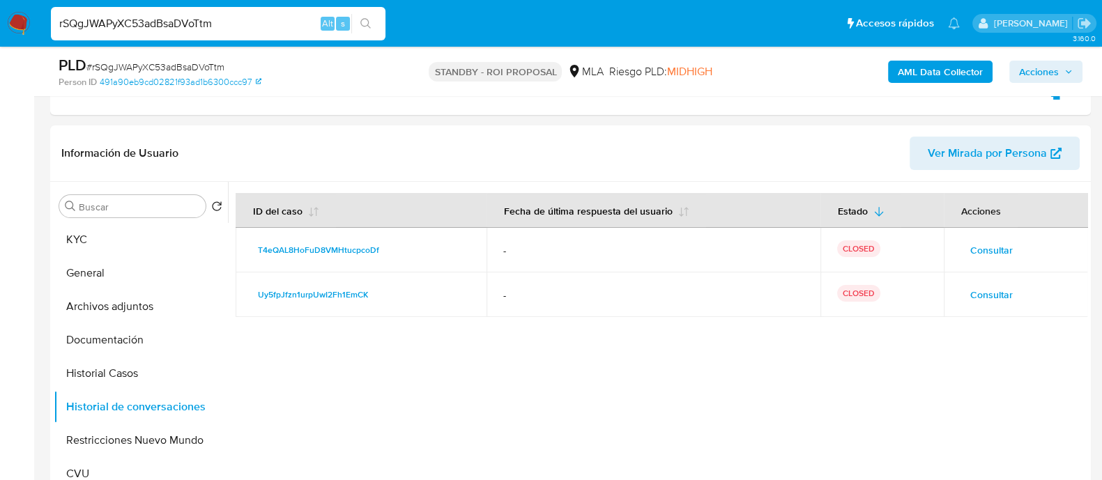
drag, startPoint x: 261, startPoint y: 26, endPoint x: 0, endPoint y: 9, distance: 261.2
click at [0, 9] on nav "Pausado Ver notificaciones rSQgJWAPyXC53adBsaDVoTtm Alt s Accesos rápidos Presi…" at bounding box center [551, 23] width 1102 height 47
paste input "SHkNj3Br9T3QASpLsbd7H0ia"
type input "SHkNj3Br9T3QASpLsbd7H0ia"
click at [364, 22] on icon "search-icon" at bounding box center [365, 23] width 11 height 11
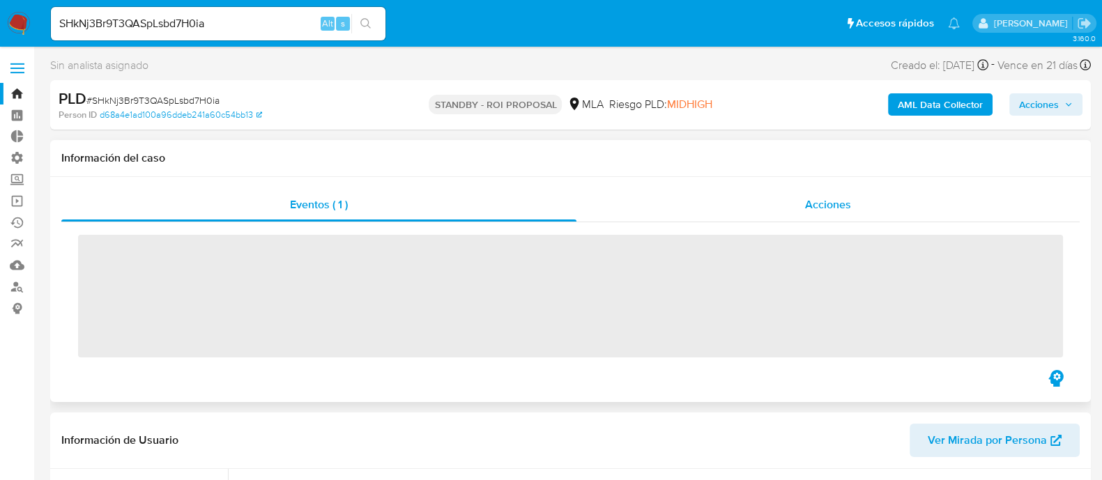
click at [852, 194] on div "Acciones" at bounding box center [827, 204] width 503 height 33
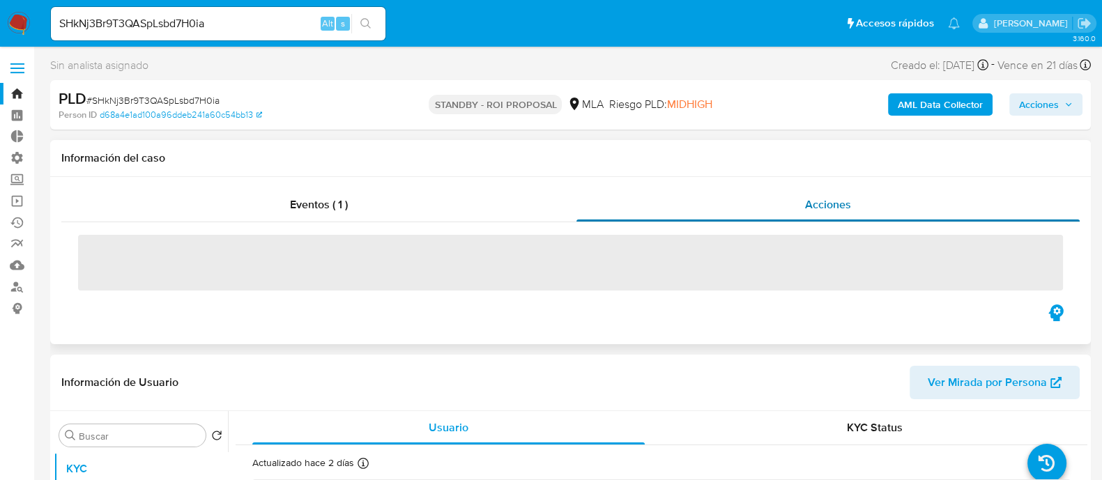
click at [854, 200] on div "Acciones" at bounding box center [827, 204] width 503 height 33
select select "10"
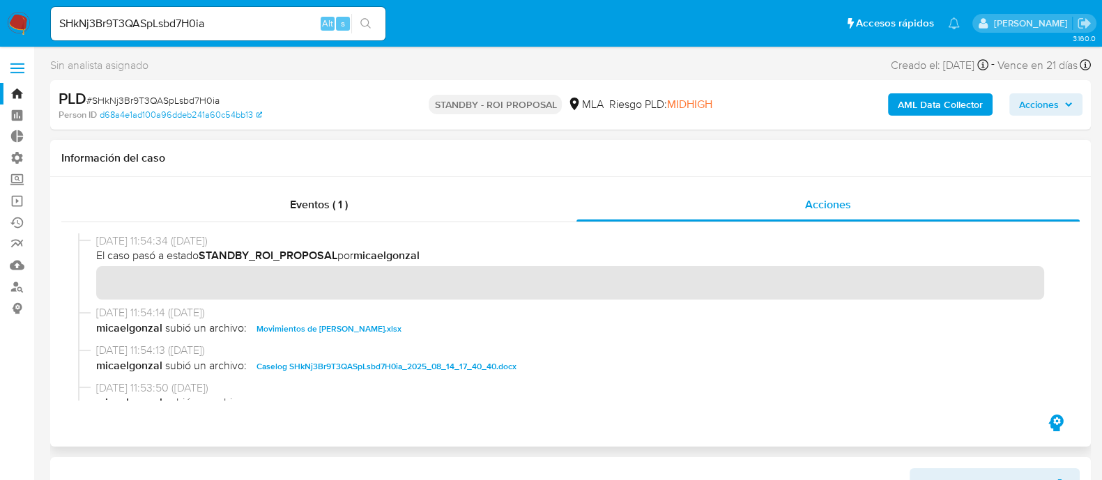
click at [304, 371] on span "Caselog SHkNj3Br9T3QASpLsbd7H0ia_2025_08_14_17_40_40.docx" at bounding box center [386, 366] width 260 height 17
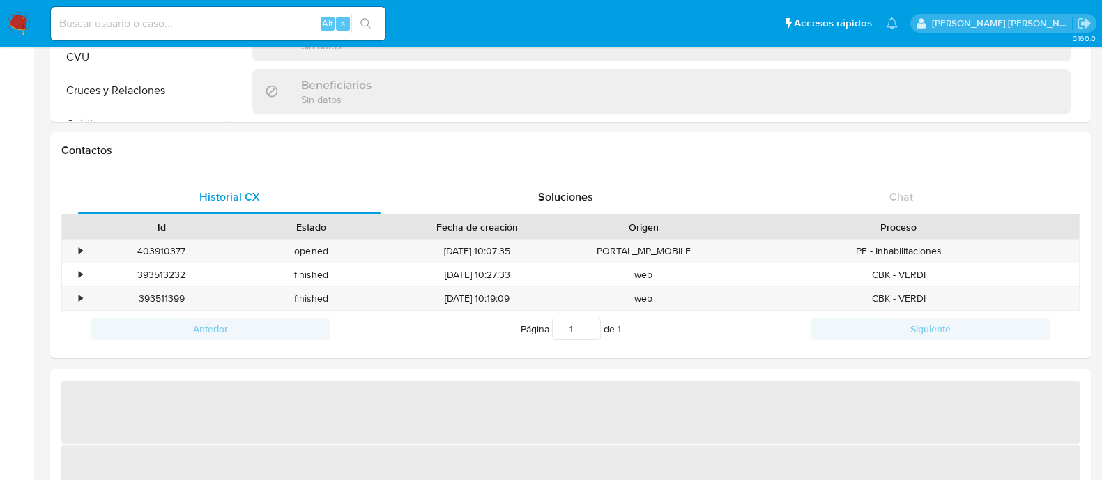
scroll to position [348, 0]
select select "10"
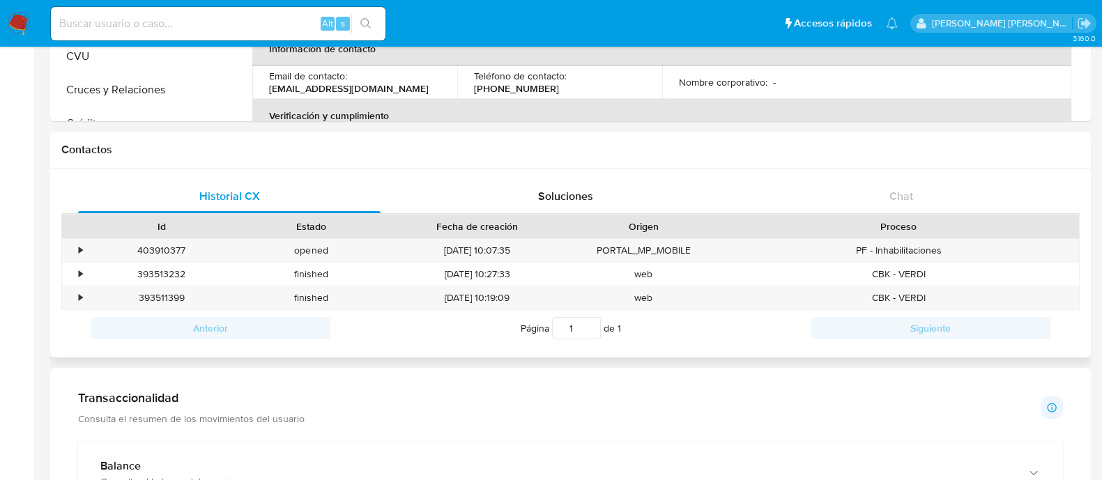
click at [166, 148] on h1 "Contactos" at bounding box center [570, 150] width 1018 height 14
click at [80, 297] on div "•" at bounding box center [80, 297] width 3 height 13
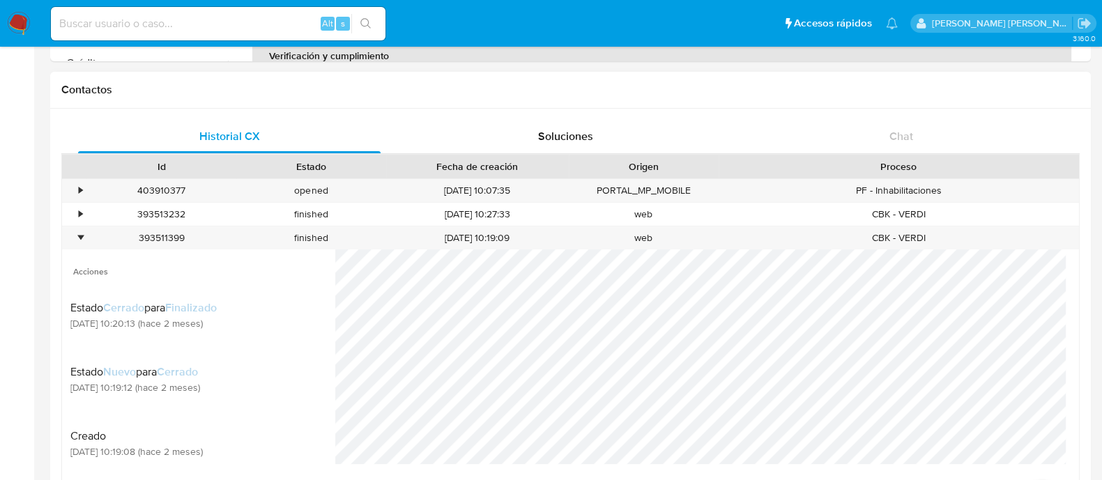
scroll to position [436, 0]
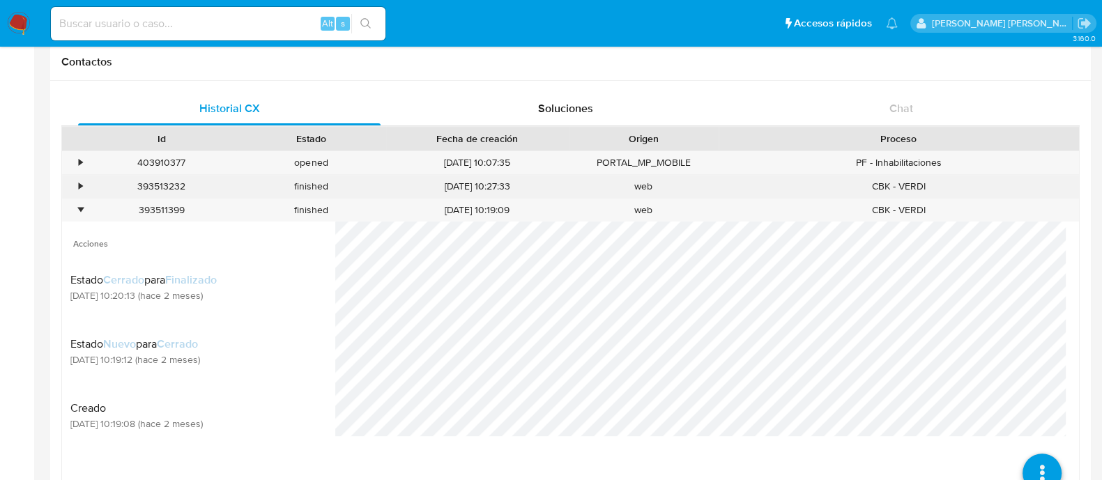
click at [87, 187] on div "393513232" at bounding box center [161, 186] width 150 height 23
click at [83, 187] on div "•" at bounding box center [74, 186] width 24 height 23
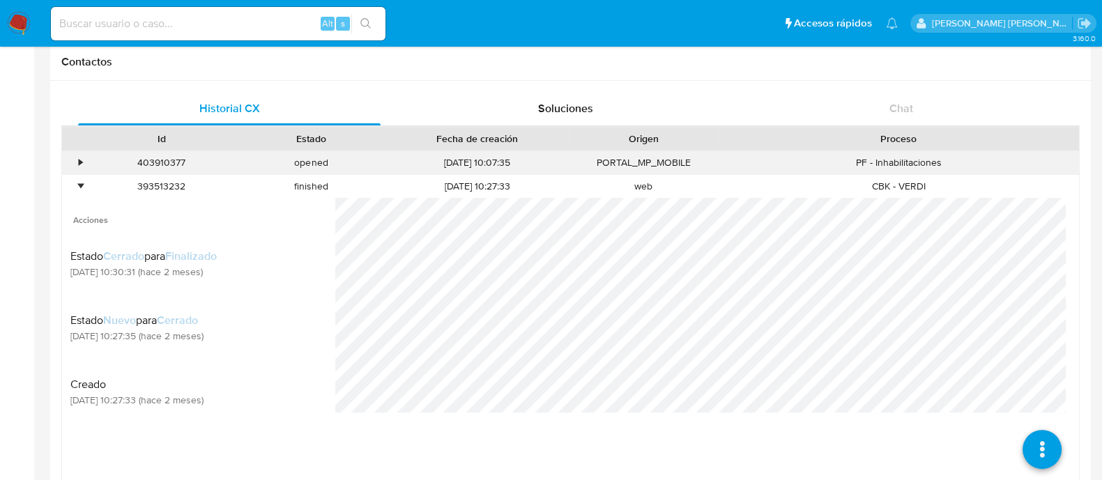
click at [81, 165] on div "•" at bounding box center [80, 162] width 3 height 13
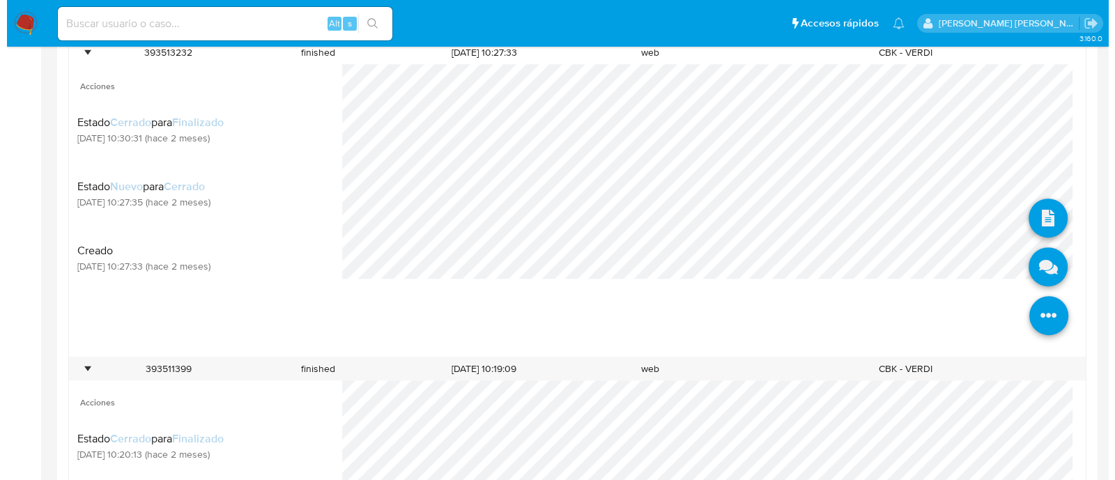
scroll to position [856, 0]
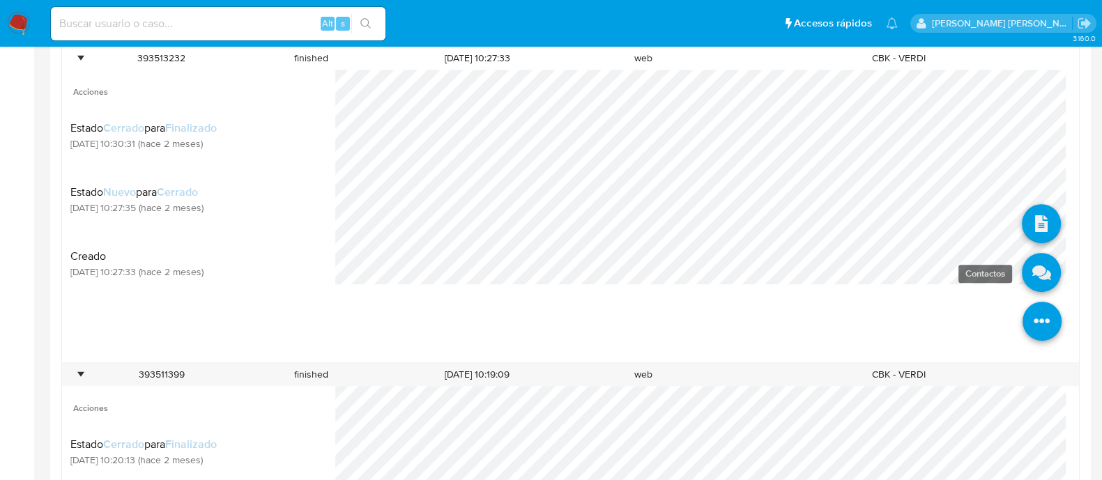
click at [1022, 273] on icon at bounding box center [1041, 272] width 39 height 39
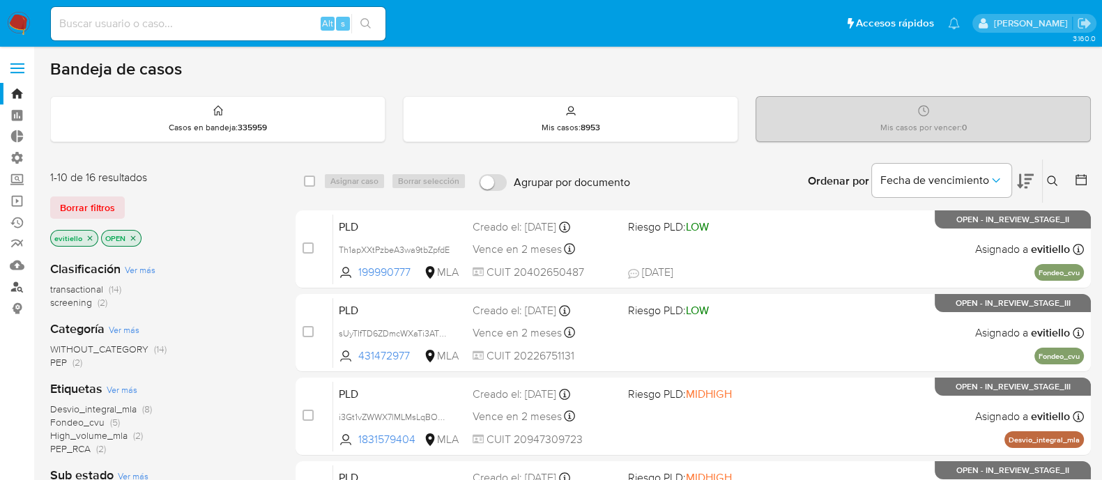
click at [16, 285] on link "Buscador de personas" at bounding box center [83, 287] width 166 height 22
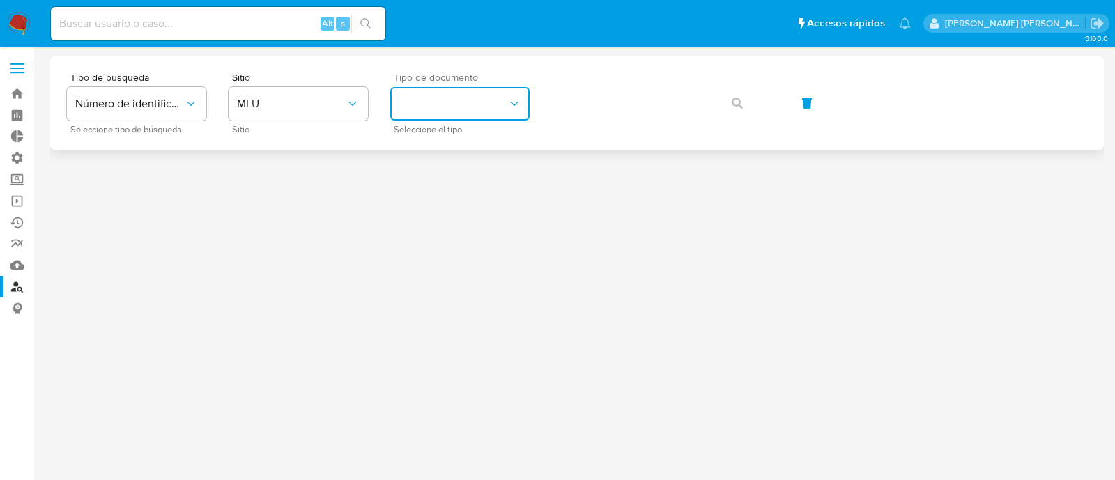
click at [453, 101] on button "identificationType" at bounding box center [459, 103] width 139 height 33
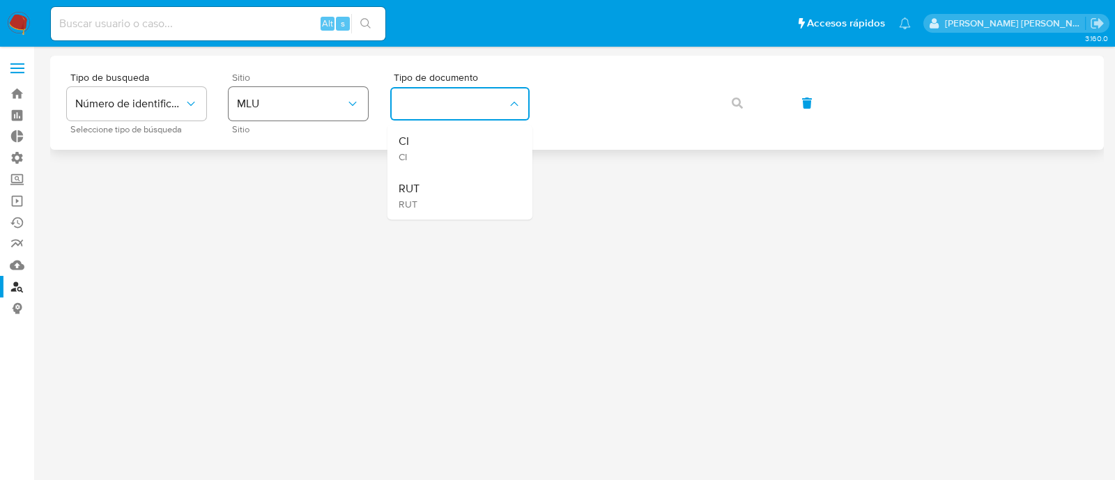
click at [310, 114] on button "MLU" at bounding box center [298, 103] width 139 height 33
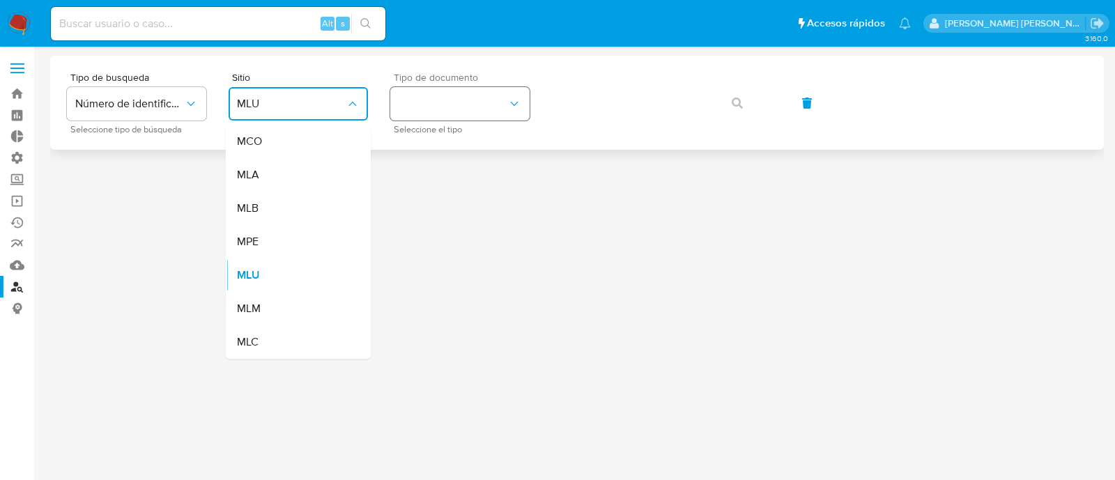
drag, startPoint x: 302, startPoint y: 176, endPoint x: 436, endPoint y: 116, distance: 146.0
click at [302, 177] on div "MLA" at bounding box center [294, 174] width 114 height 33
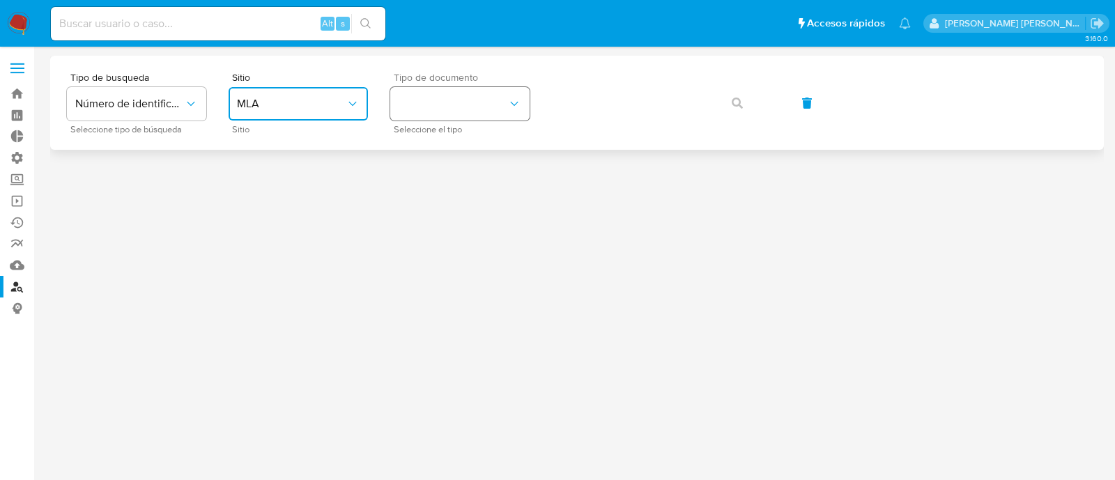
click at [451, 106] on button "identificationType" at bounding box center [459, 103] width 139 height 33
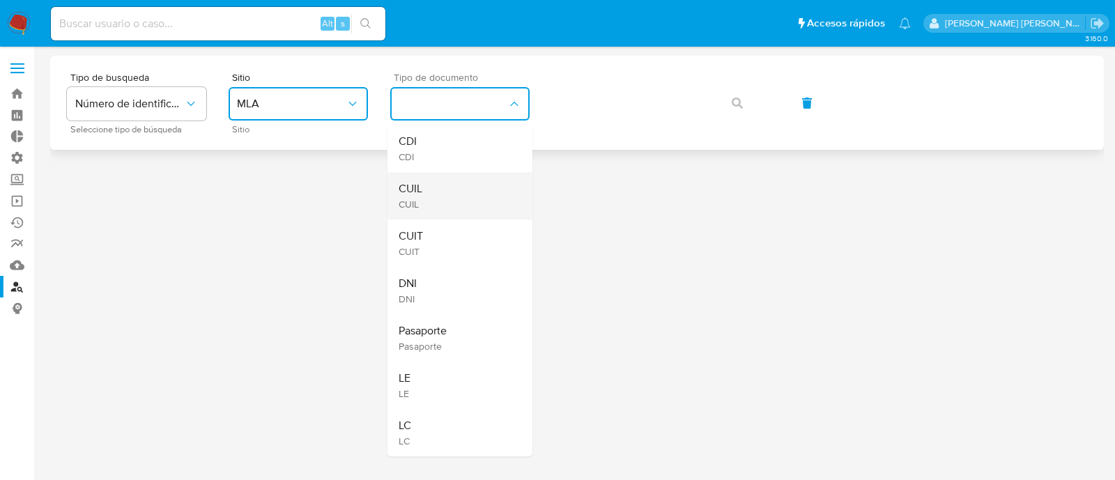
click at [447, 194] on div "CUIL CUIL" at bounding box center [456, 195] width 114 height 47
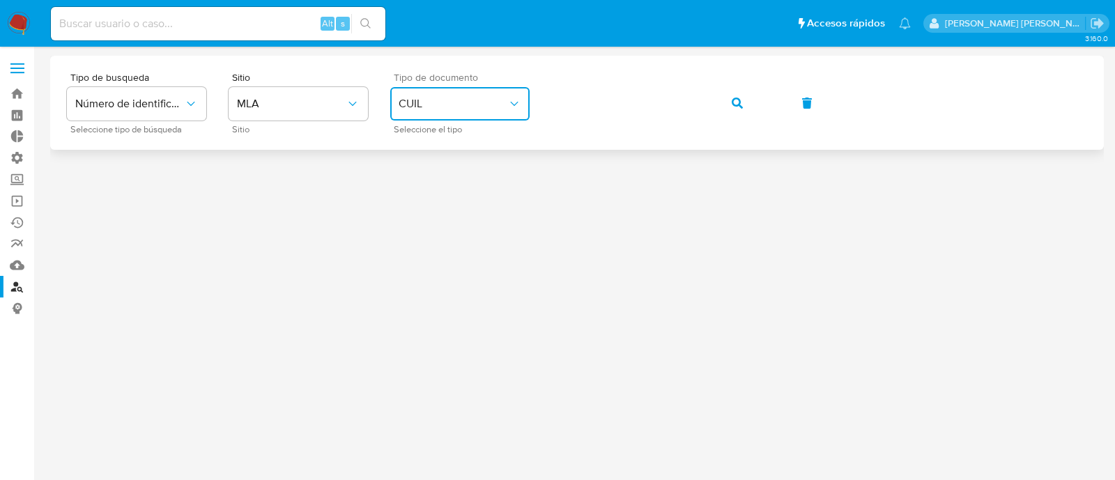
click at [744, 104] on button "button" at bounding box center [737, 102] width 47 height 33
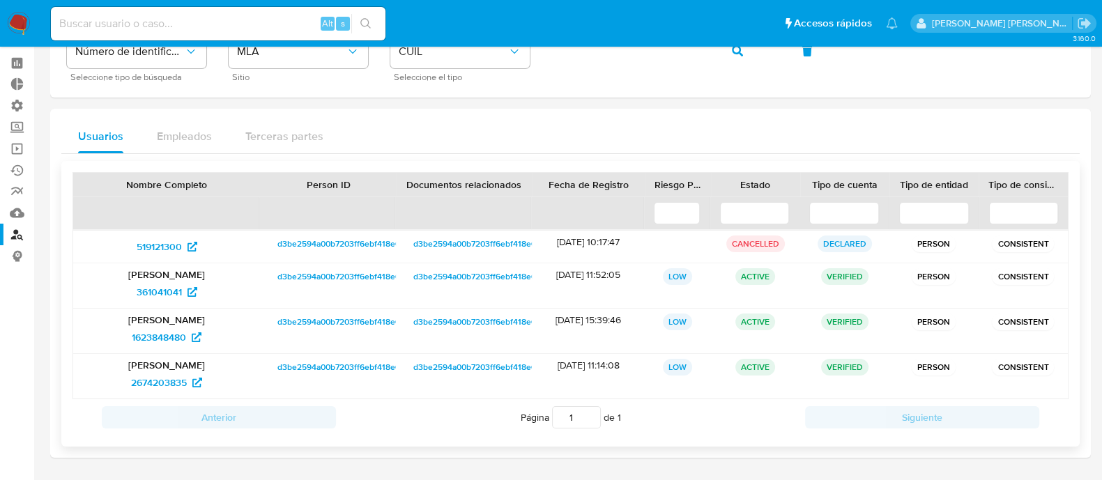
scroll to position [98, 0]
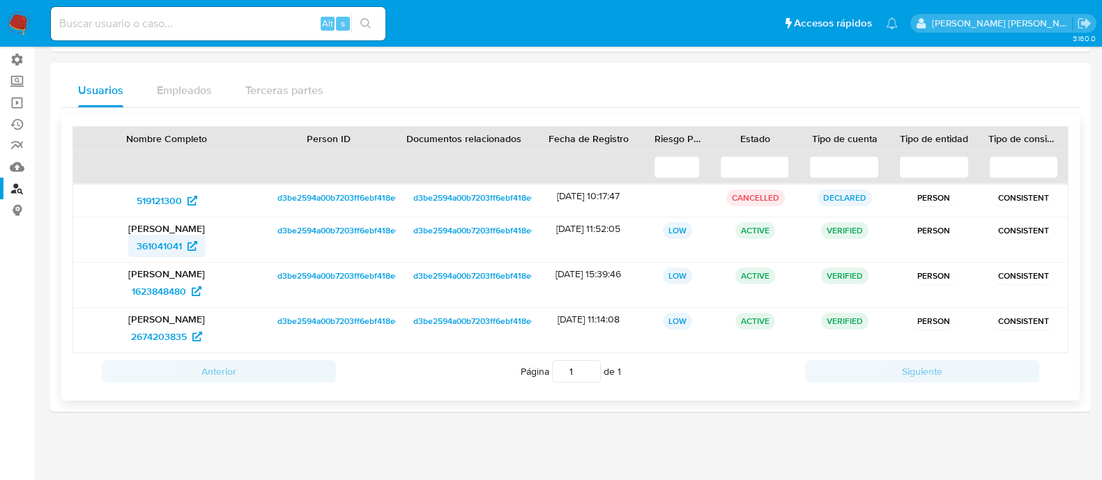
click at [164, 249] on span "361041041" at bounding box center [159, 246] width 45 height 22
click at [171, 284] on span "1623848480" at bounding box center [159, 291] width 54 height 22
click at [164, 338] on span "2674203835" at bounding box center [159, 336] width 56 height 22
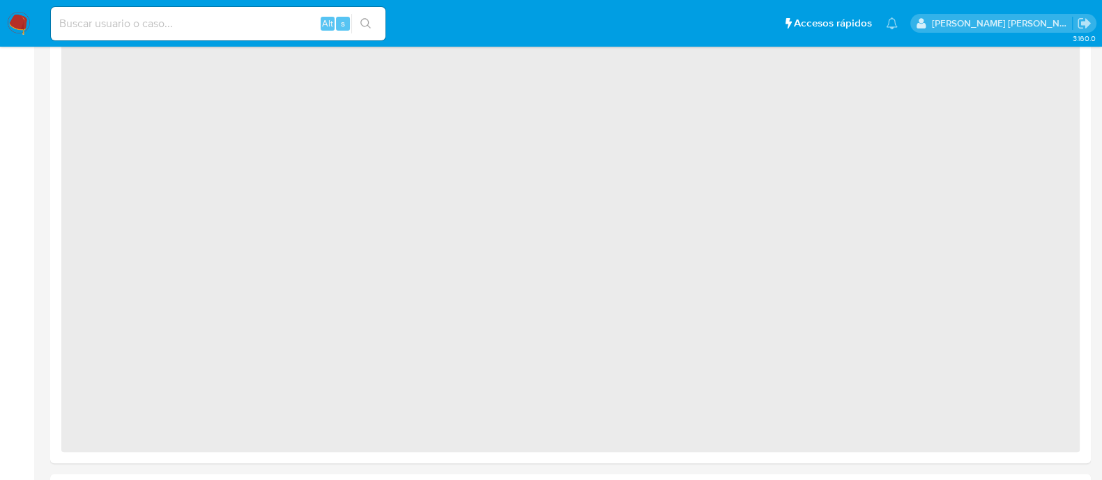
select select "10"
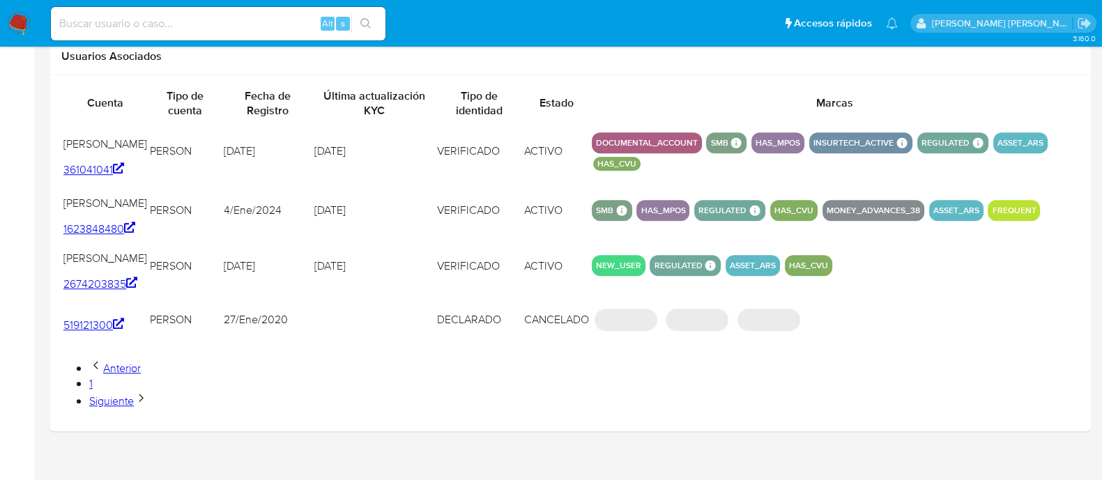
scroll to position [1423, 0]
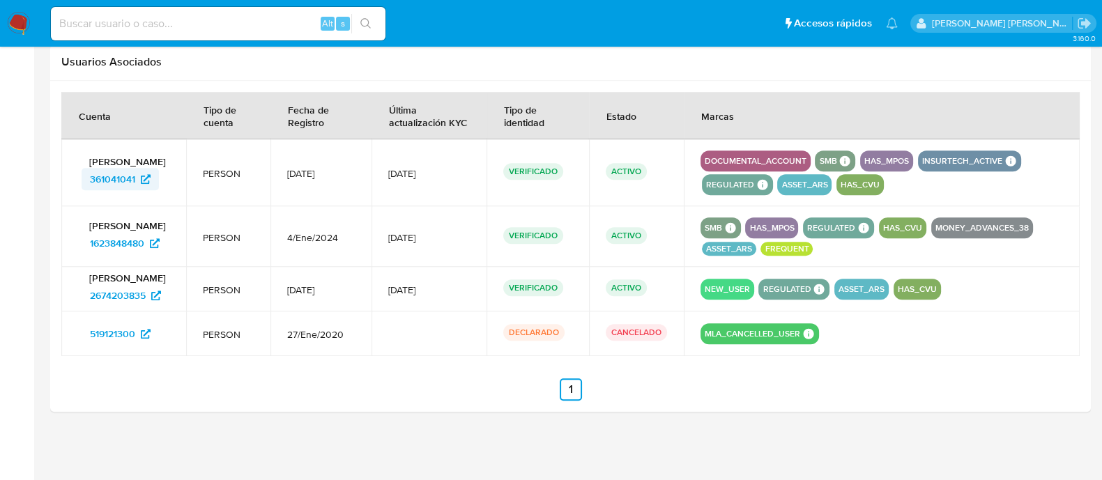
click at [142, 181] on icon at bounding box center [146, 179] width 10 height 10
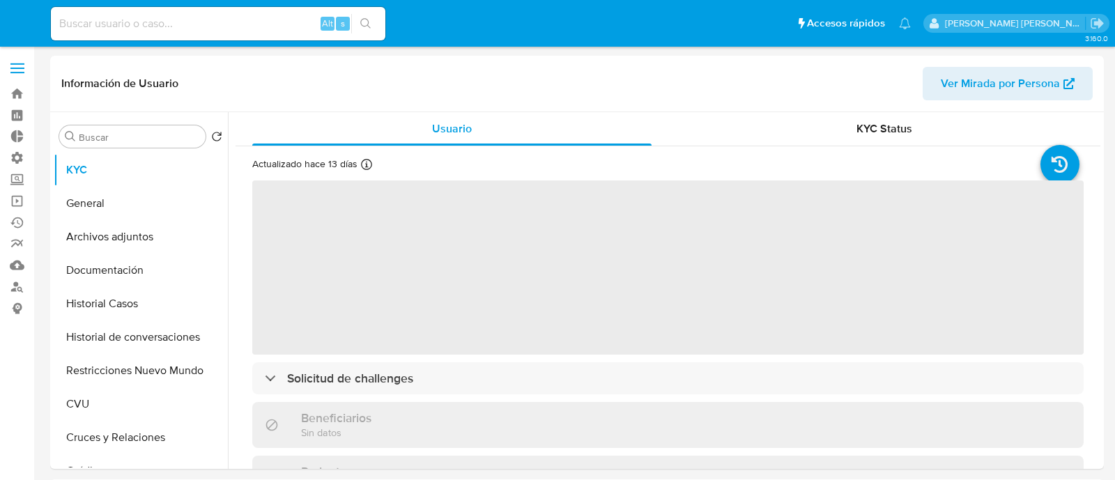
select select "10"
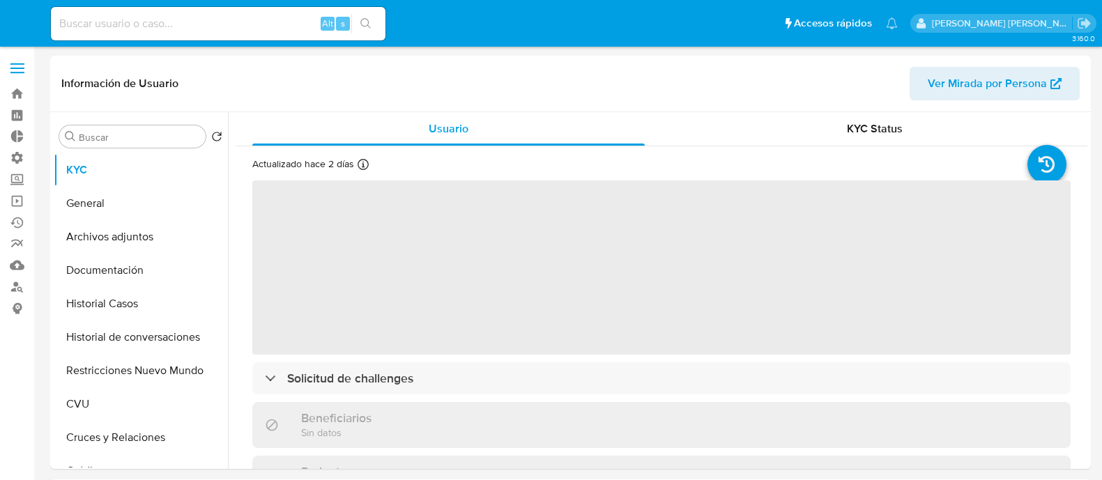
select select "10"
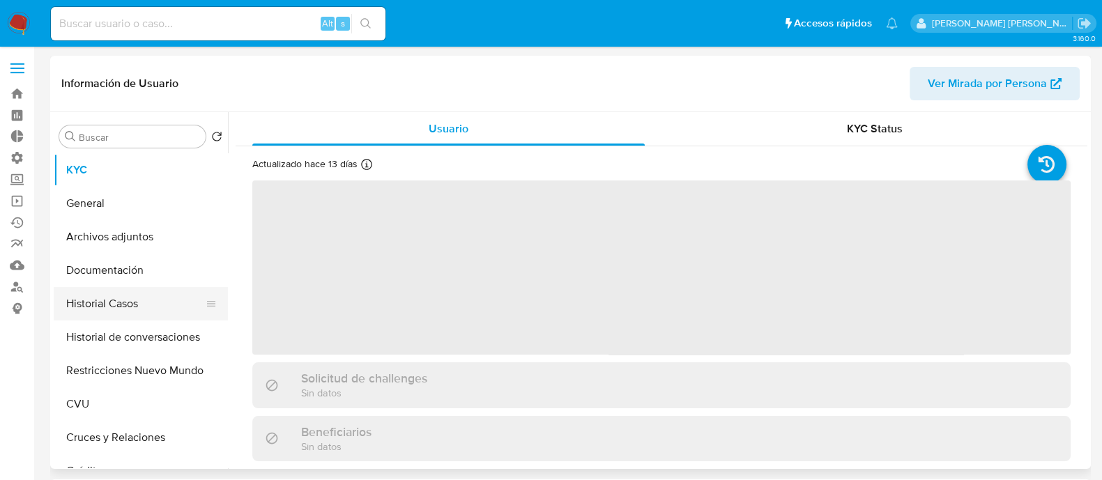
click at [143, 305] on button "Historial Casos" at bounding box center [135, 303] width 163 height 33
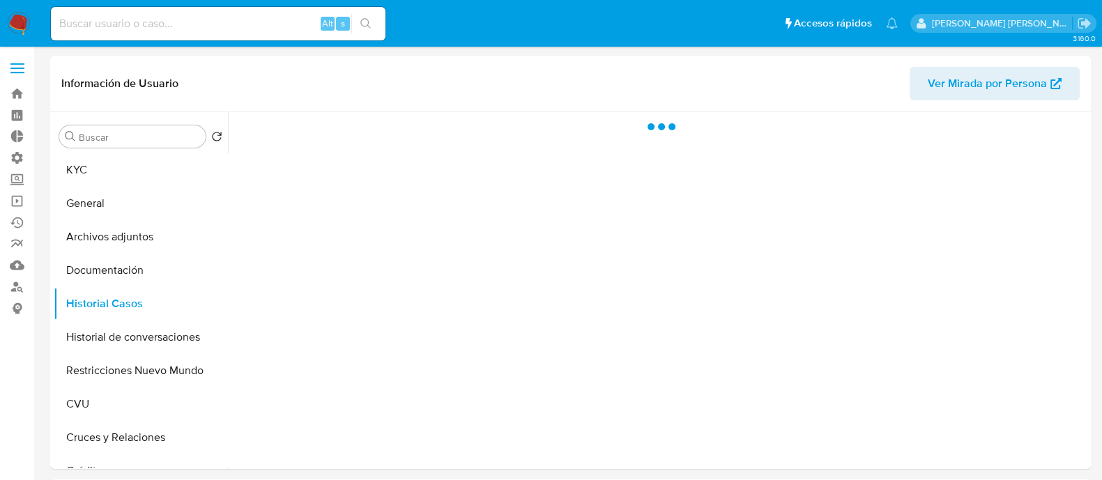
select select "10"
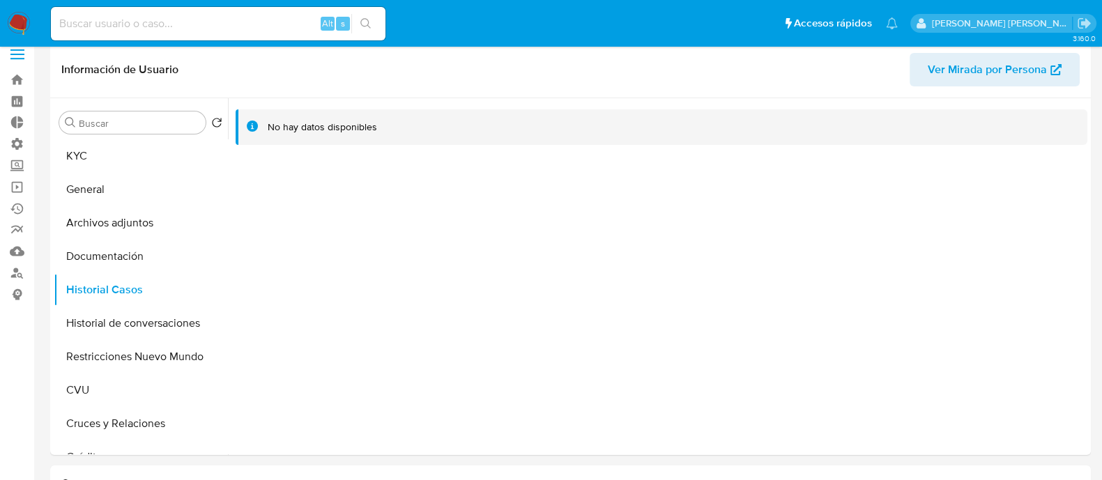
scroll to position [436, 0]
